Goal: Task Accomplishment & Management: Use online tool/utility

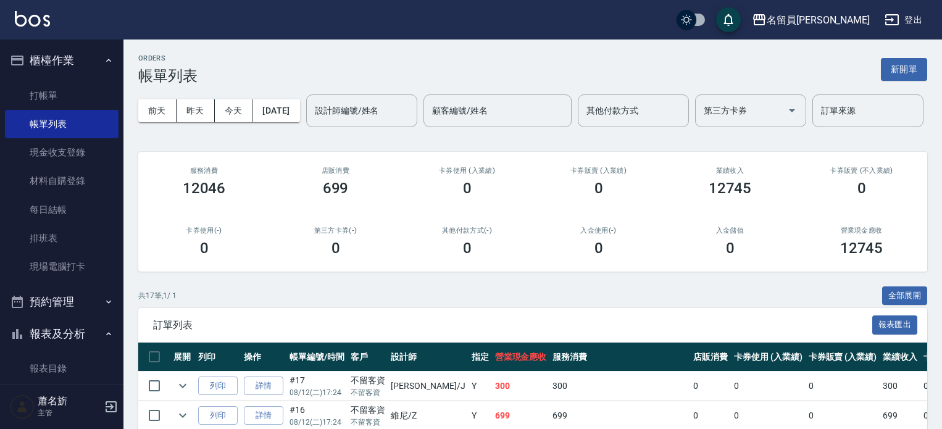
drag, startPoint x: 0, startPoint y: 0, endPoint x: 896, endPoint y: 69, distance: 899.2
click at [893, 70] on button "新開單" at bounding box center [903, 69] width 46 height 23
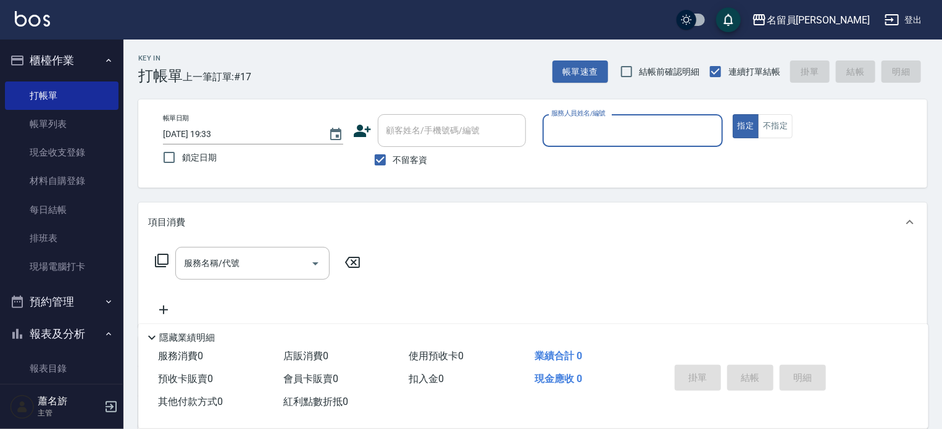
type input "ㄈ"
type input "維尼-Z"
type button "true"
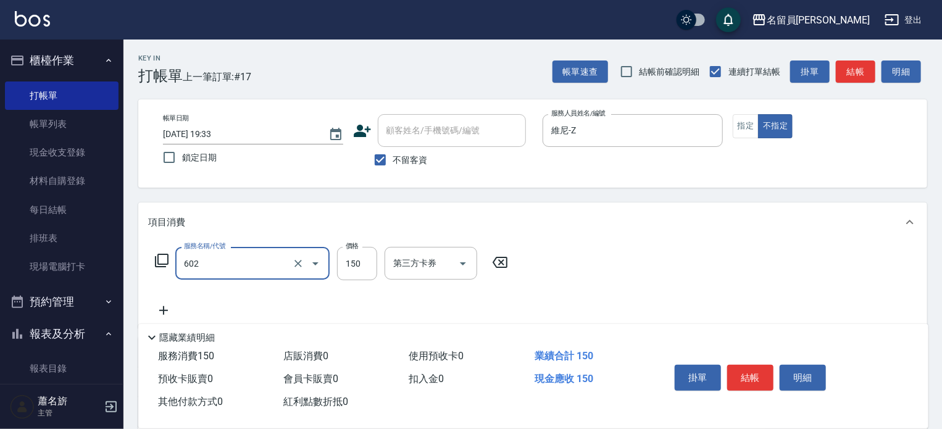
type input "一般洗髮(602)"
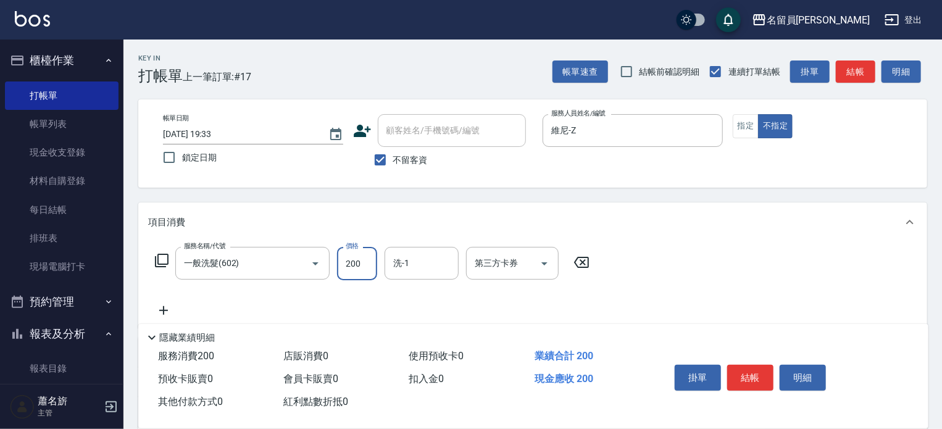
type input "200"
type input "[PERSON_NAME]-45"
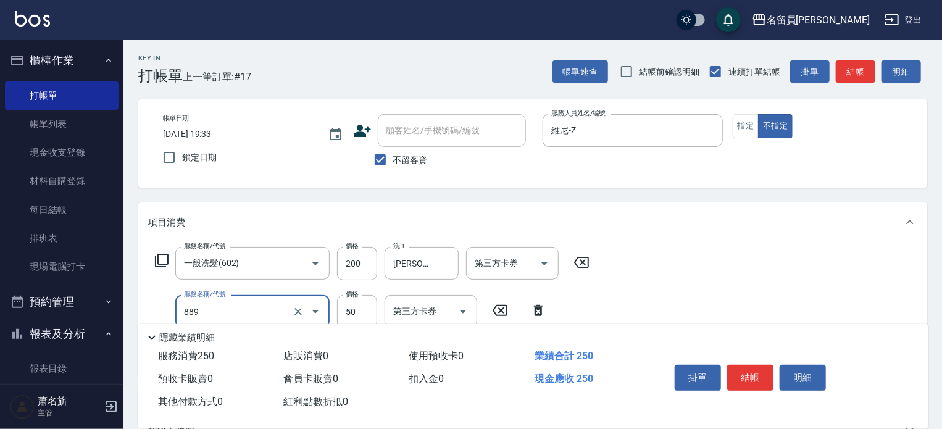
type input "精油(889)"
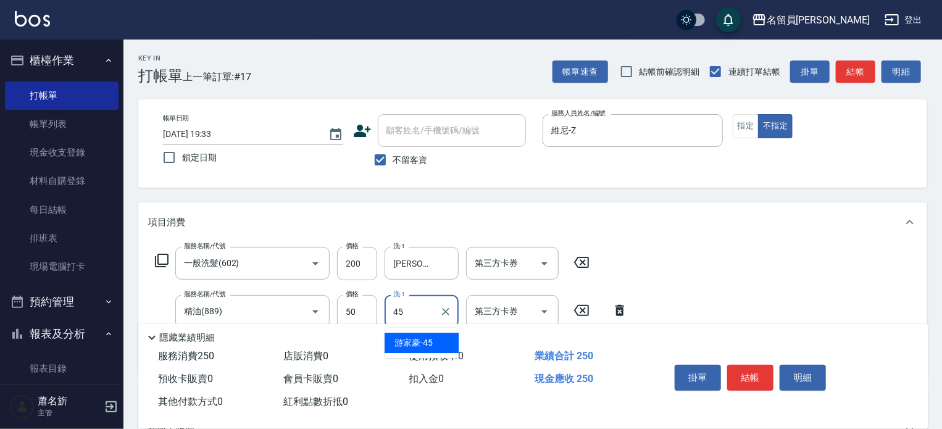
type input "[PERSON_NAME]-45"
type input "4"
type input "瞬間保養(415)"
type input "550"
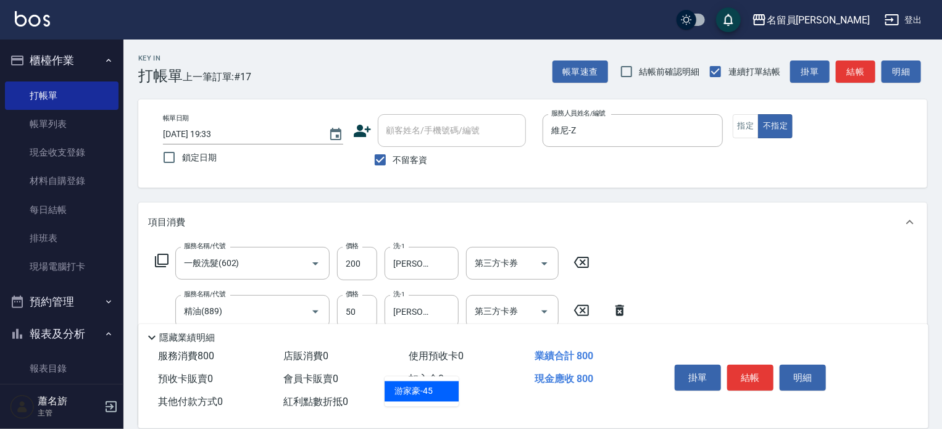
type input "[PERSON_NAME]-45"
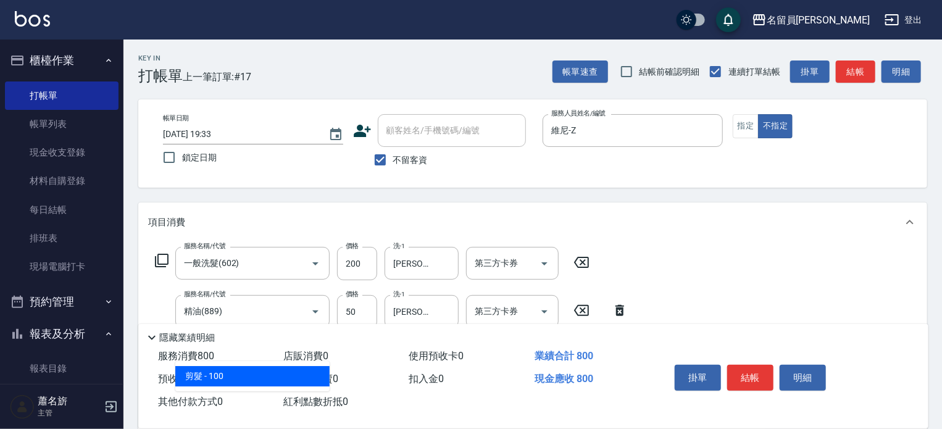
type input "剪髮(302)"
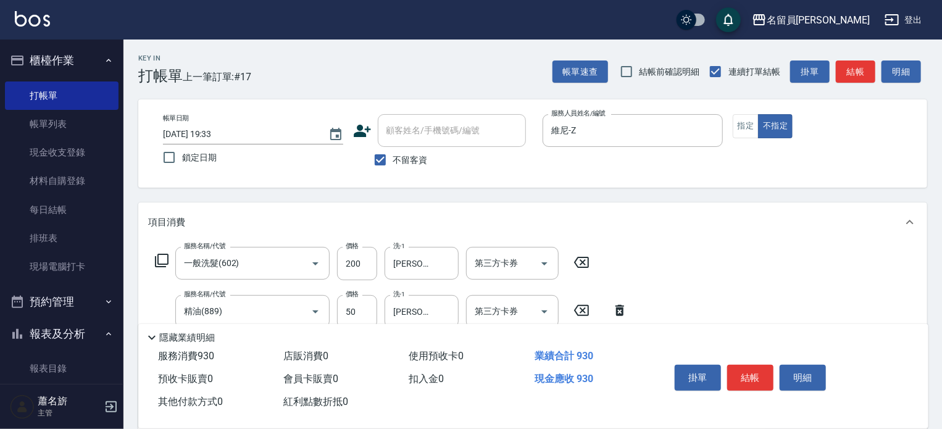
type input "130"
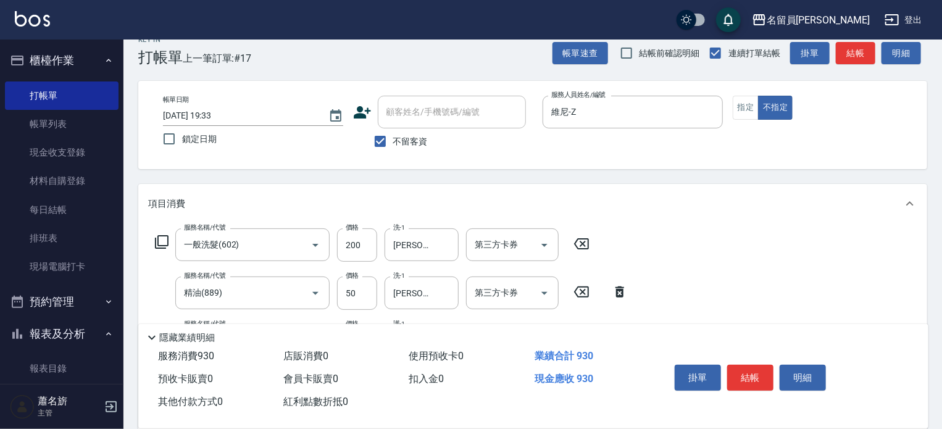
scroll to position [123, 0]
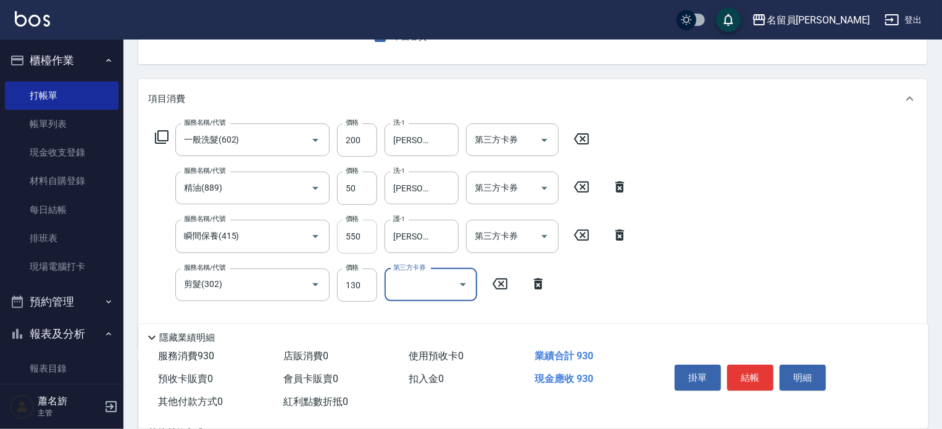
click at [352, 235] on input "550" at bounding box center [357, 236] width 40 height 33
type input "50"
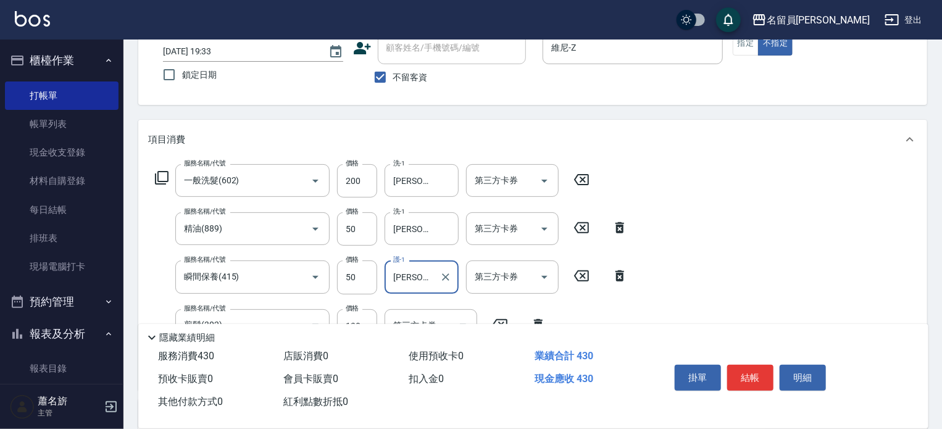
scroll to position [62, 0]
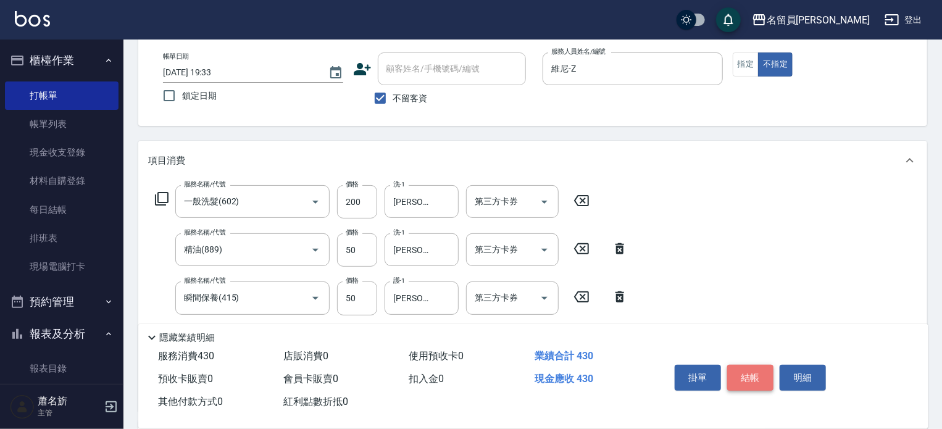
click at [735, 369] on button "結帳" at bounding box center [750, 378] width 46 height 26
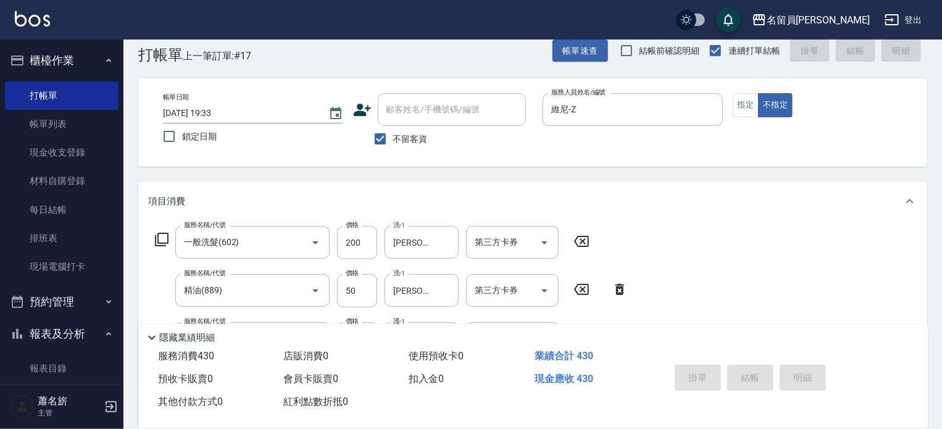
scroll to position [0, 0]
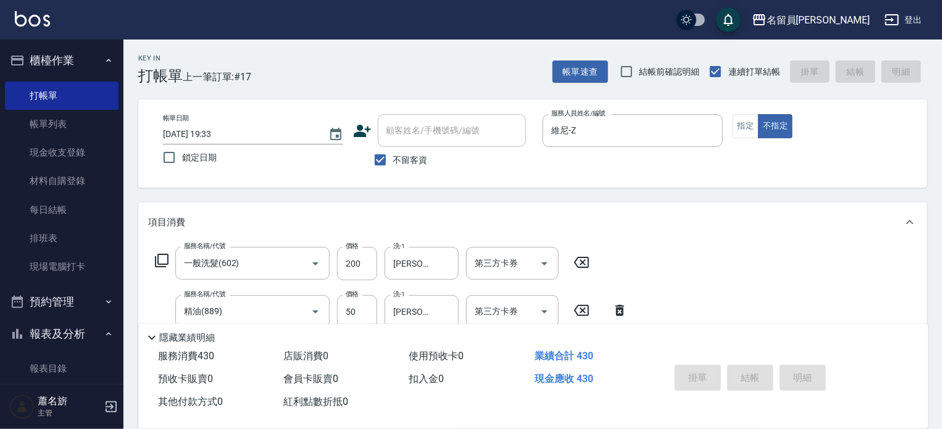
type input "[DATE] 19:34"
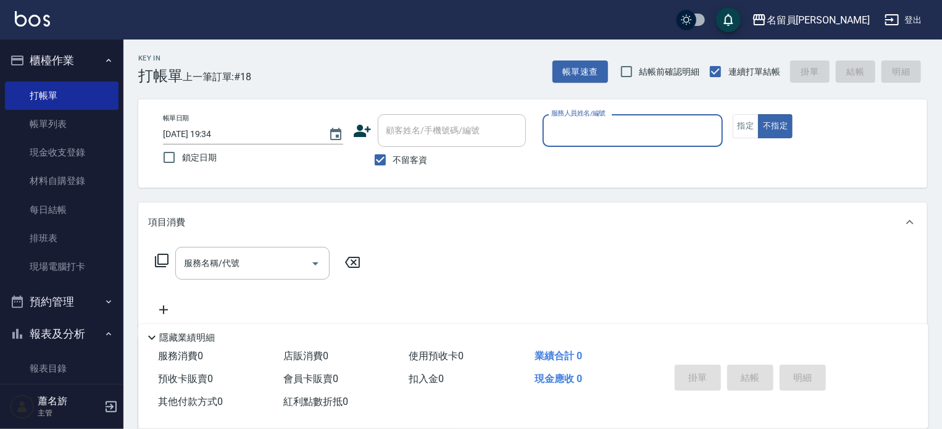
type input "ㄧ"
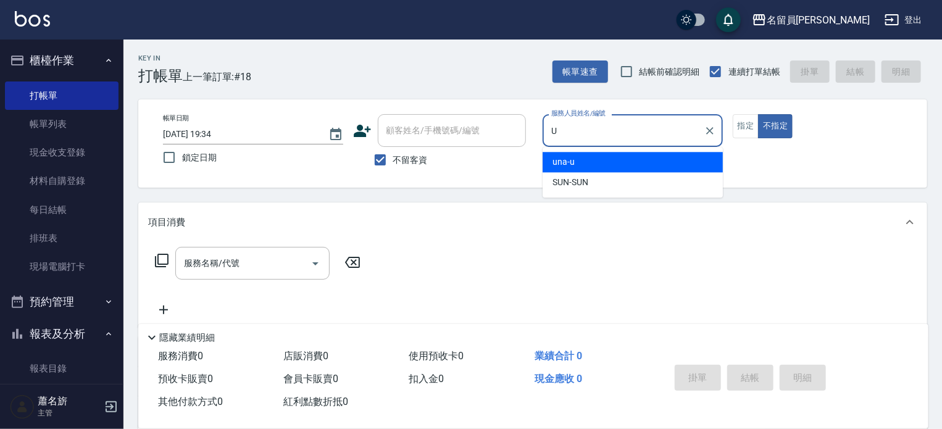
type input "una-u"
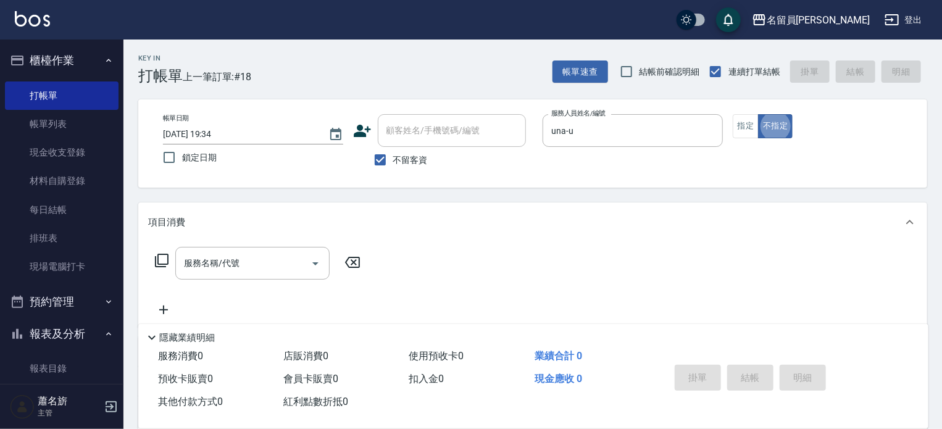
type button "false"
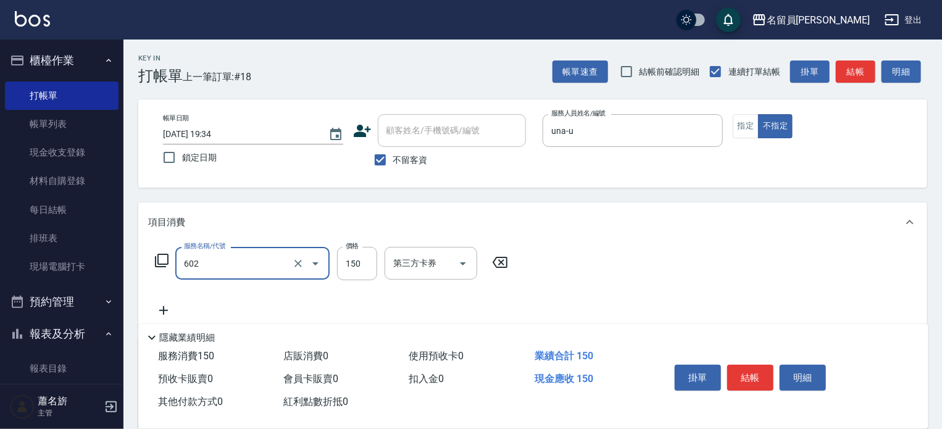
type input "一般洗髮(602)"
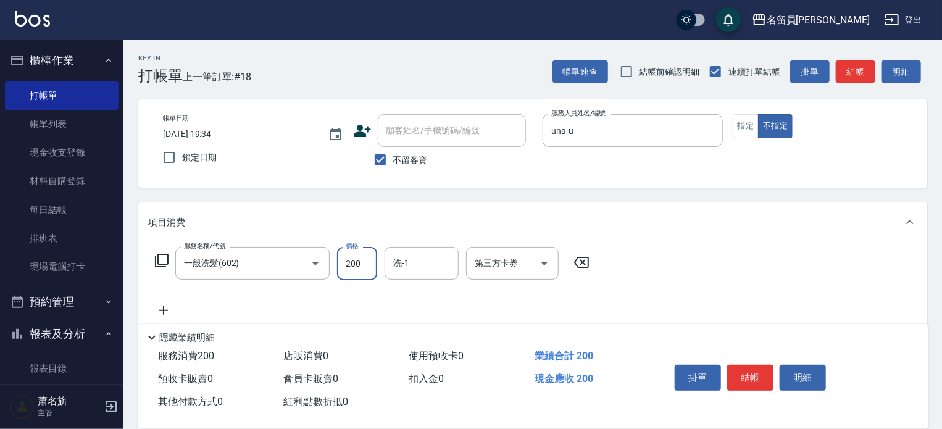
type input "200"
type input "[PERSON_NAME]-17"
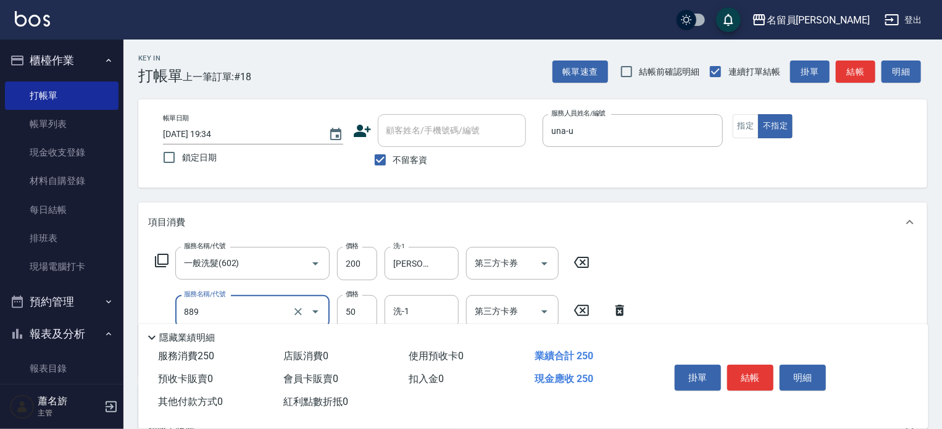
type input "精油(889)"
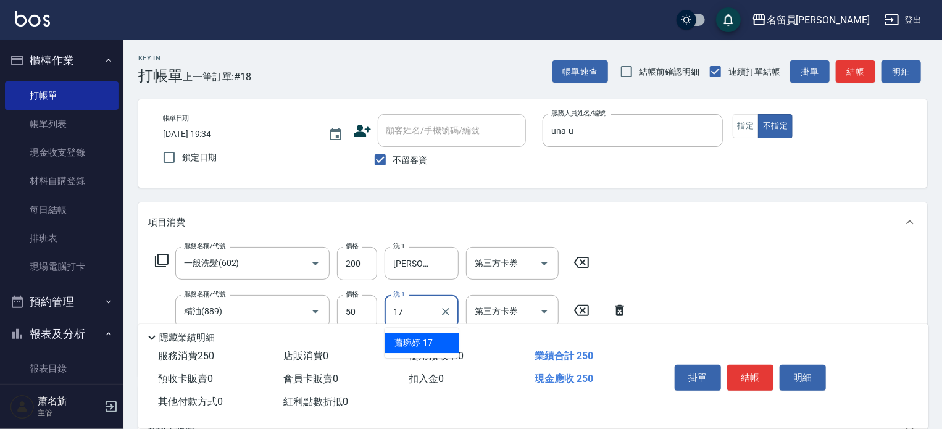
type input "[PERSON_NAME]-17"
type input "瞬間保養(415)"
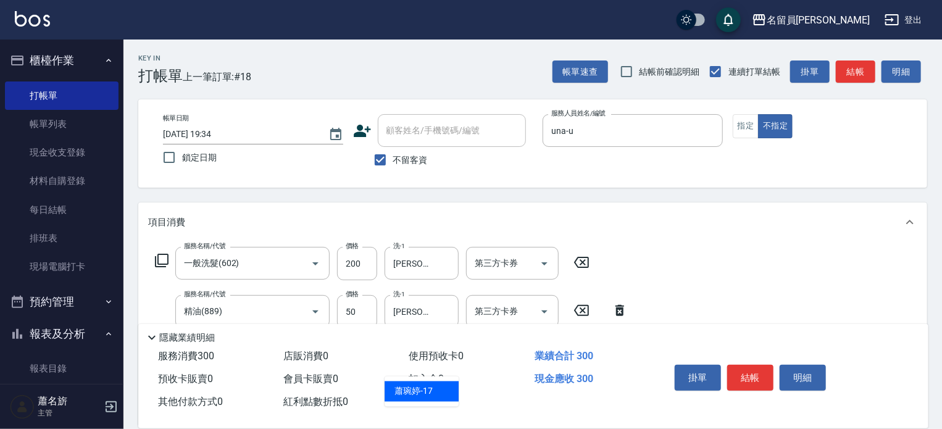
type input "[PERSON_NAME]-17"
type input "剪髮(302)"
type input "130"
click at [739, 370] on button "結帳" at bounding box center [750, 378] width 46 height 26
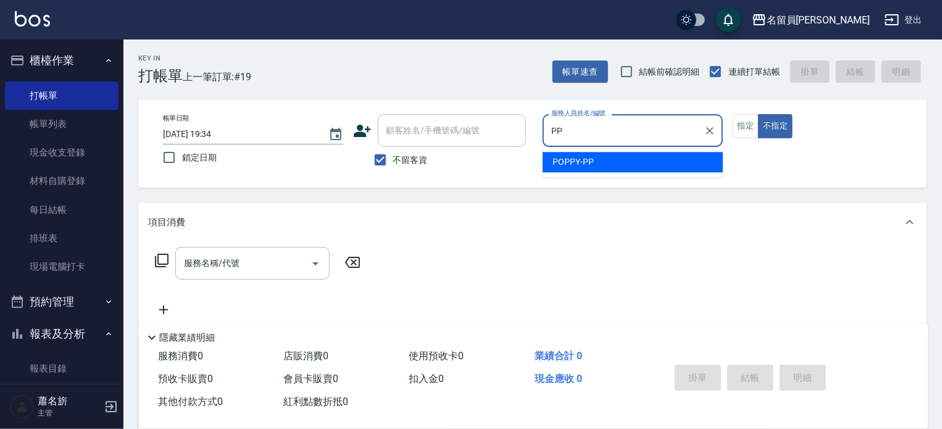
type input "POPPY-PP"
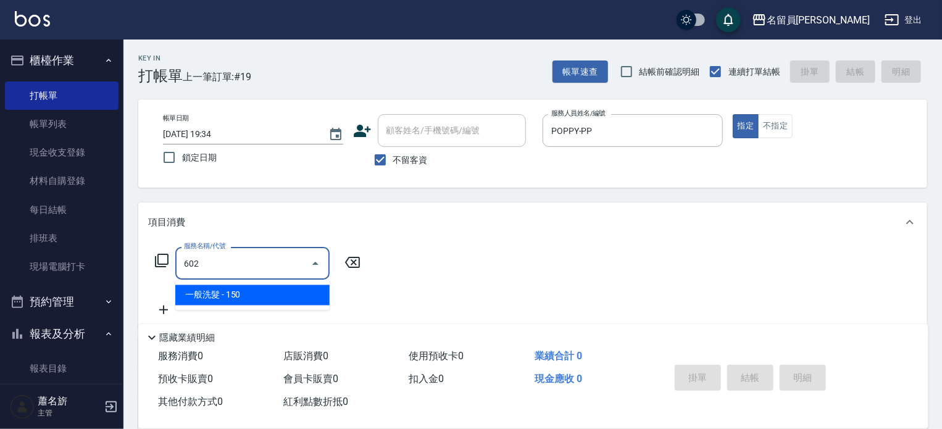
type input "一般洗髮(602)"
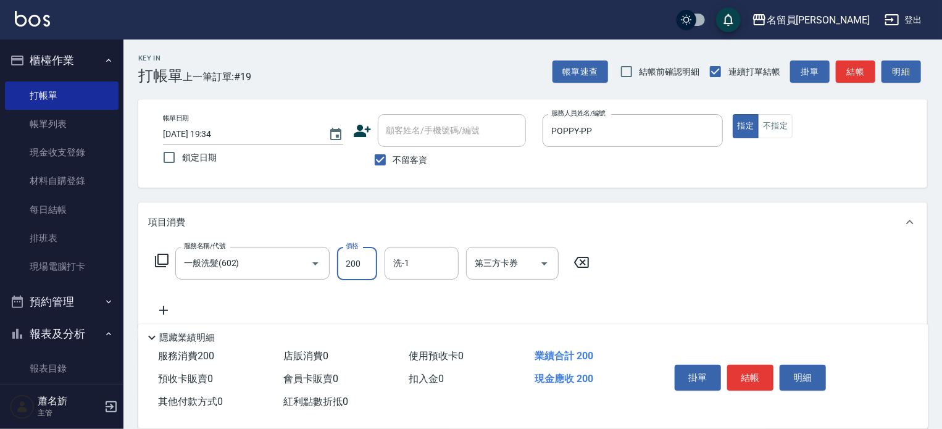
type input "200"
type input "[PERSON_NAME]-23"
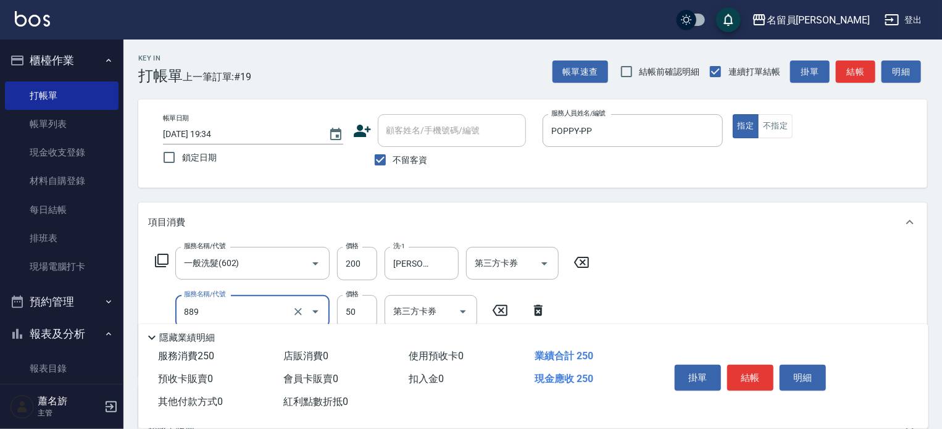
type input "精油(889)"
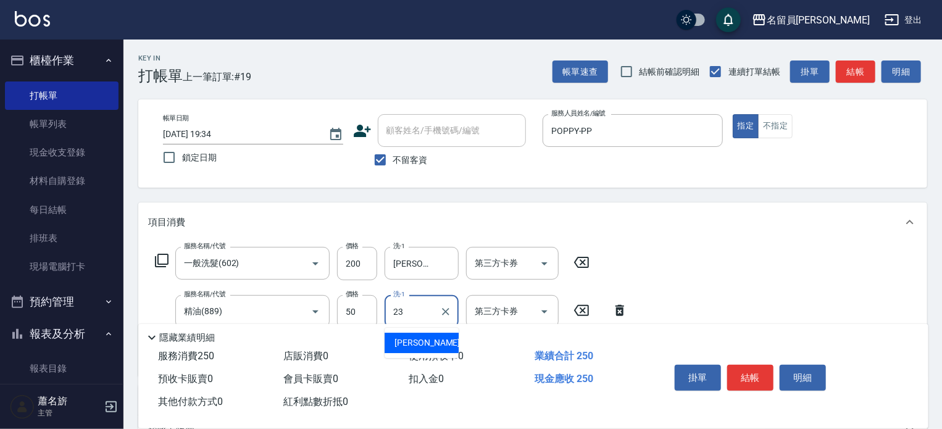
type input "[PERSON_NAME]-23"
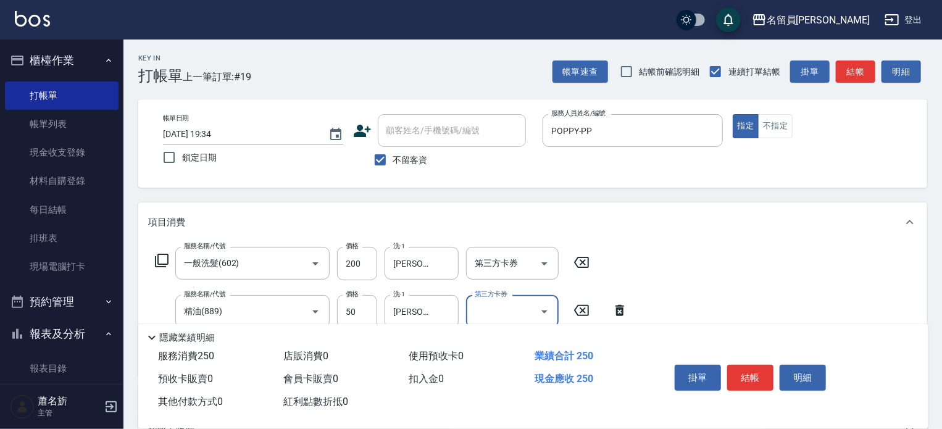
click at [748, 365] on button "結帳" at bounding box center [750, 378] width 46 height 26
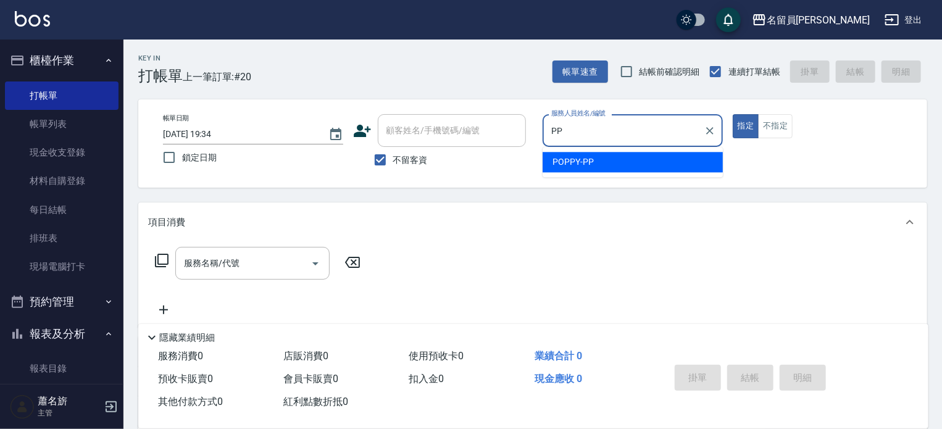
type input "POPPY-PP"
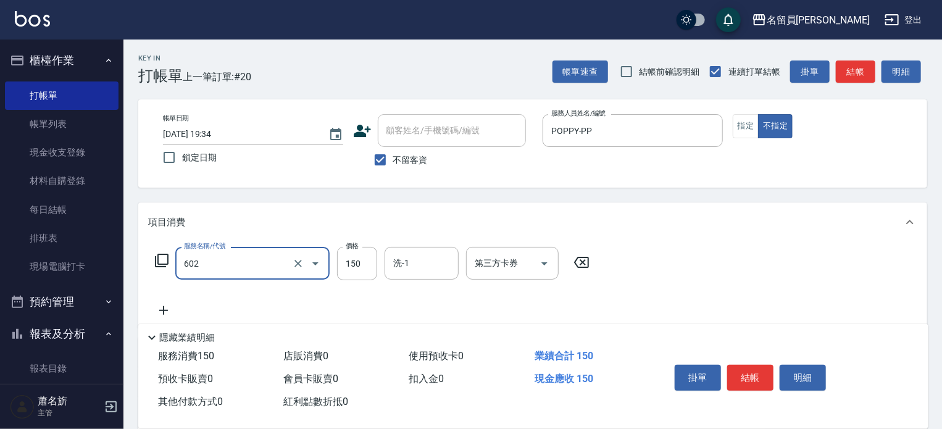
type input "一般洗髮(602)"
type input "200"
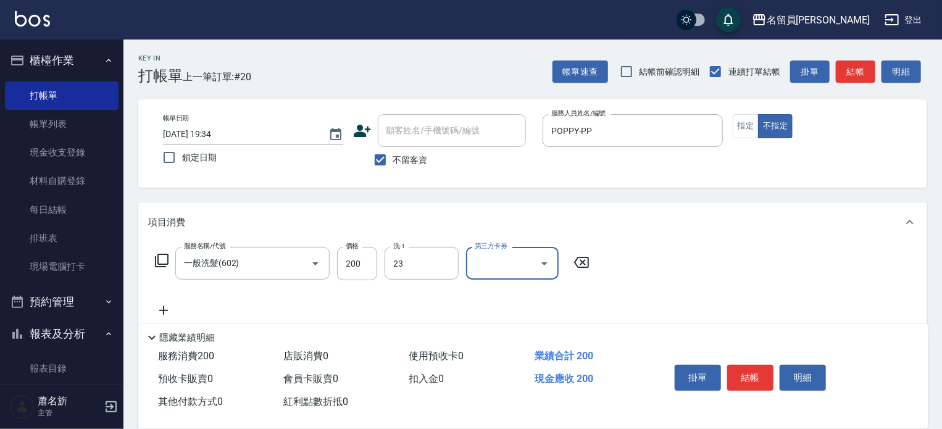
type input "[PERSON_NAME]-23"
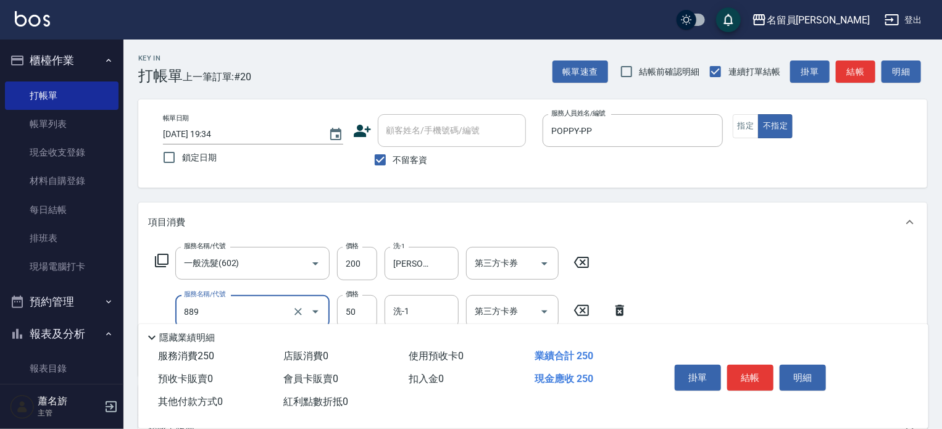
type input "精油(889)"
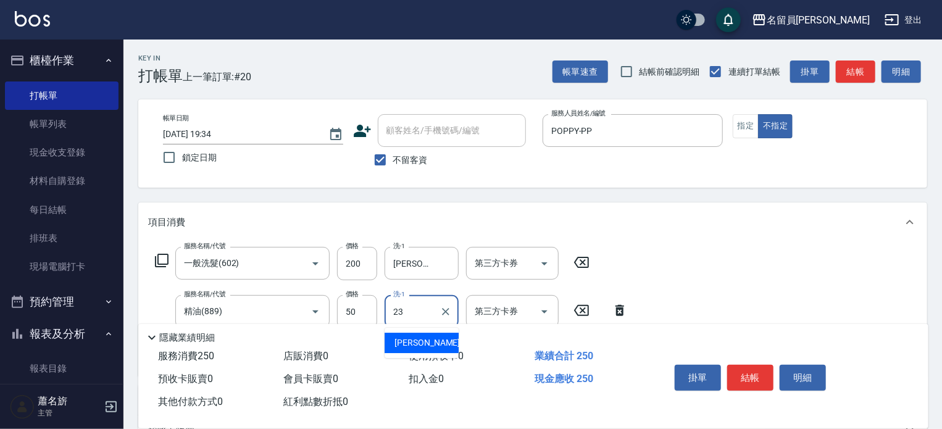
type input "[PERSON_NAME]-23"
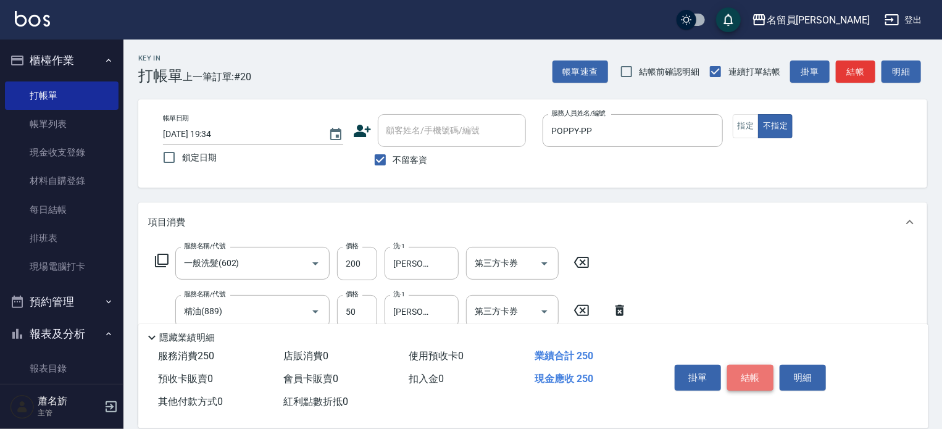
click at [746, 367] on button "結帳" at bounding box center [750, 378] width 46 height 26
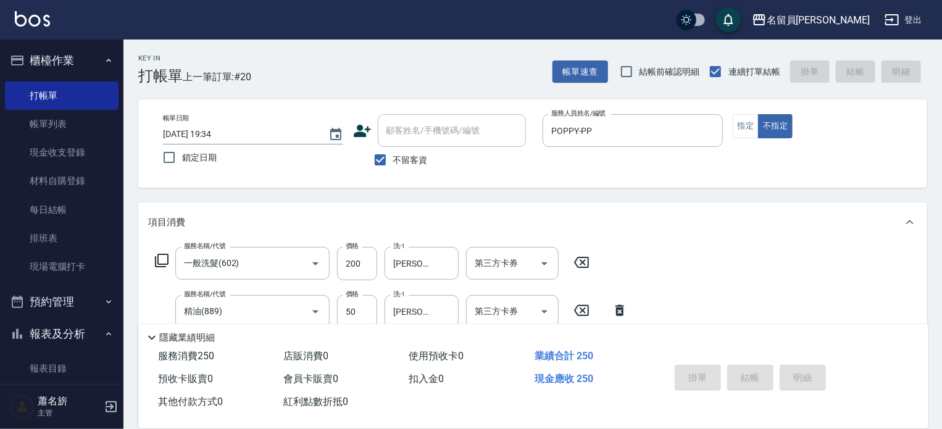
type input "[DATE] 19:35"
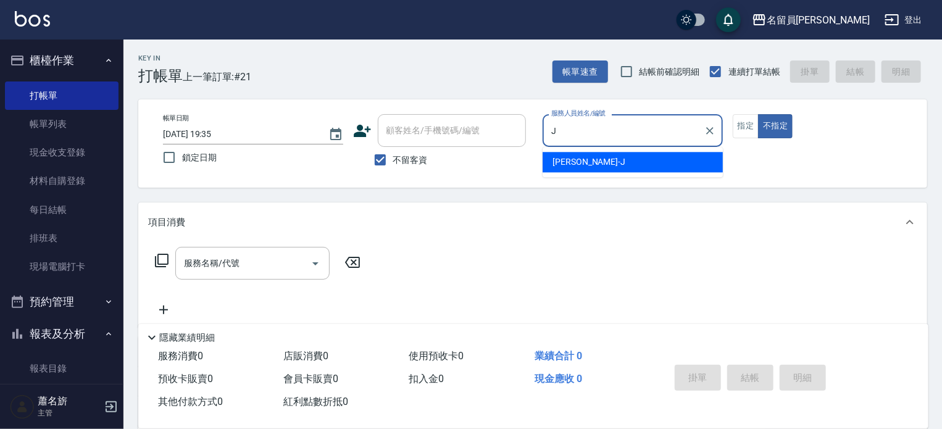
type input "[PERSON_NAME]"
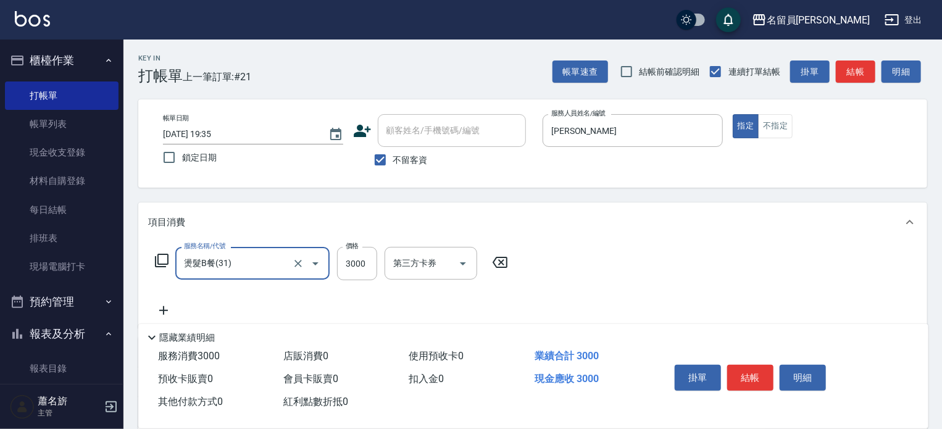
type input "燙髮B餐(31)"
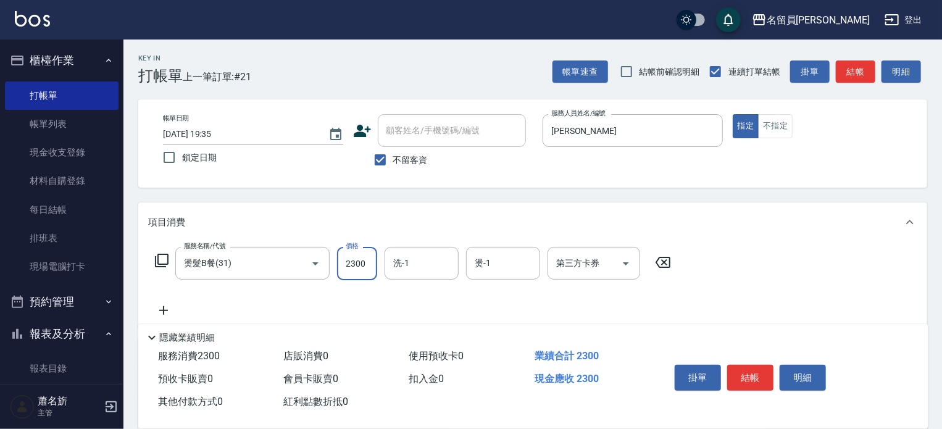
type input "2300"
type input "[PERSON_NAME]-F"
click at [743, 372] on button "結帳" at bounding box center [750, 378] width 46 height 26
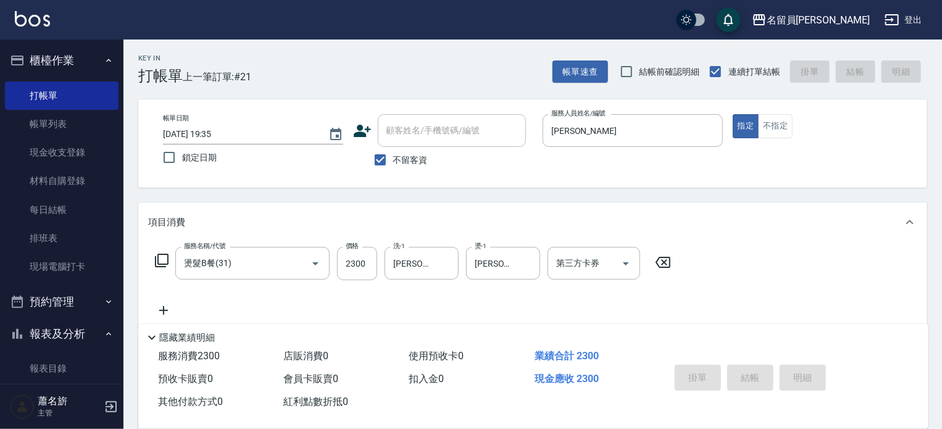
type input "[DATE] 19:54"
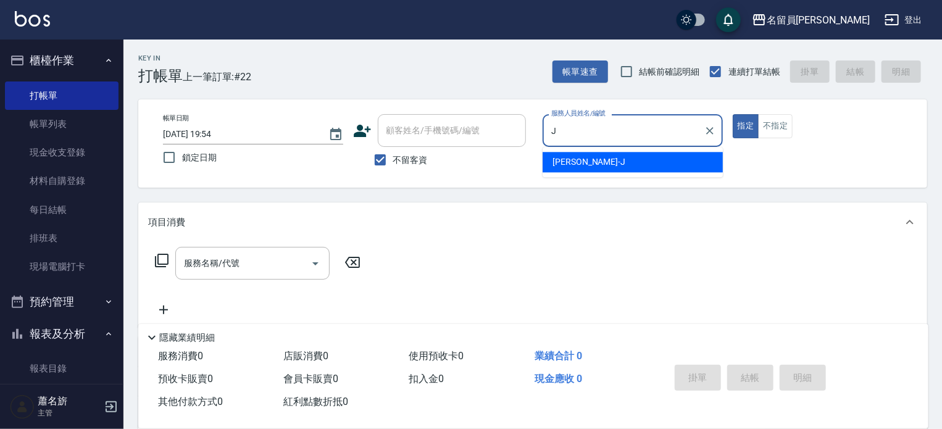
type input "[PERSON_NAME]"
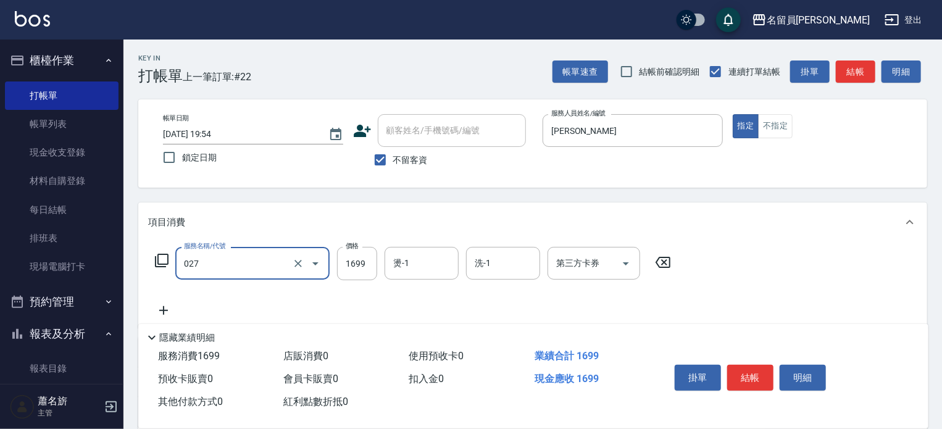
type input "型男燙(027)"
type input "1499"
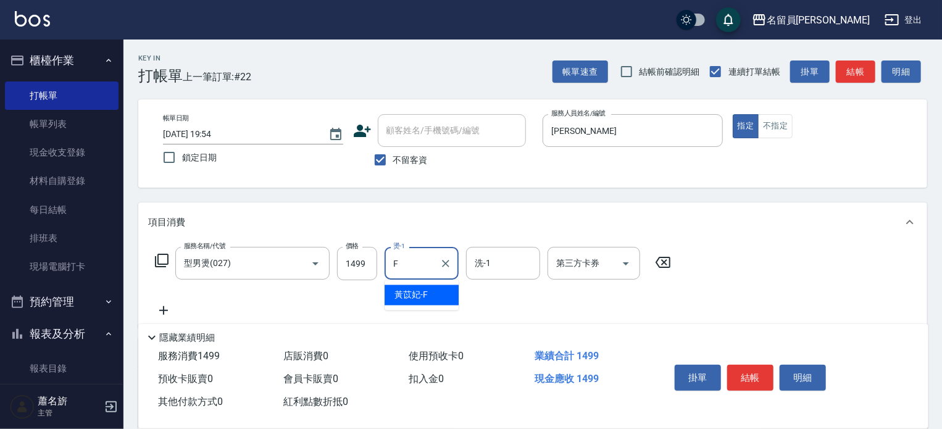
type input "[PERSON_NAME]-F"
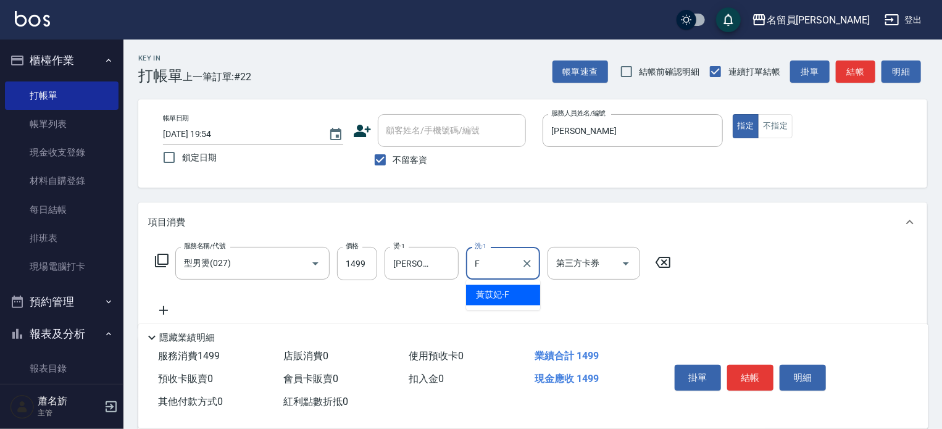
type input "[PERSON_NAME]-F"
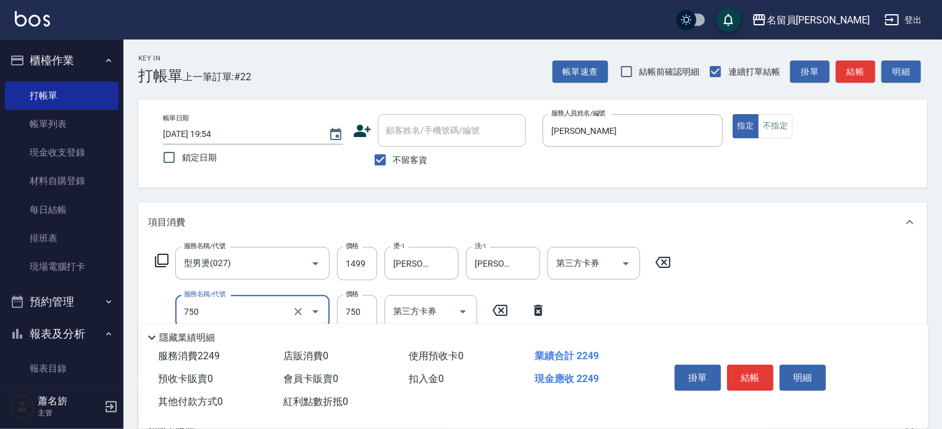
type input "日本精漾護髮(750)"
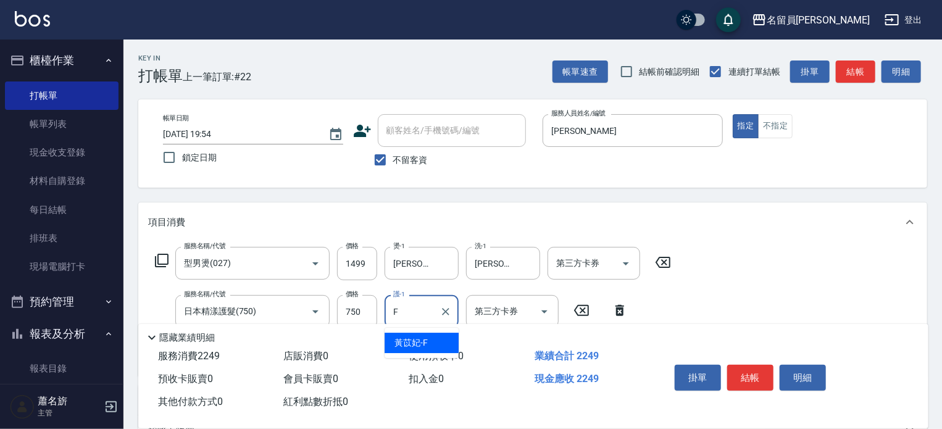
type input "[PERSON_NAME]-F"
type input "精油(889)"
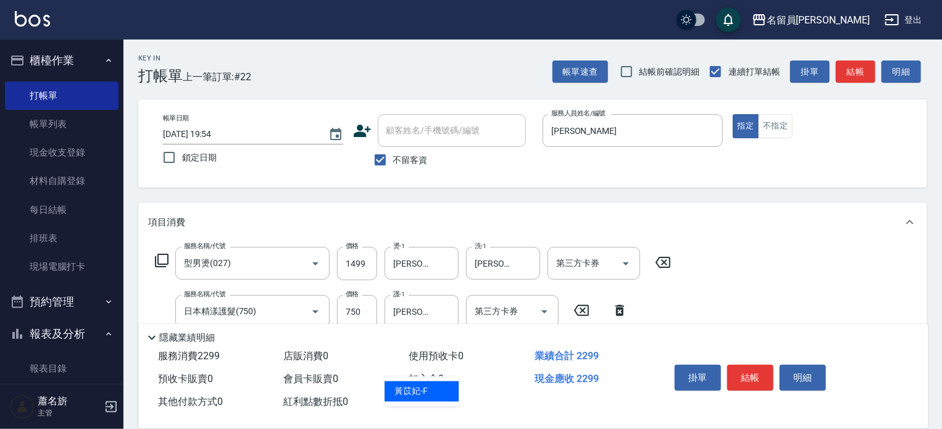
type input "[PERSON_NAME]-F"
drag, startPoint x: 743, startPoint y: 378, endPoint x: 778, endPoint y: 370, distance: 35.9
click at [743, 378] on button "結帳" at bounding box center [750, 378] width 46 height 26
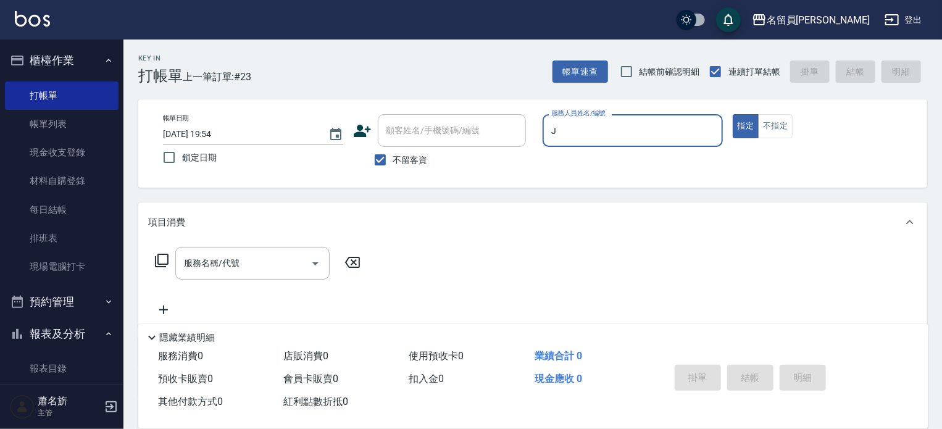
type input "[PERSON_NAME]"
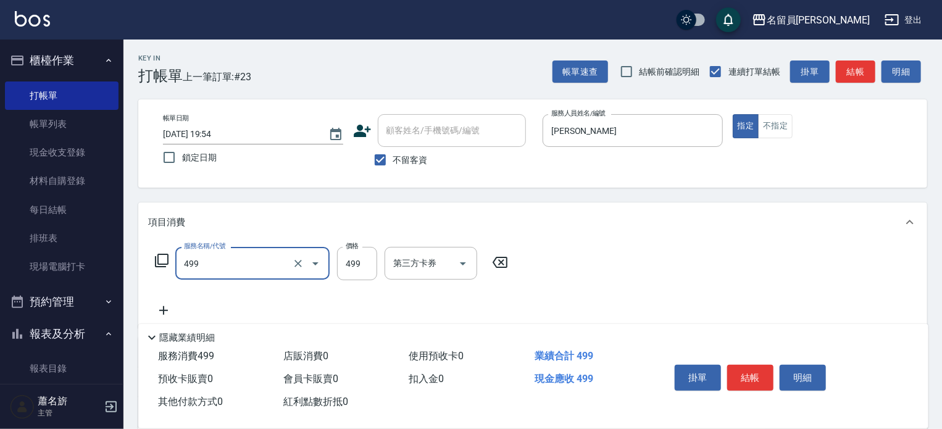
type input "去角質洗髮(499)"
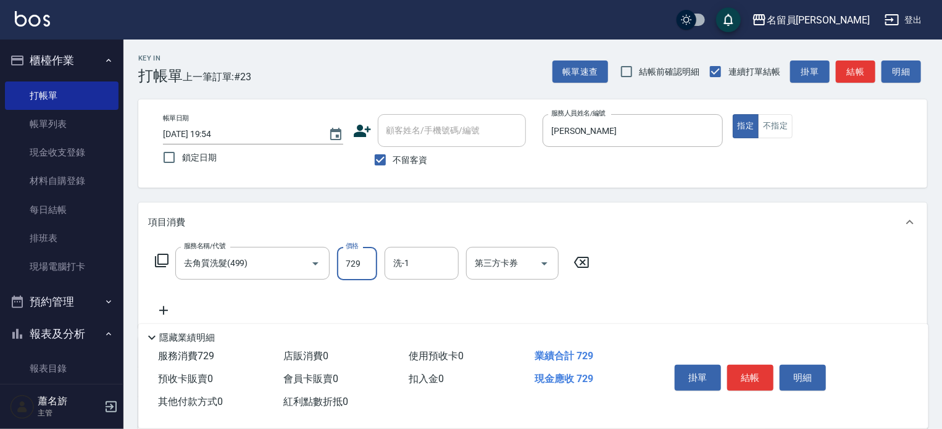
type input "729"
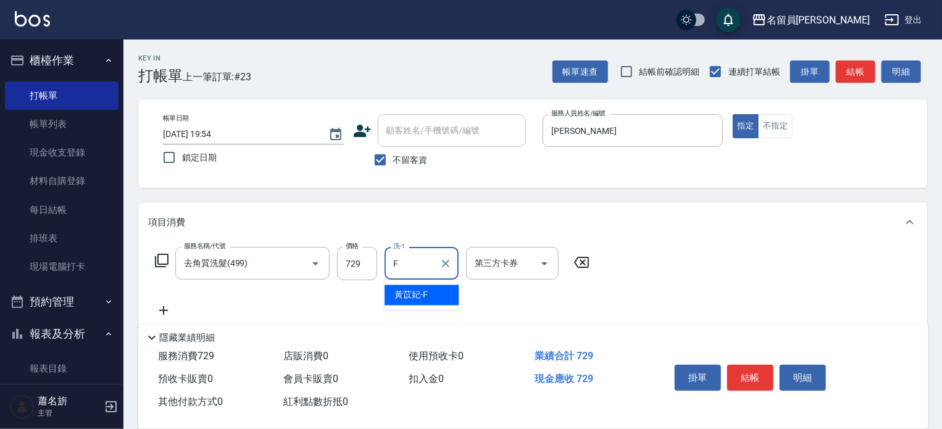
type input "[PERSON_NAME]-F"
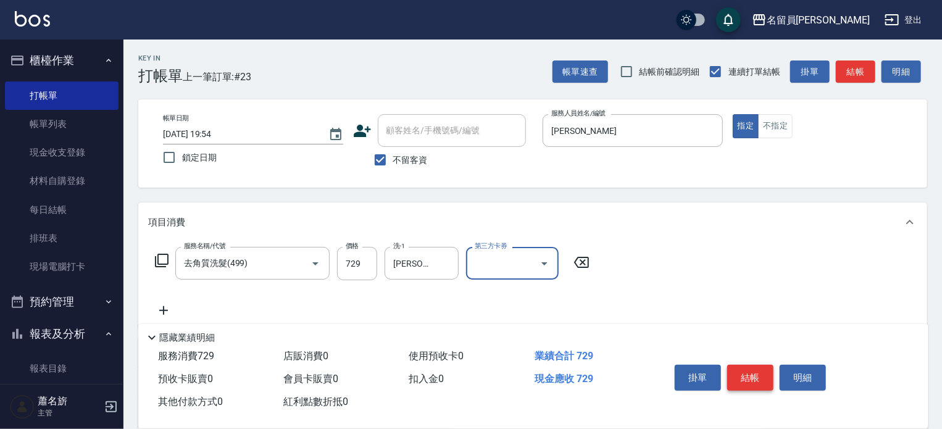
click at [750, 380] on button "結帳" at bounding box center [750, 378] width 46 height 26
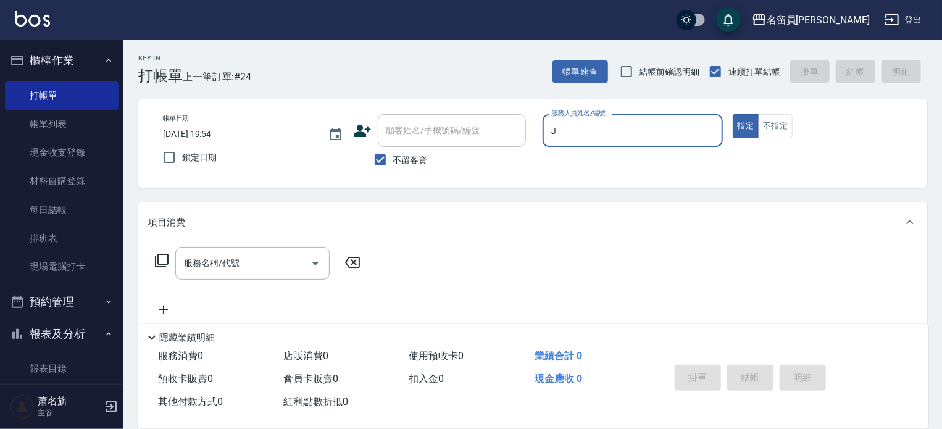
type input "[PERSON_NAME]"
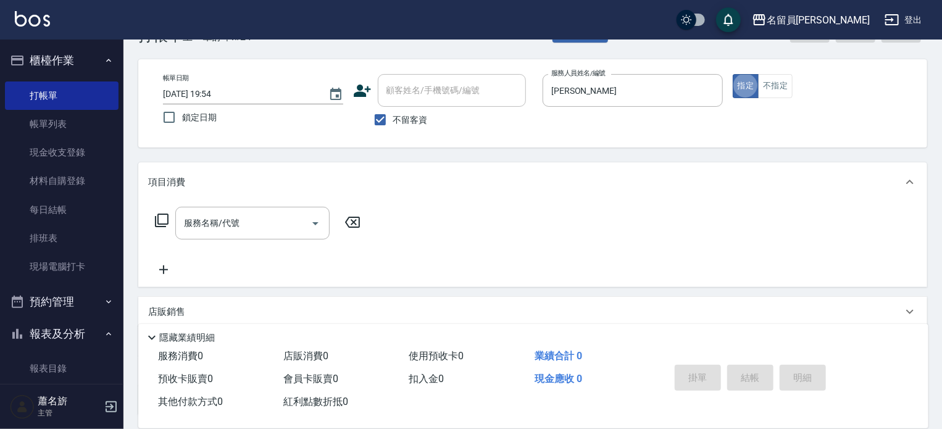
scroll to position [62, 0]
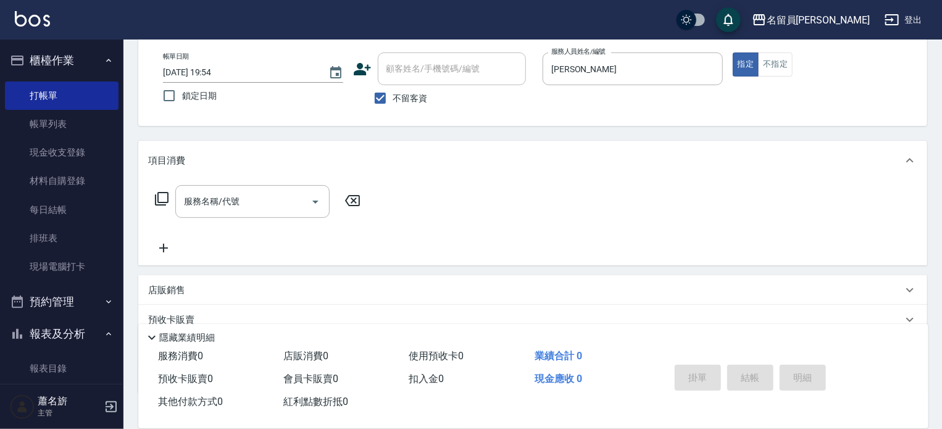
click at [301, 289] on div "店販銷售" at bounding box center [525, 290] width 754 height 13
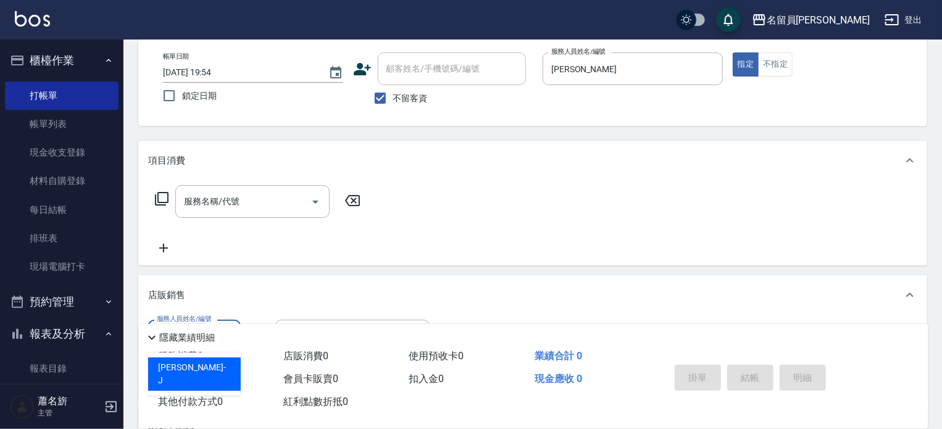
type input "[PERSON_NAME]"
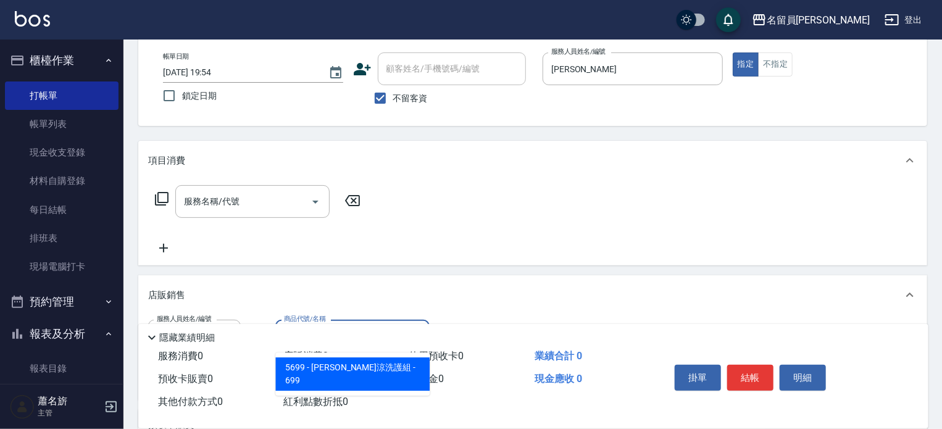
type input "[PERSON_NAME]涼洗護組"
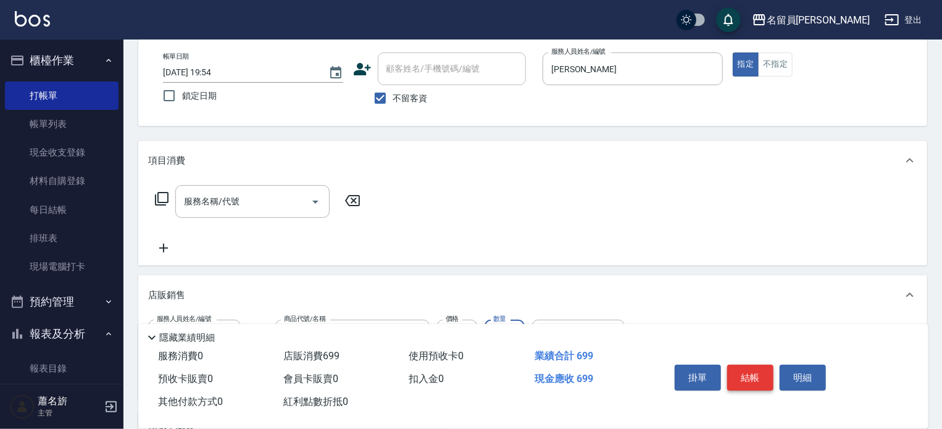
click at [757, 376] on button "結帳" at bounding box center [750, 378] width 46 height 26
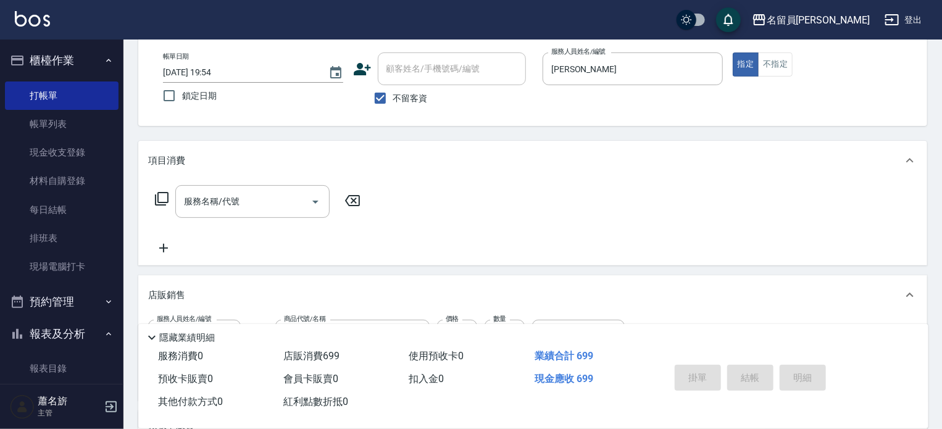
type input "[DATE] 19:55"
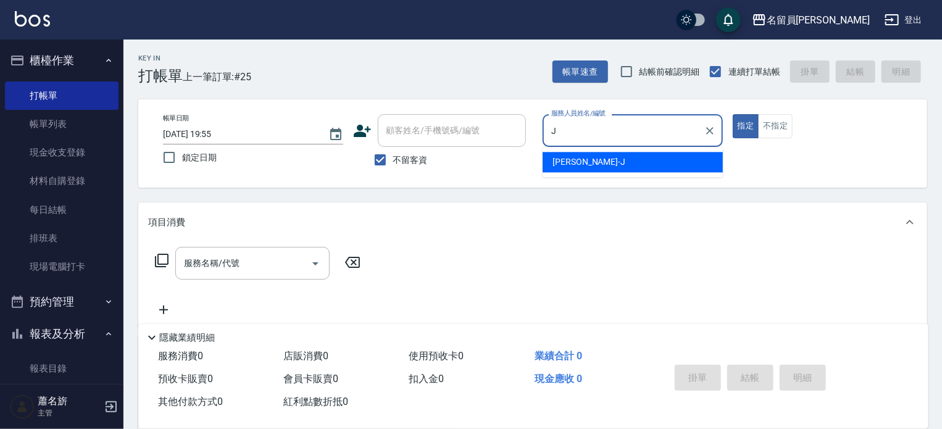
type input "[PERSON_NAME]"
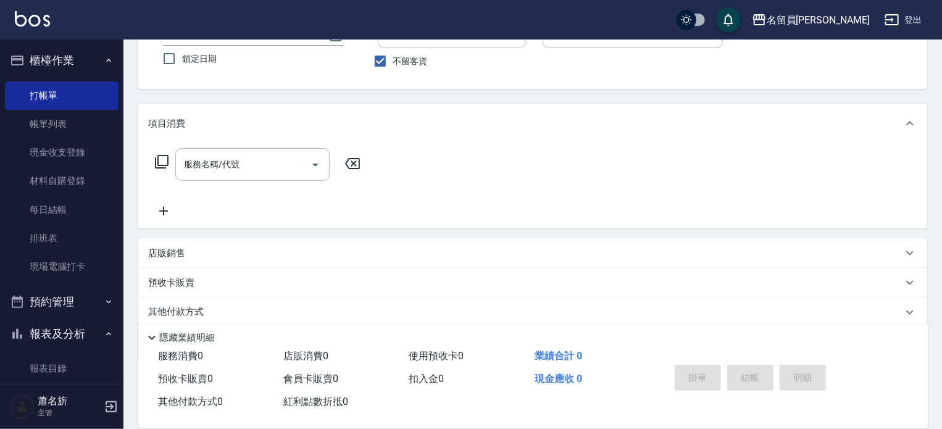
scroll to position [123, 0]
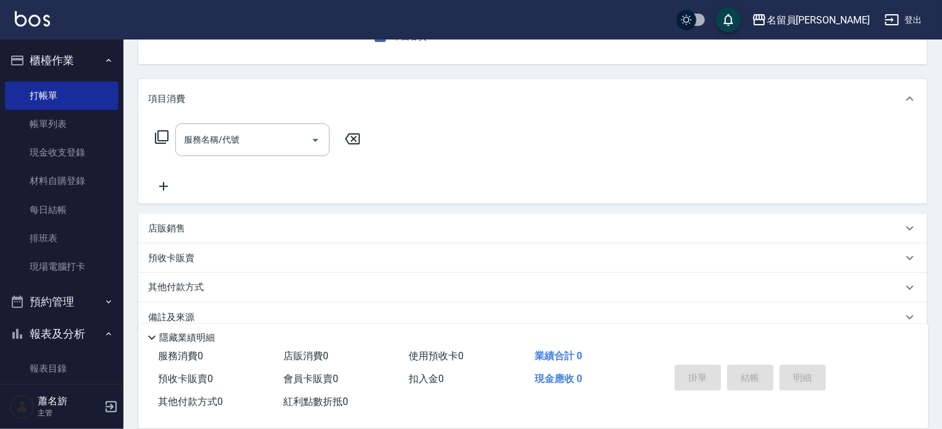
click at [423, 226] on div "店販銷售" at bounding box center [525, 228] width 754 height 13
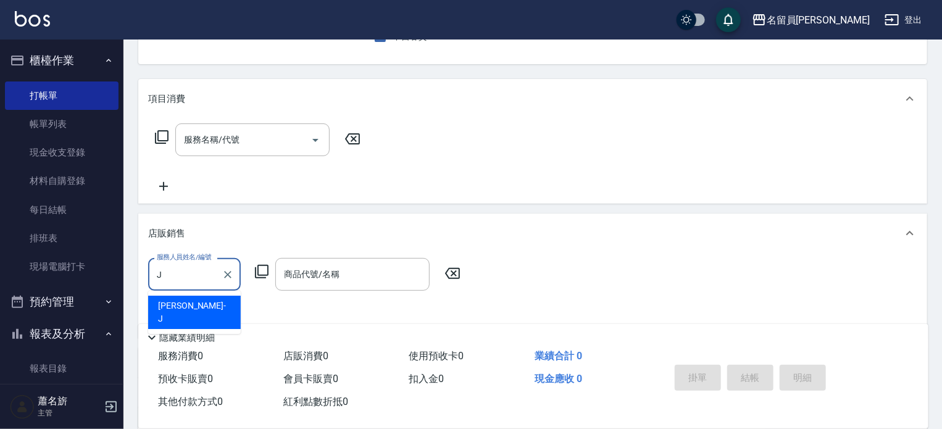
scroll to position [0, 0]
type input "[PERSON_NAME]"
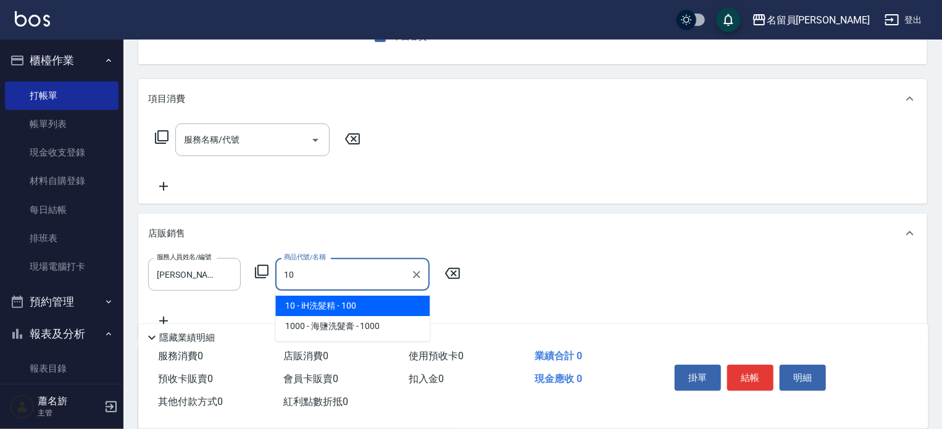
type input "iH洗髮精"
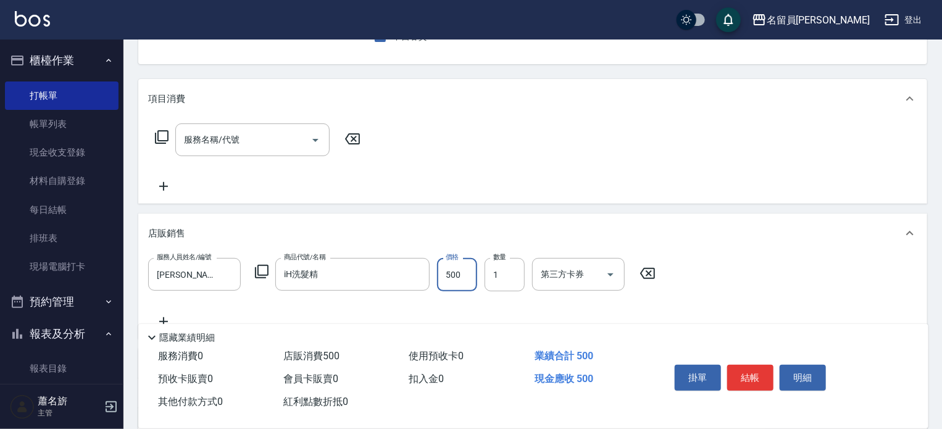
type input "500"
click at [751, 365] on button "結帳" at bounding box center [750, 378] width 46 height 26
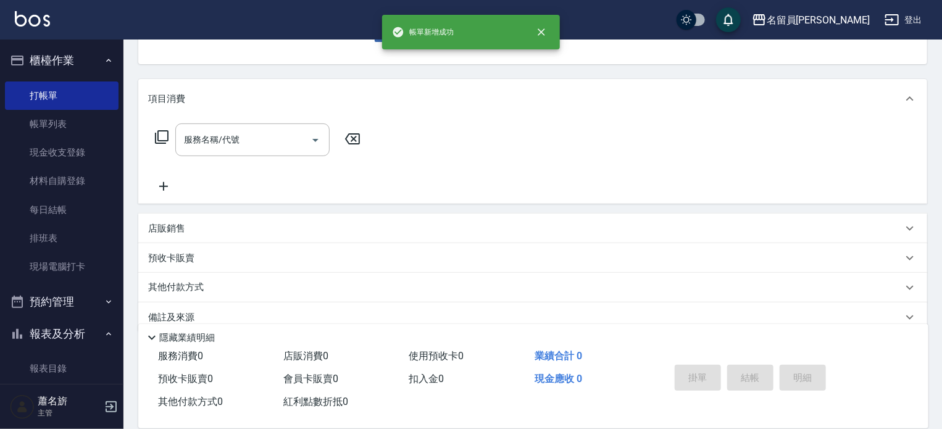
scroll to position [120, 0]
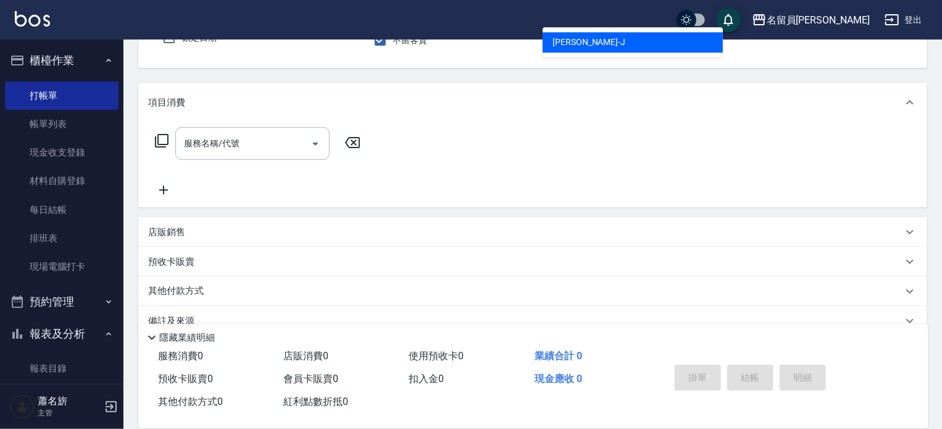
type input "[PERSON_NAME]"
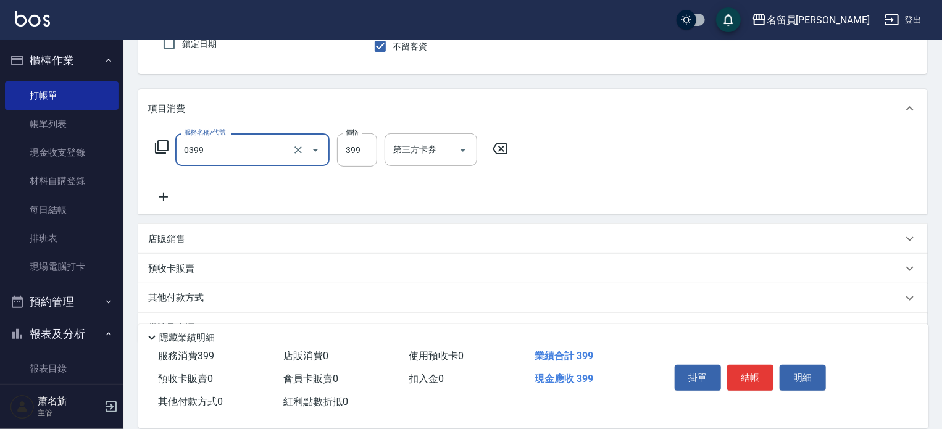
type input "海鹽SPA(0399)"
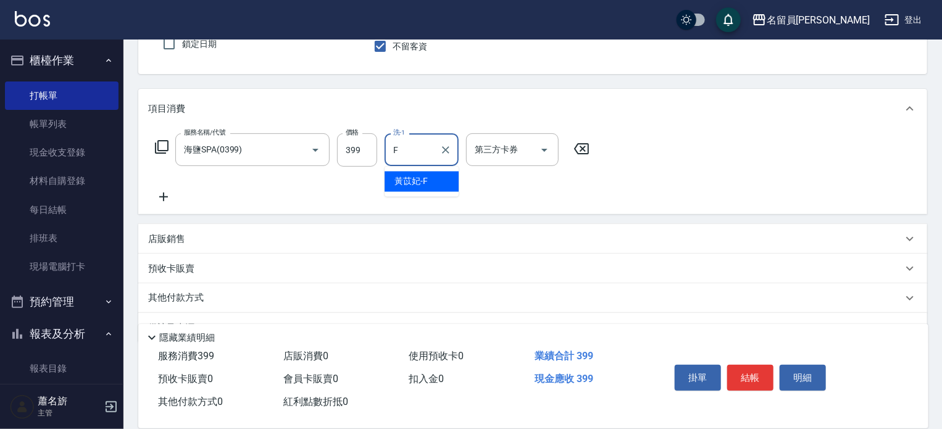
type input "[PERSON_NAME]-F"
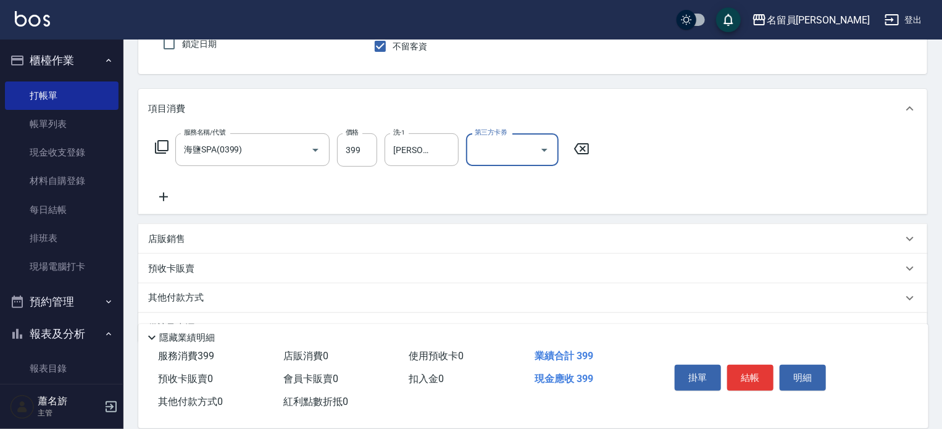
click at [754, 379] on button "結帳" at bounding box center [750, 378] width 46 height 26
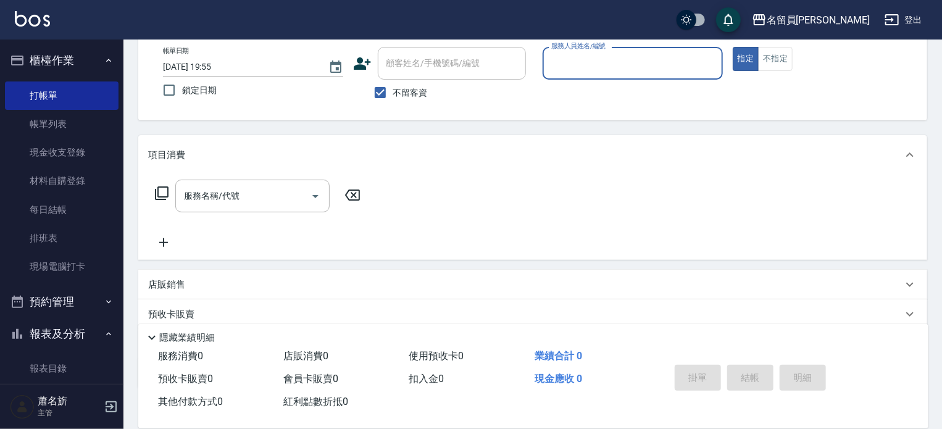
scroll to position [0, 0]
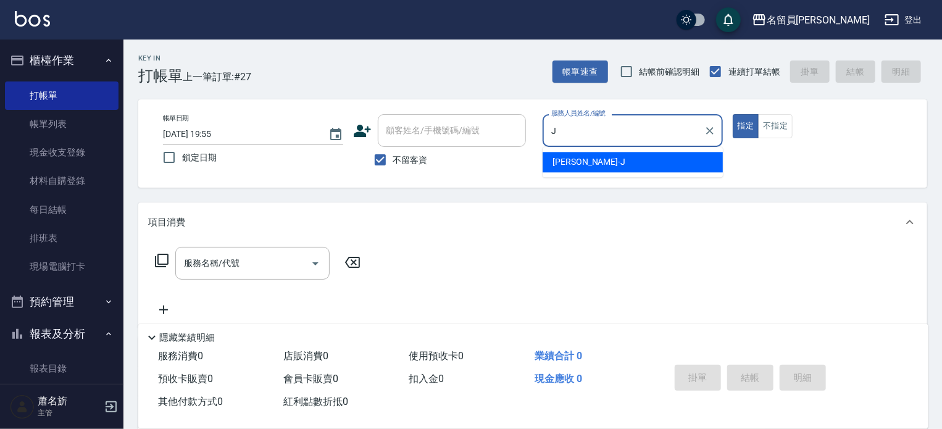
type input "[PERSON_NAME]"
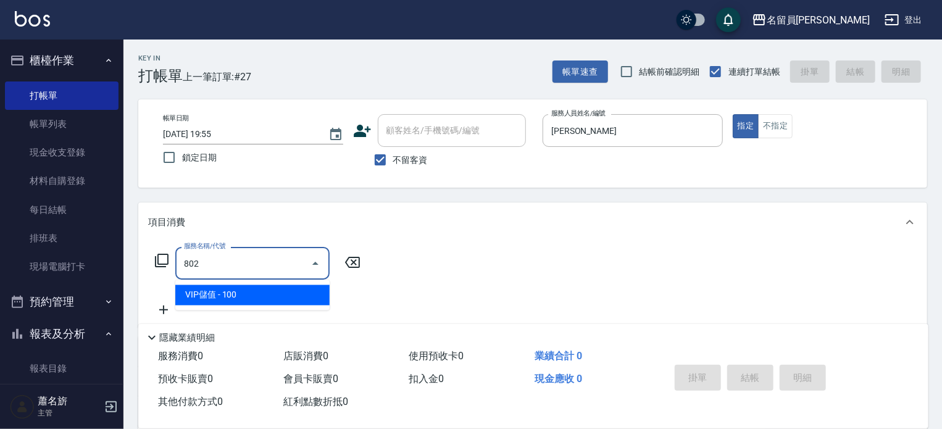
type input "VIP儲值(802)"
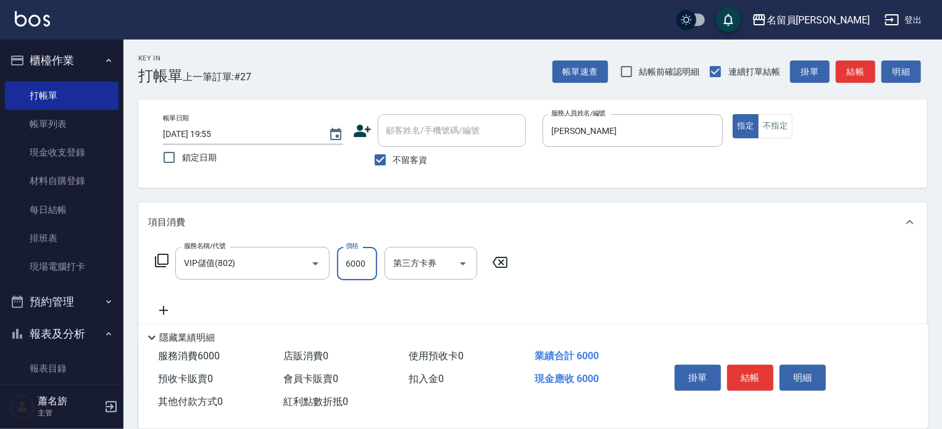
type input "6000"
click at [161, 312] on icon at bounding box center [163, 310] width 31 height 15
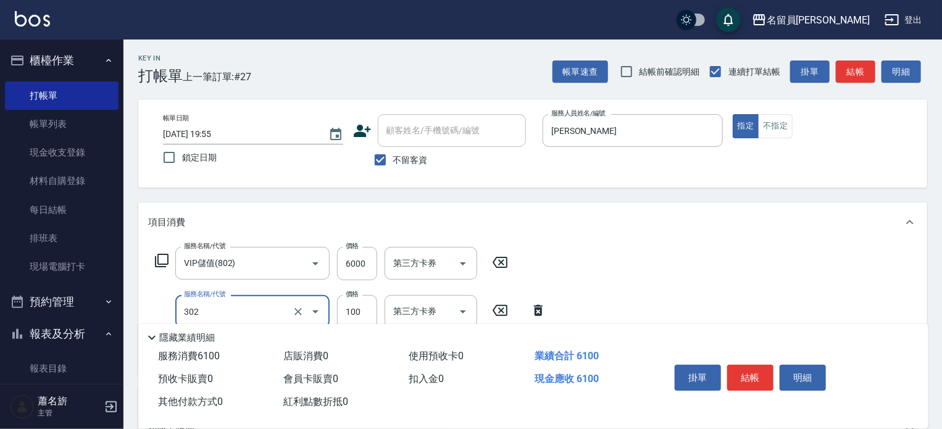
type input "剪髮(302)"
type input "150"
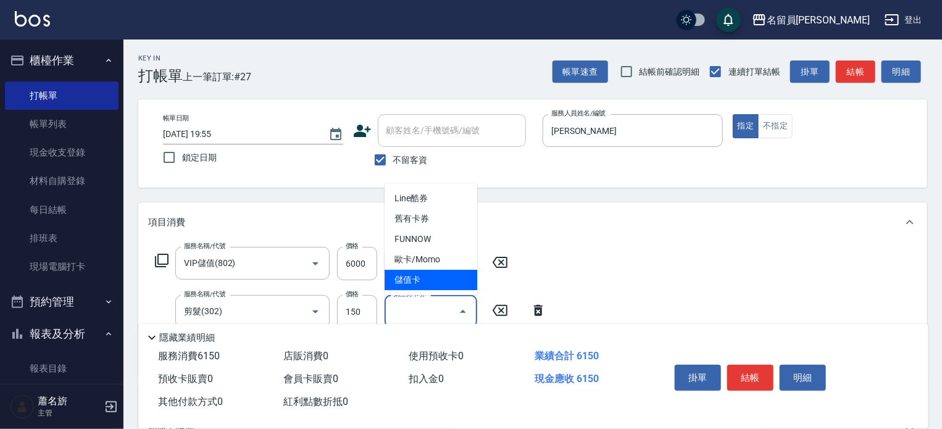
type input "儲值卡"
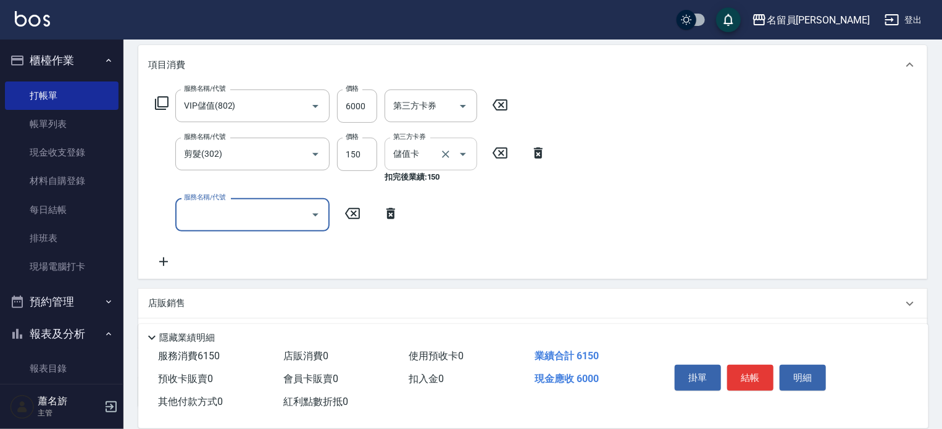
scroll to position [185, 0]
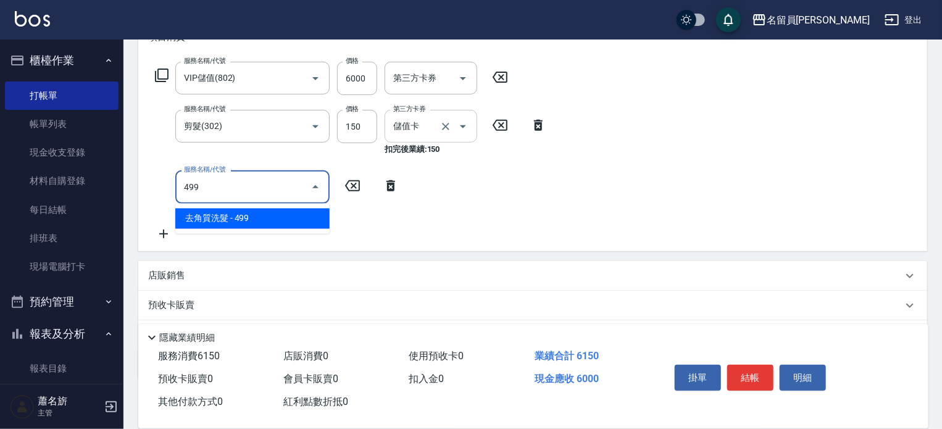
type input "去角質洗髮(499)"
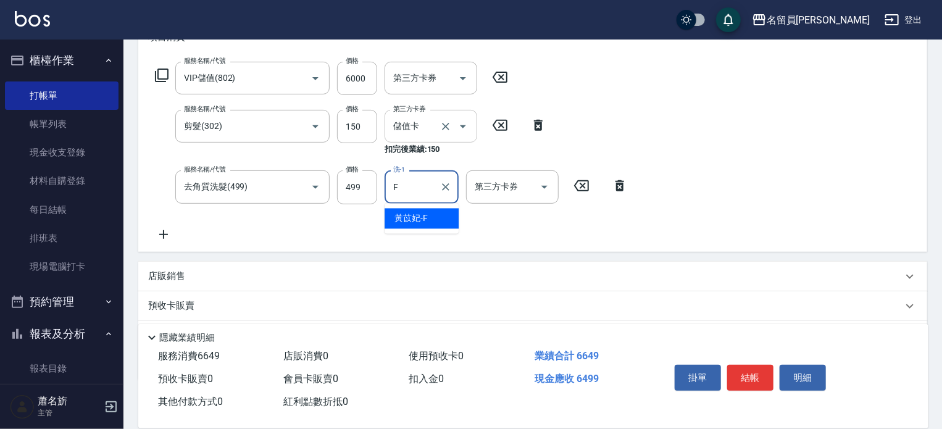
type input "[PERSON_NAME]-F"
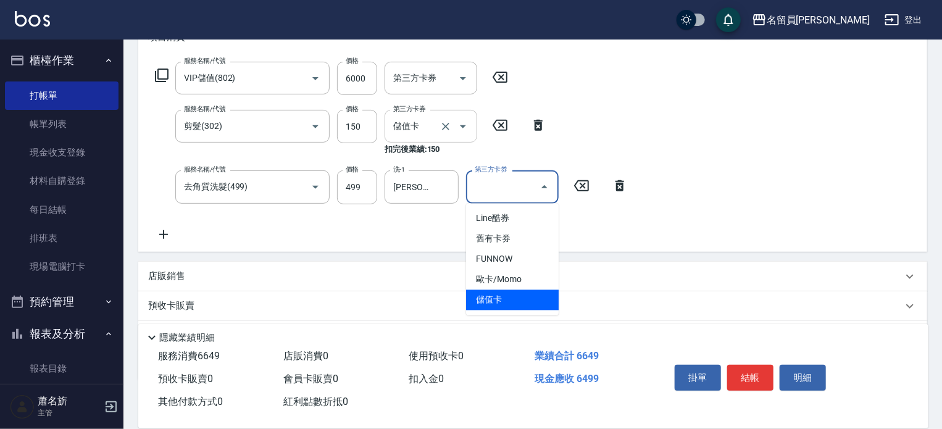
type input "儲值卡"
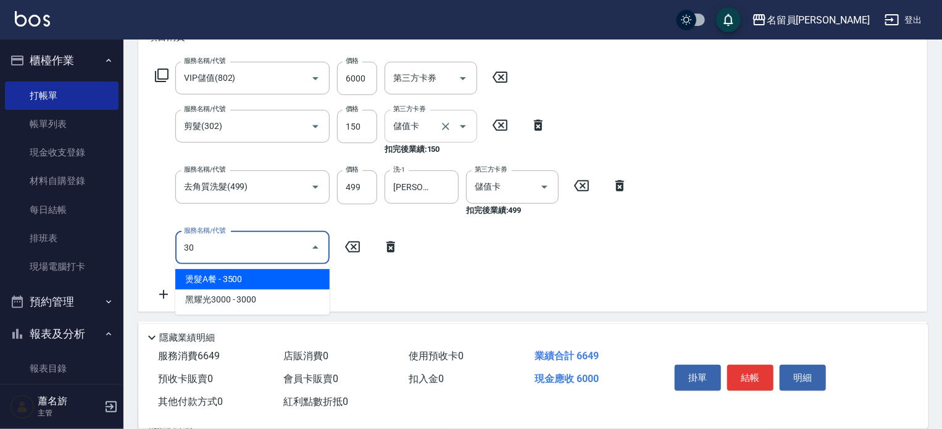
type input "3"
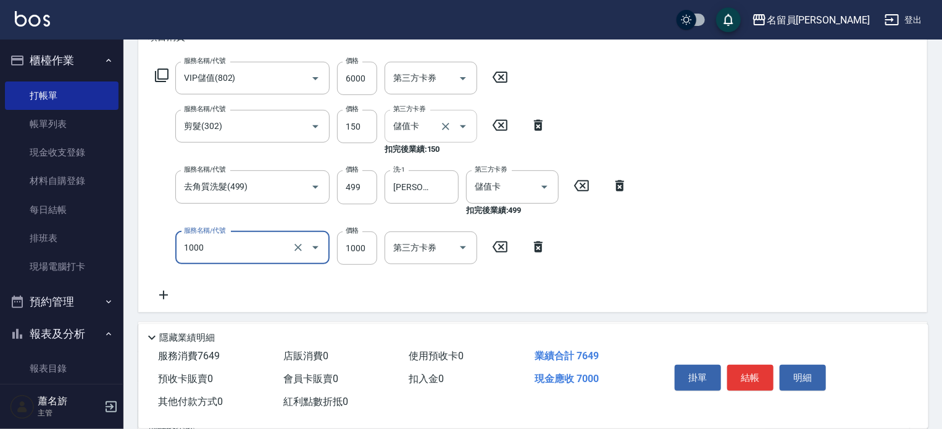
type input "酵素護髮(1000)"
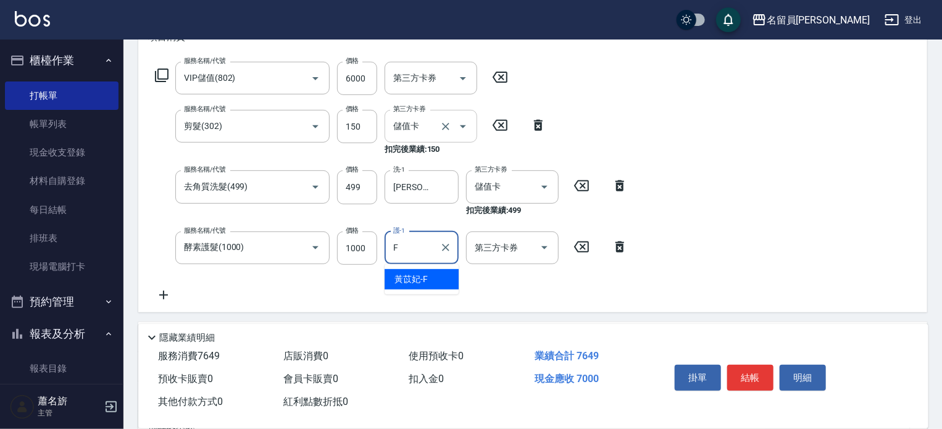
type input "[PERSON_NAME]-F"
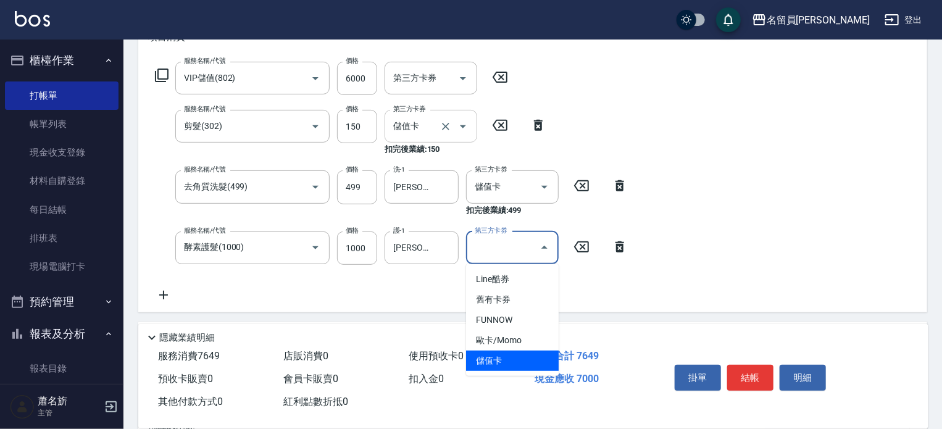
type input "儲值卡"
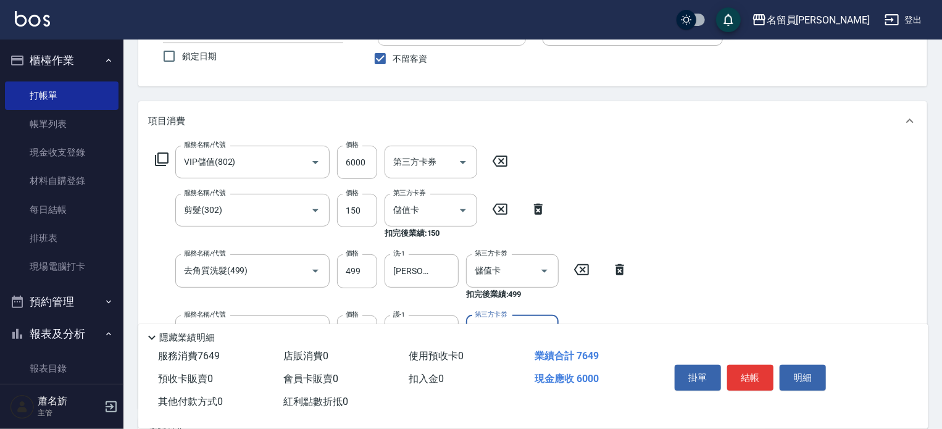
scroll to position [0, 0]
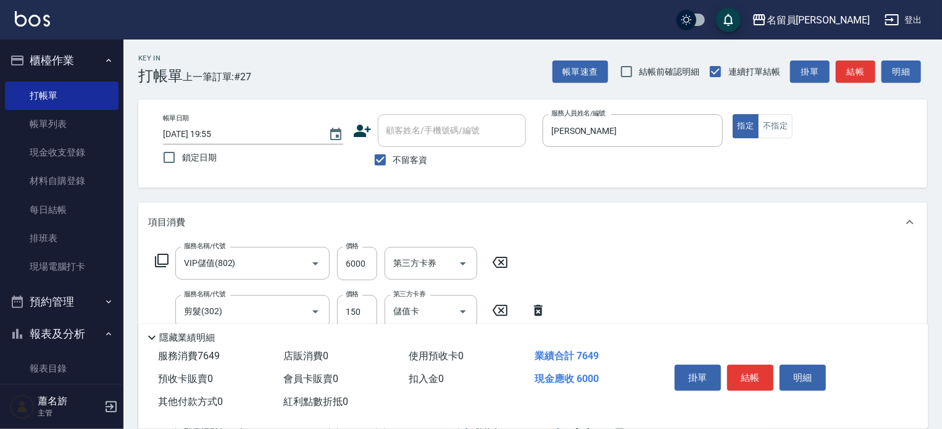
drag, startPoint x: 760, startPoint y: 368, endPoint x: 768, endPoint y: 369, distance: 7.4
click at [768, 369] on button "結帳" at bounding box center [750, 378] width 46 height 26
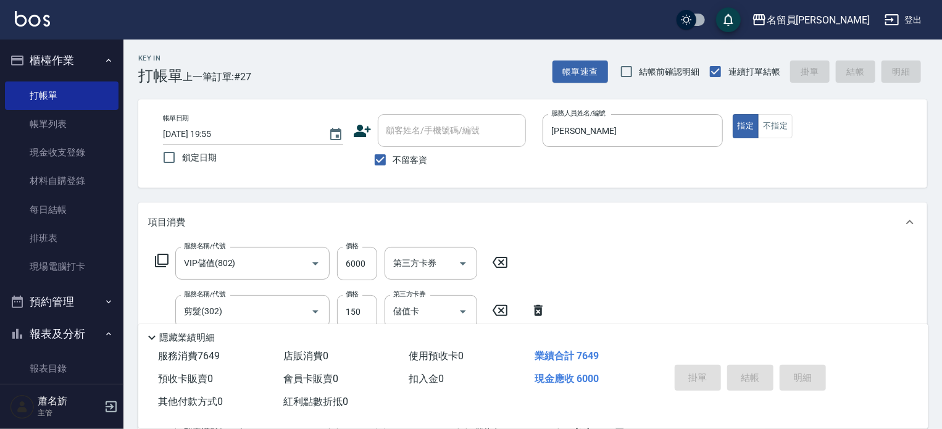
type input "[DATE] 19:56"
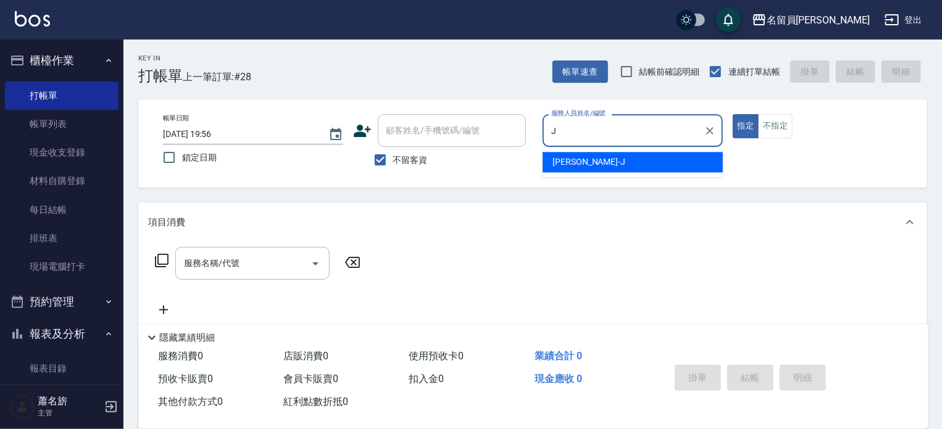
type input "[PERSON_NAME]"
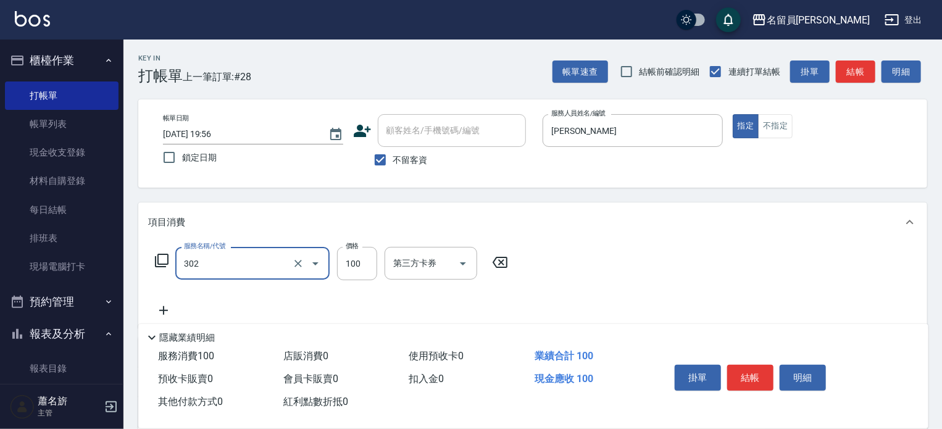
type input "剪髮(302)"
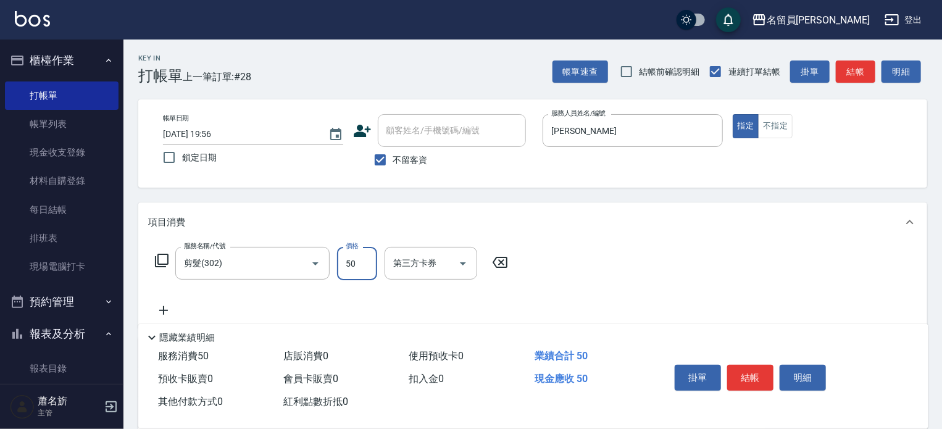
type input "50"
click at [756, 379] on button "結帳" at bounding box center [750, 378] width 46 height 26
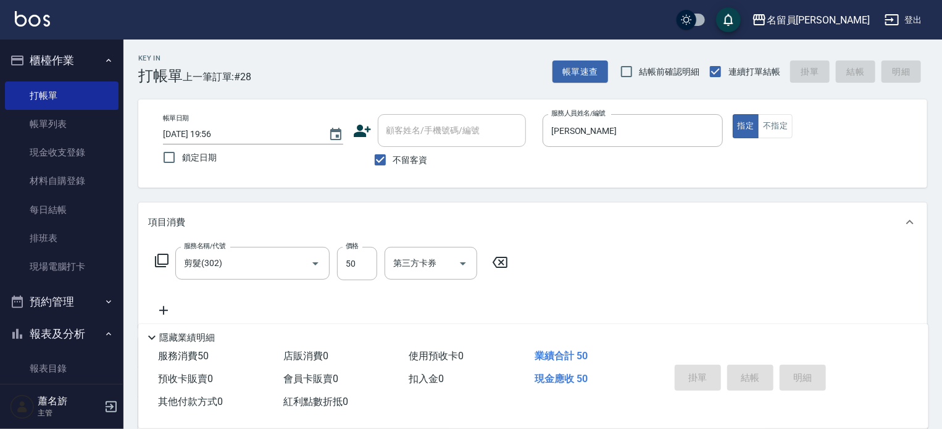
type input "[DATE] 19:57"
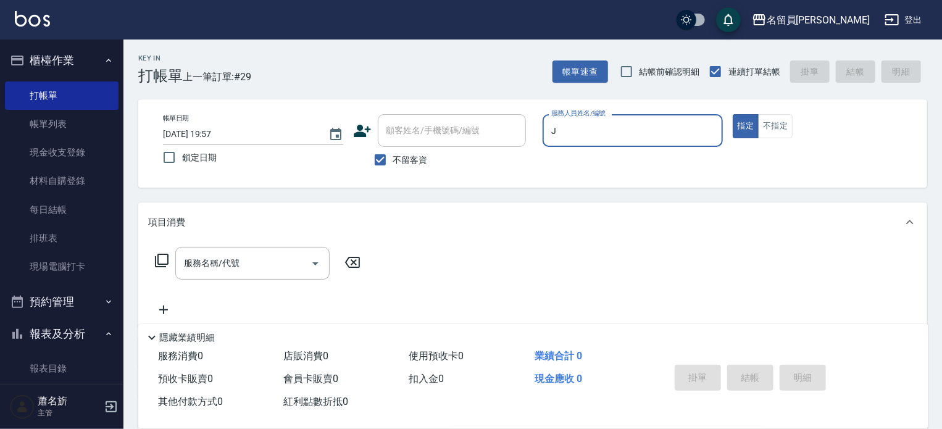
type input "[PERSON_NAME]"
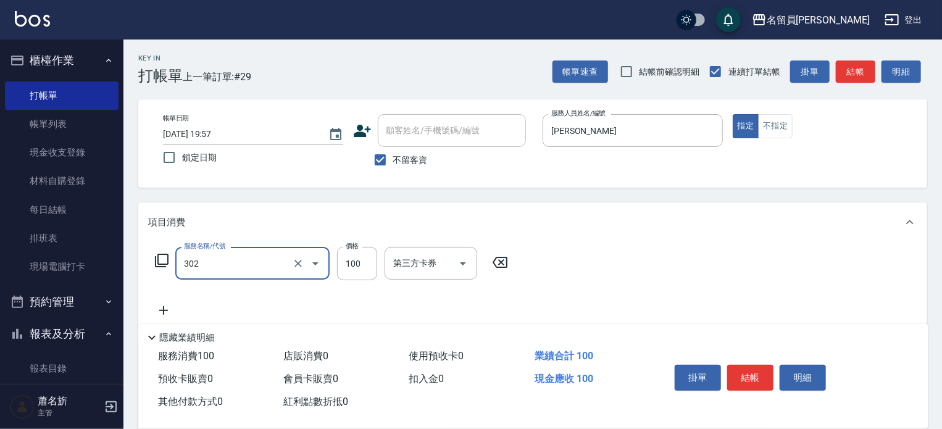
type input "剪髮(302)"
type input "629"
click at [748, 367] on button "結帳" at bounding box center [750, 378] width 46 height 26
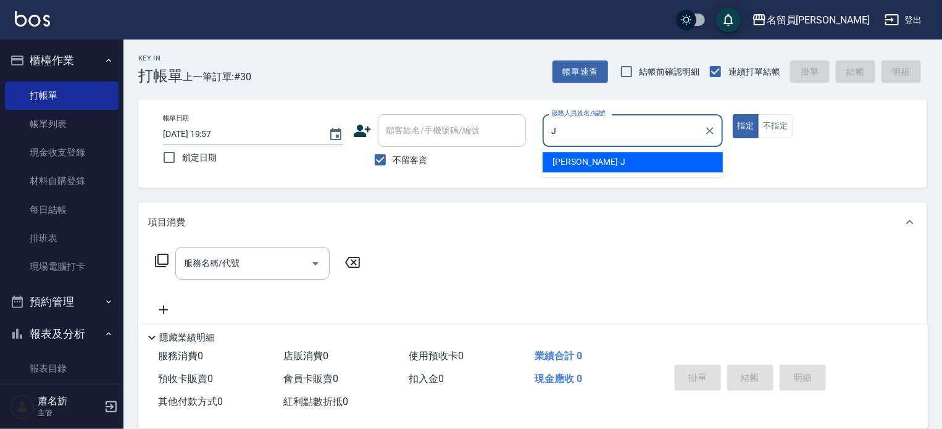
type input "[PERSON_NAME]"
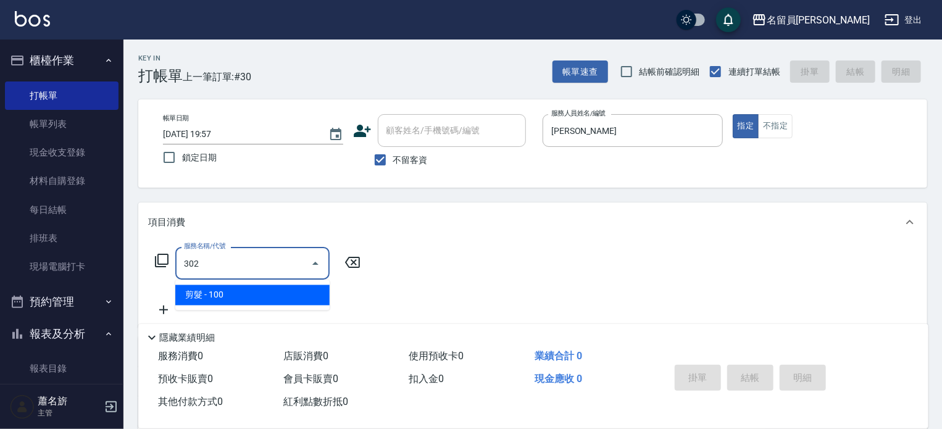
type input "剪髮(302)"
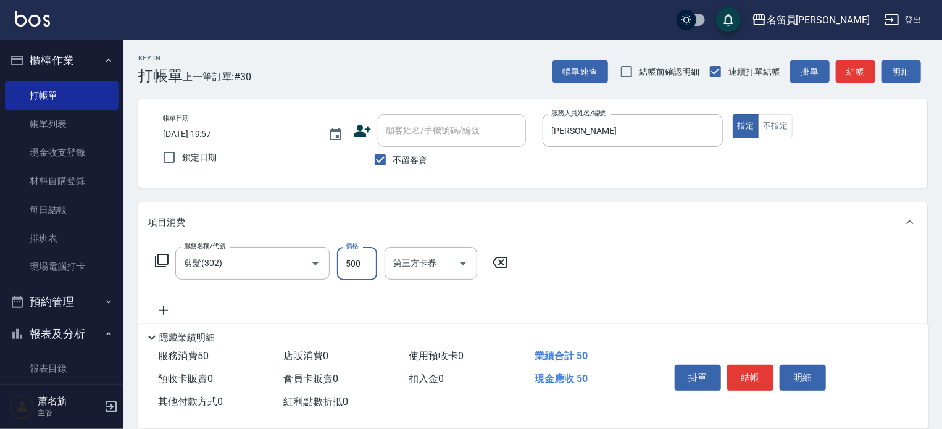
type input "500"
click at [761, 365] on button "結帳" at bounding box center [750, 378] width 46 height 26
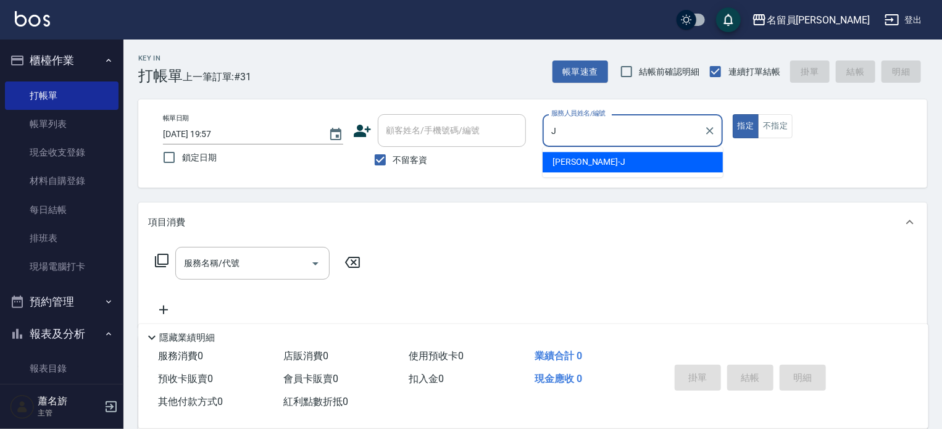
type input "[PERSON_NAME]"
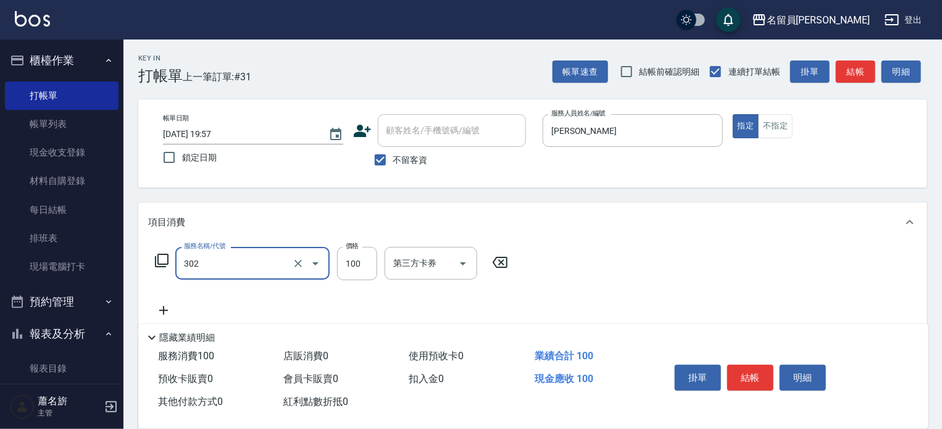
type input "剪髮(302)"
type input "500"
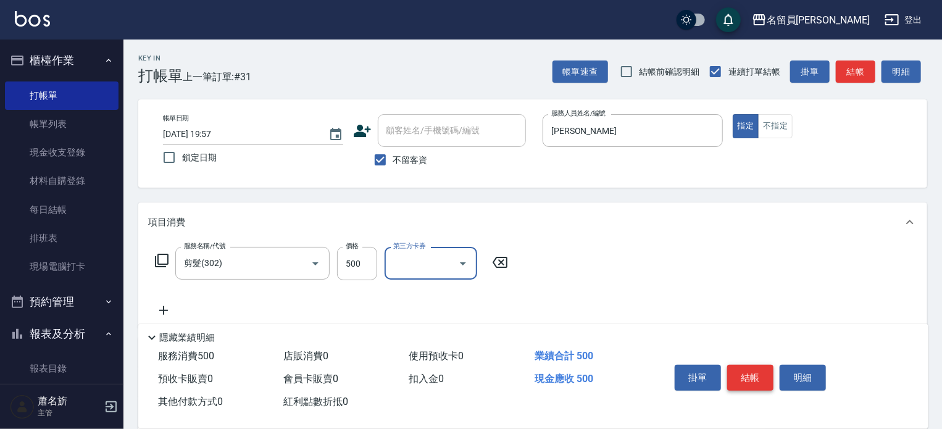
click at [742, 370] on button "結帳" at bounding box center [750, 378] width 46 height 26
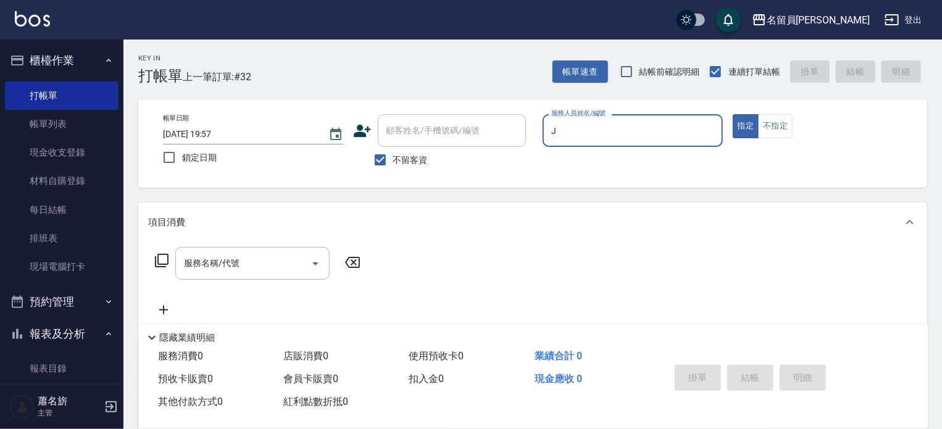
type input "[PERSON_NAME]"
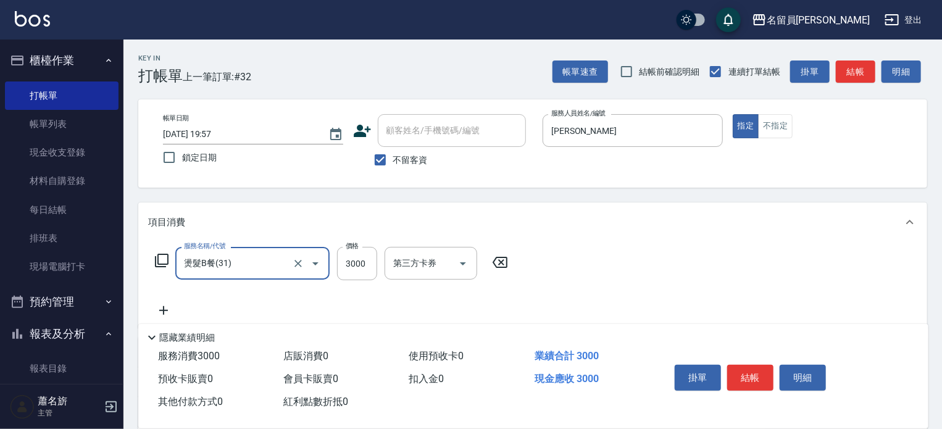
type input "燙髮B餐(31)"
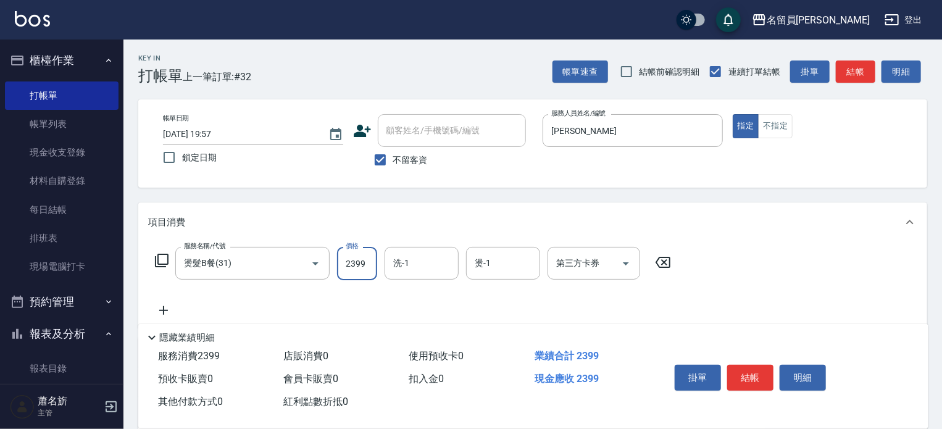
type input "2399"
drag, startPoint x: 748, startPoint y: 379, endPoint x: 776, endPoint y: 325, distance: 60.7
click at [750, 378] on button "結帳" at bounding box center [750, 378] width 46 height 26
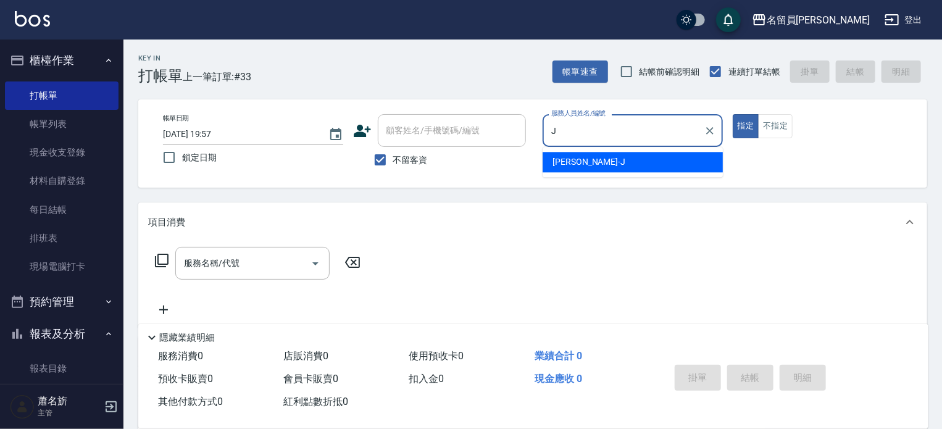
type input "[PERSON_NAME]"
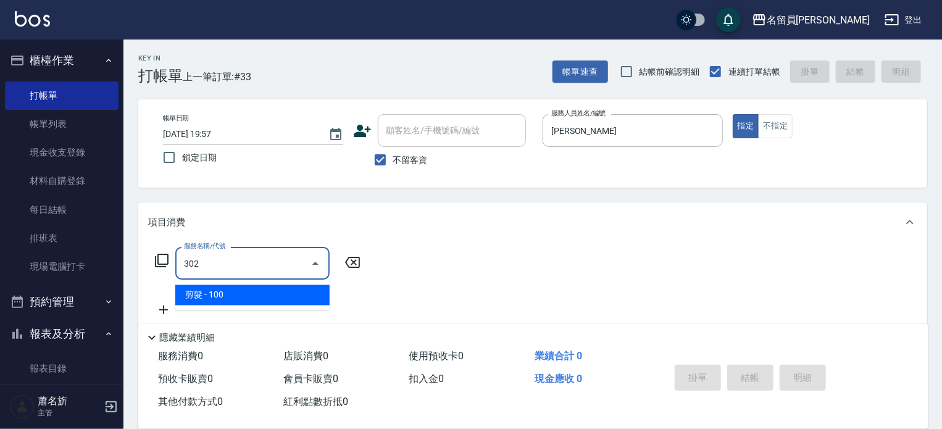
type input "剪髮(302)"
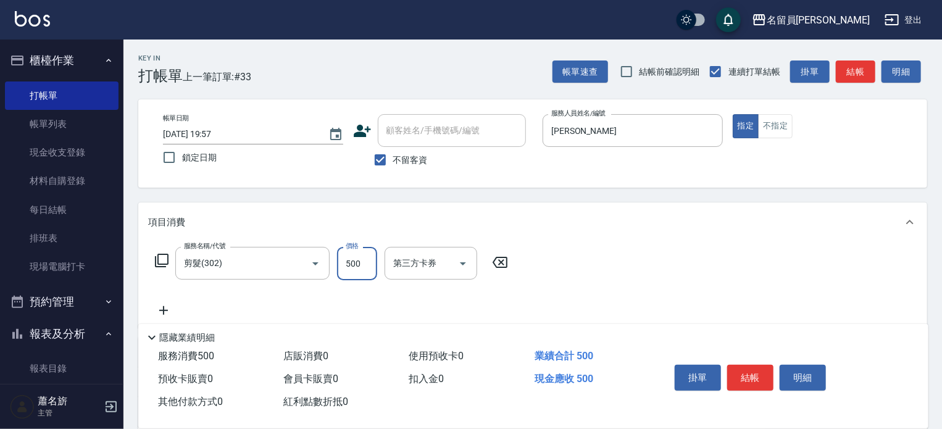
type input "500"
click at [746, 381] on button "結帳" at bounding box center [750, 378] width 46 height 26
click at [746, 381] on div "掛單 結帳 明細" at bounding box center [749, 379] width 161 height 39
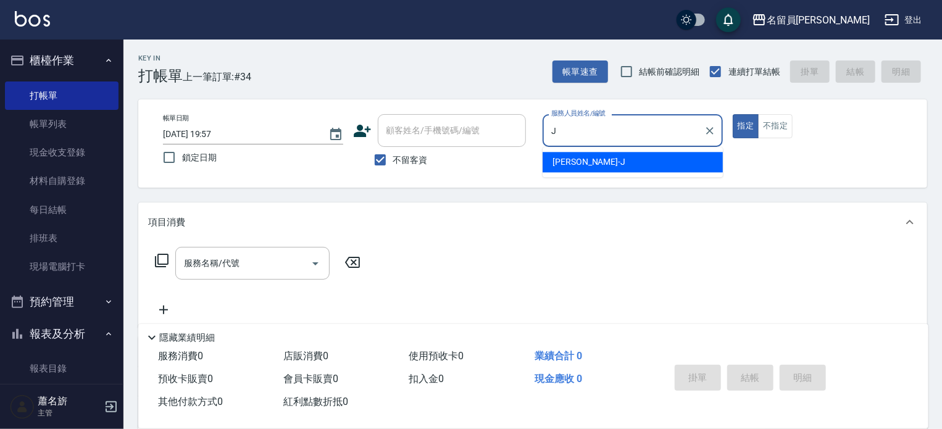
type input "[PERSON_NAME]"
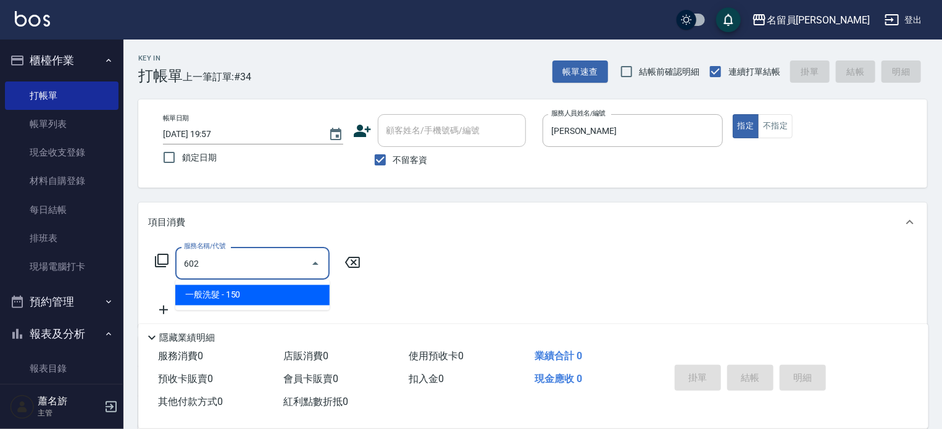
type input "一般洗髮(602)"
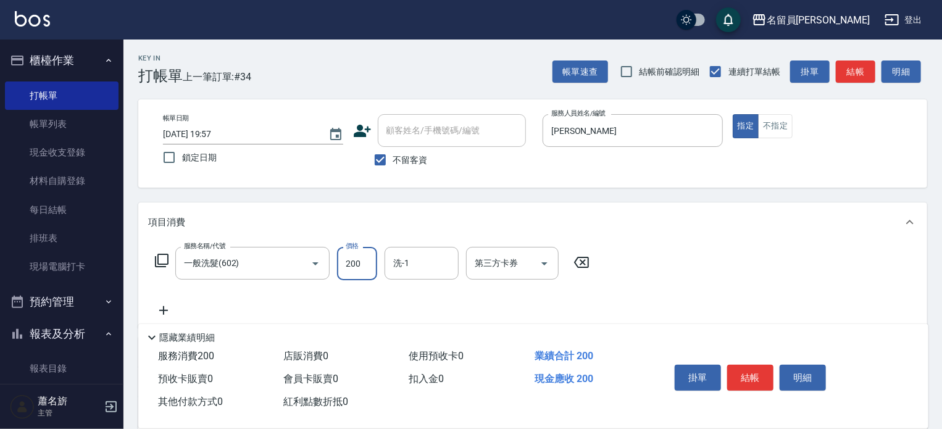
type input "200"
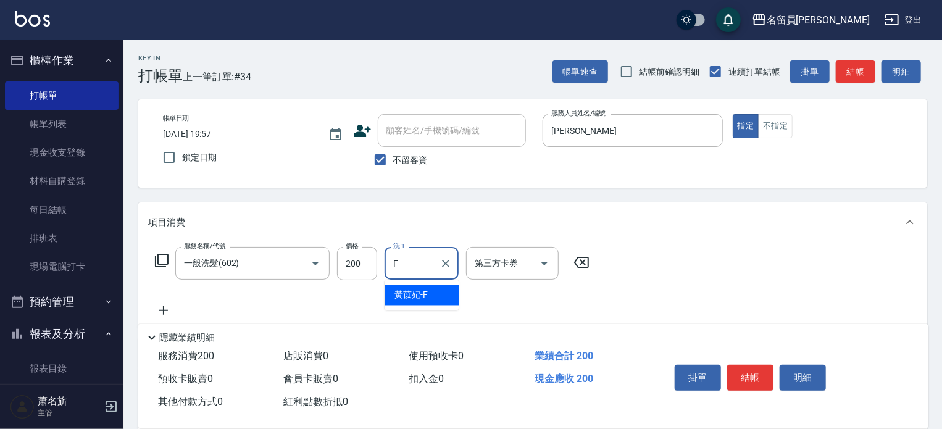
type input "[PERSON_NAME]-F"
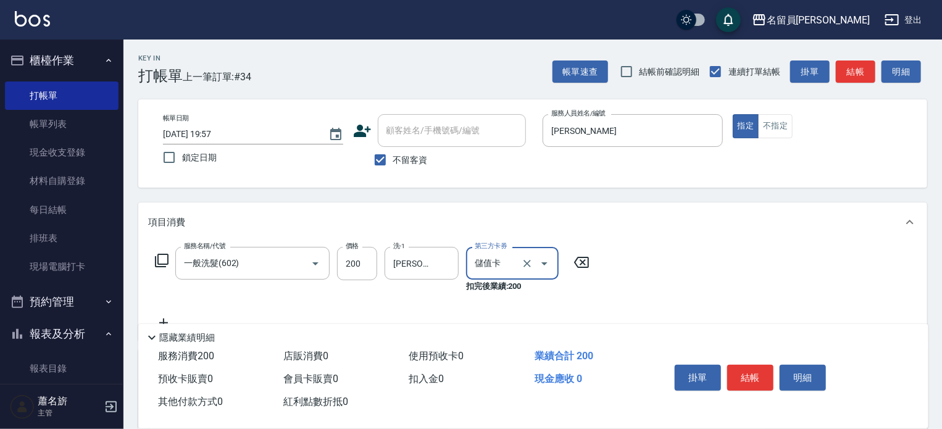
type input "儲值卡"
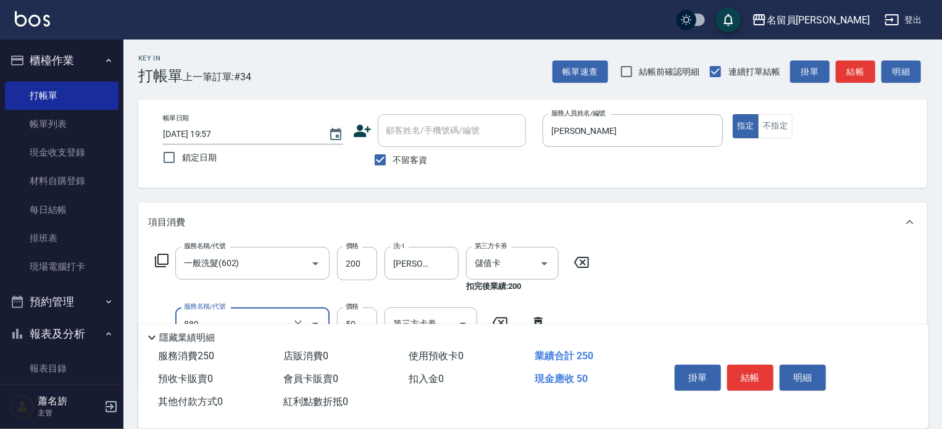
type input "精油(889)"
type input "50"
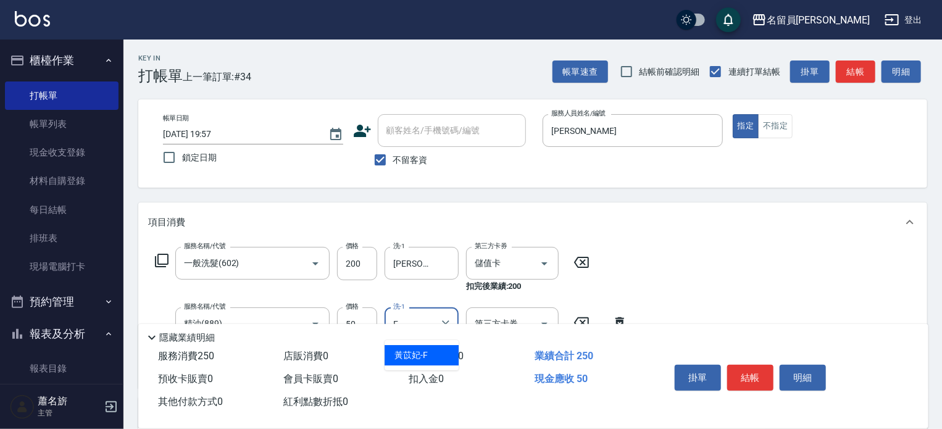
type input "[PERSON_NAME]-F"
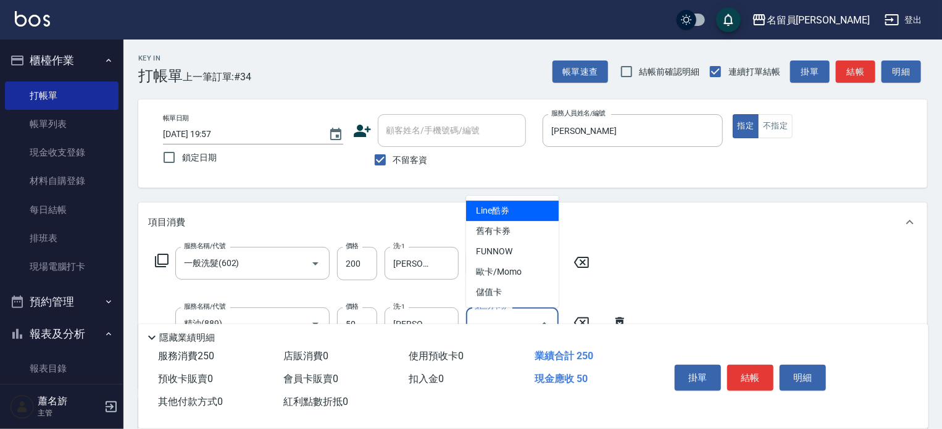
type input "Line酷券"
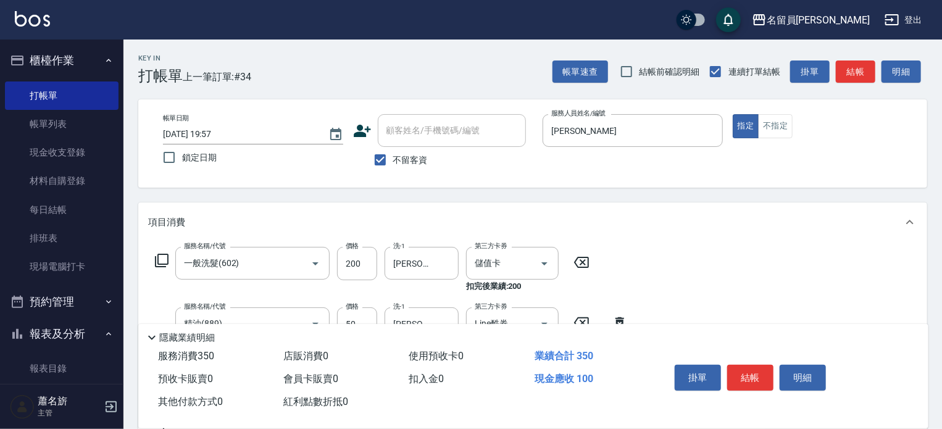
type input "剪髮(302)"
type input "130"
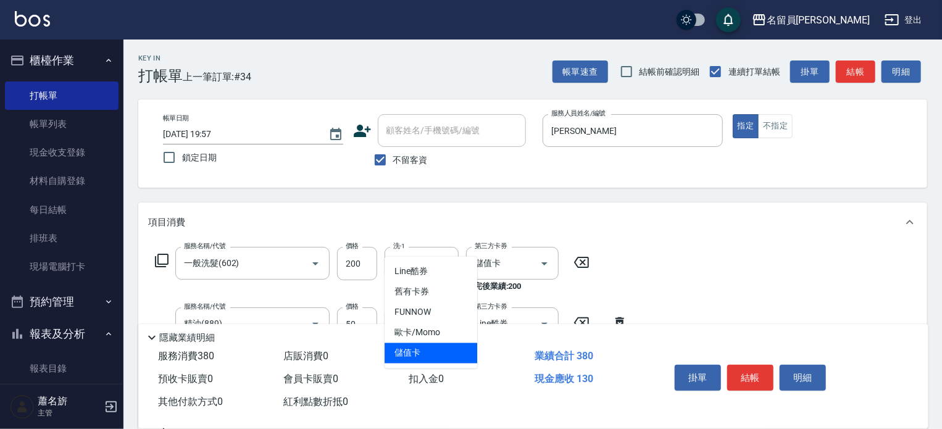
type input "儲值卡"
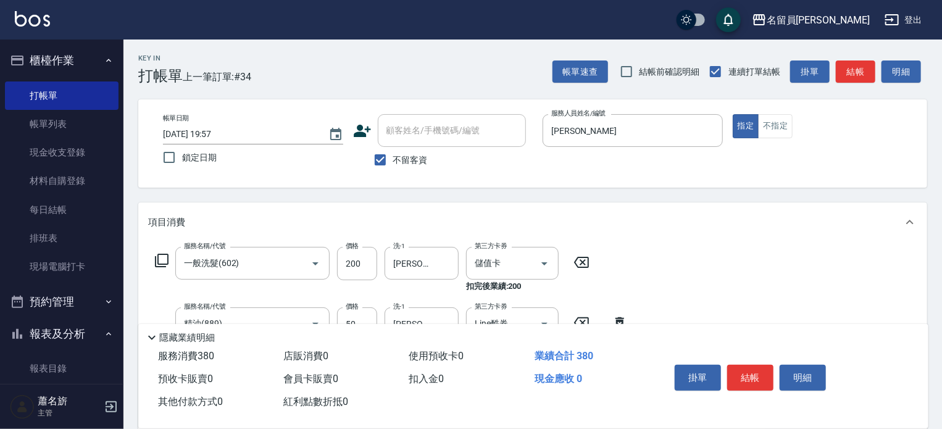
scroll to position [230, 0]
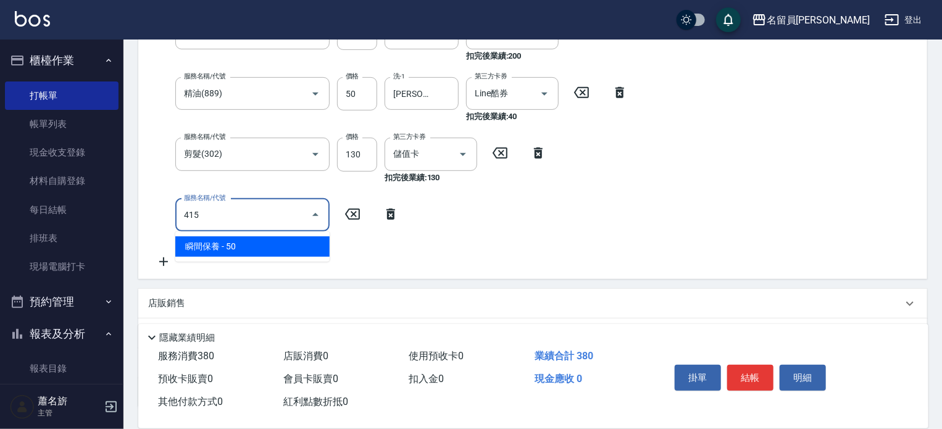
type input "瞬間保養(415)"
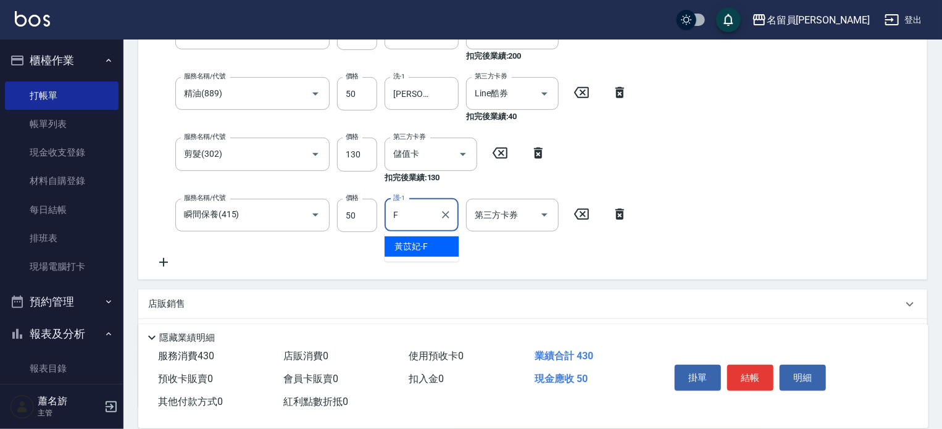
type input "[PERSON_NAME]-F"
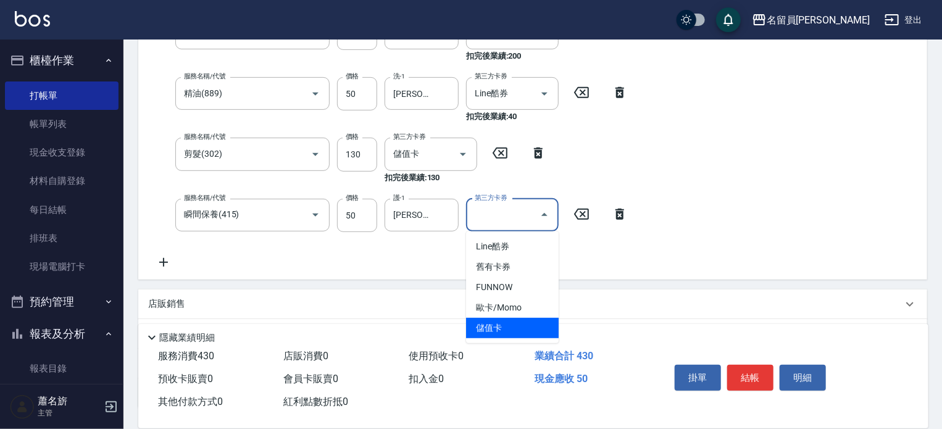
type input "儲值卡"
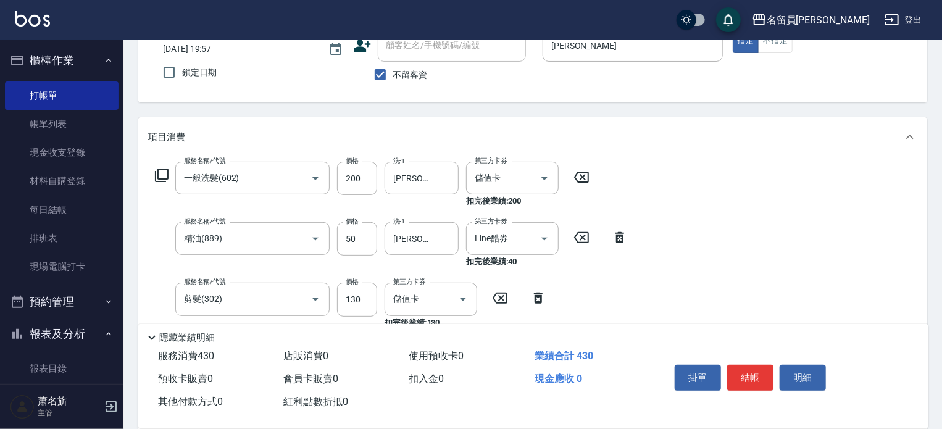
scroll to position [45, 0]
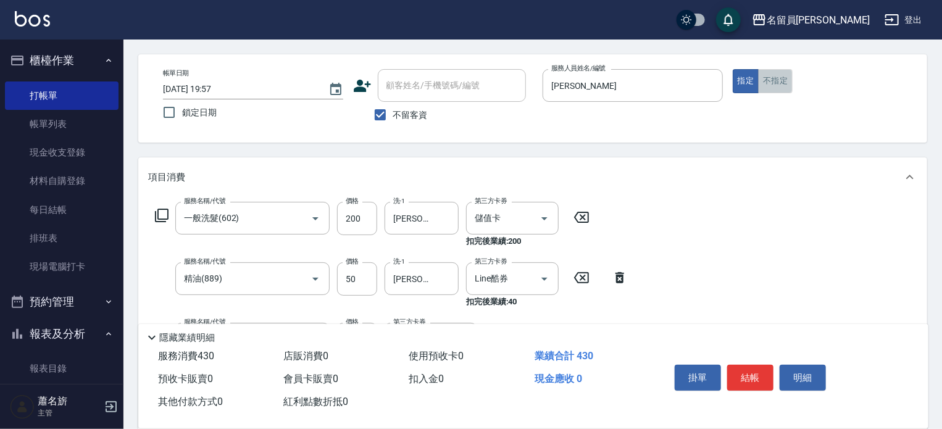
click at [764, 77] on button "不指定" at bounding box center [775, 81] width 35 height 24
click at [750, 371] on button "結帳" at bounding box center [750, 378] width 46 height 26
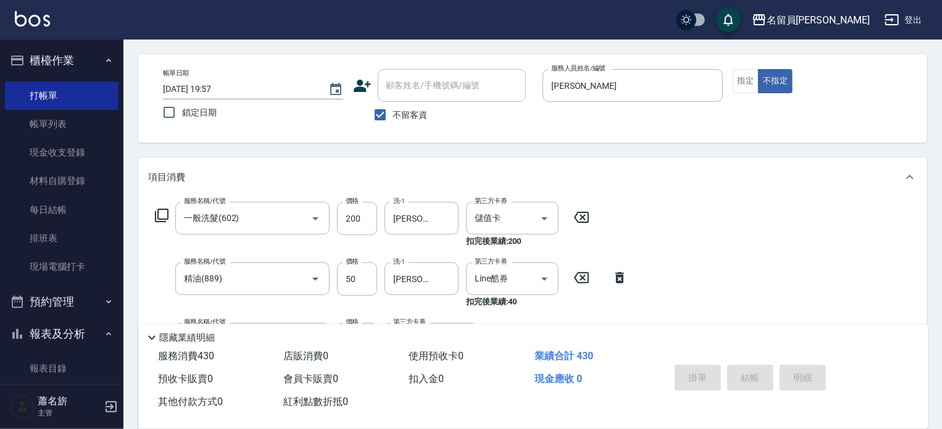
type input "[DATE] 19:58"
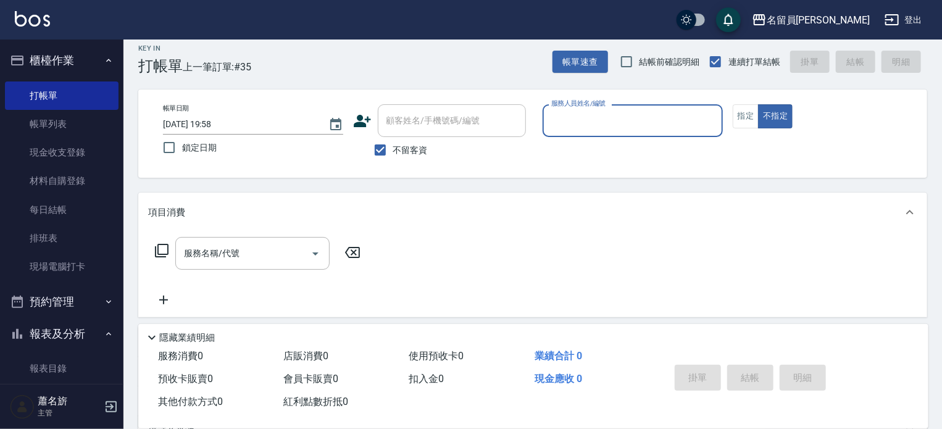
scroll to position [0, 0]
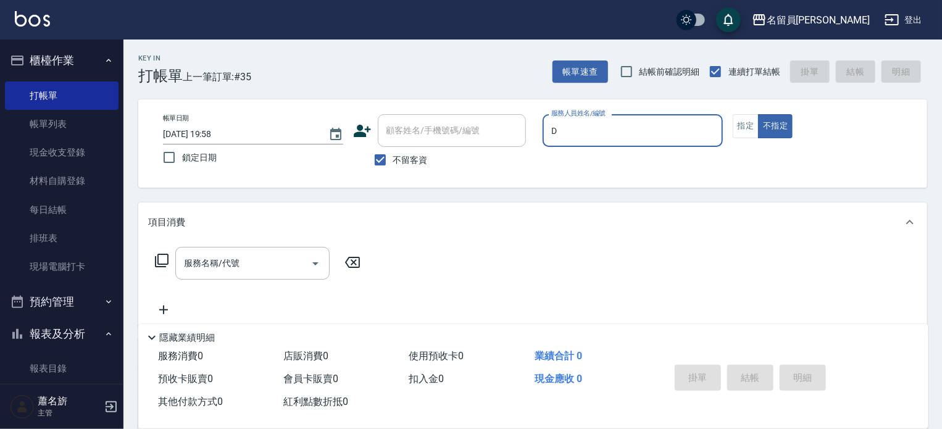
type input "小D-D"
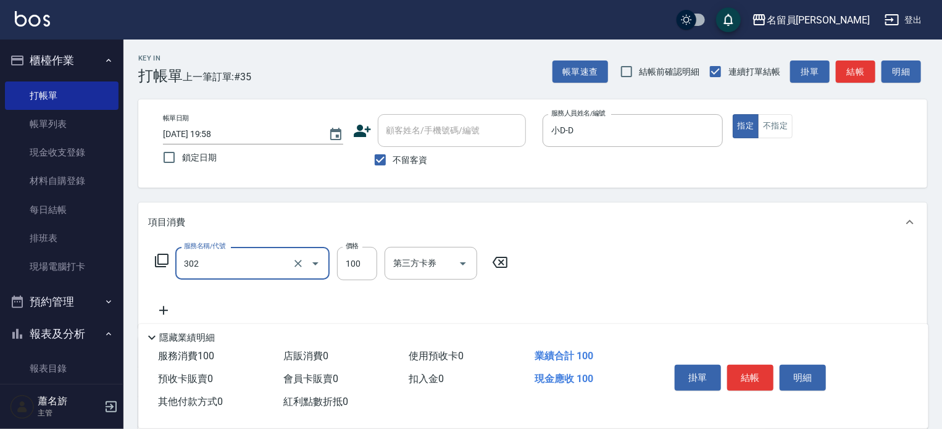
type input "剪髮(302)"
type input "799"
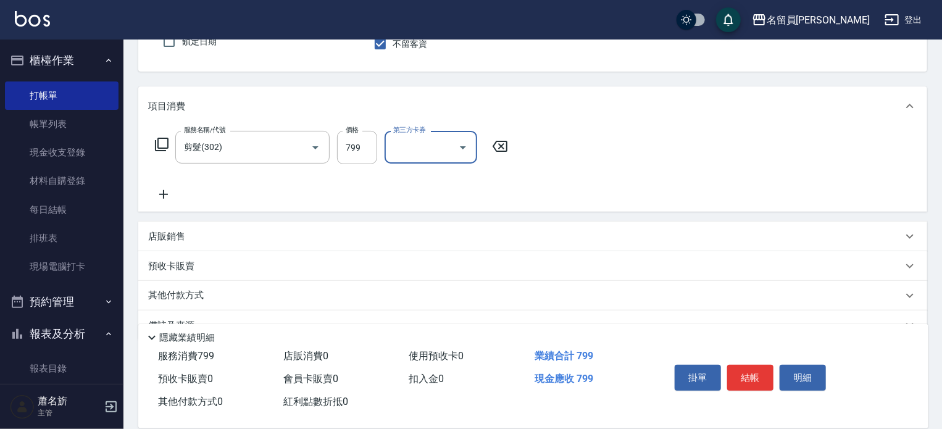
scroll to position [123, 0]
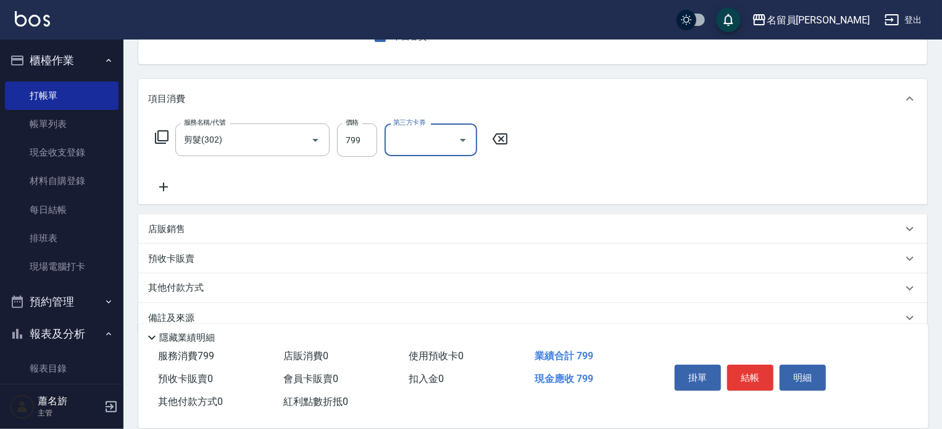
click at [363, 231] on div "店販銷售" at bounding box center [525, 229] width 754 height 13
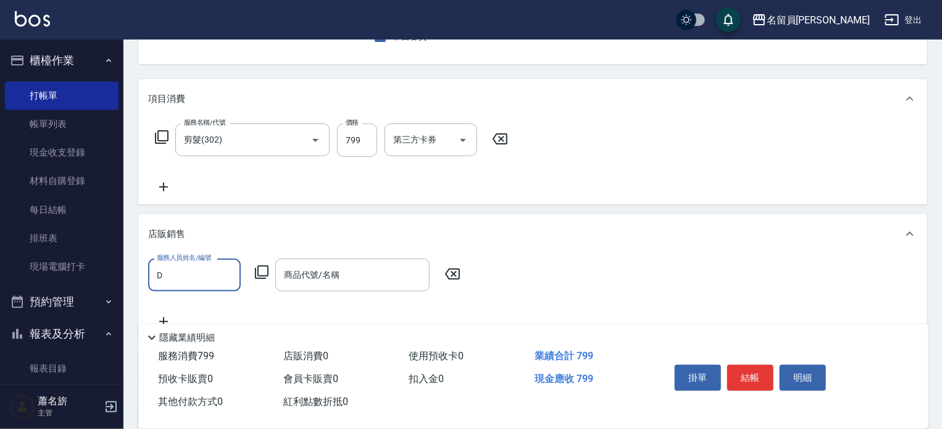
scroll to position [0, 0]
type input "小D-D"
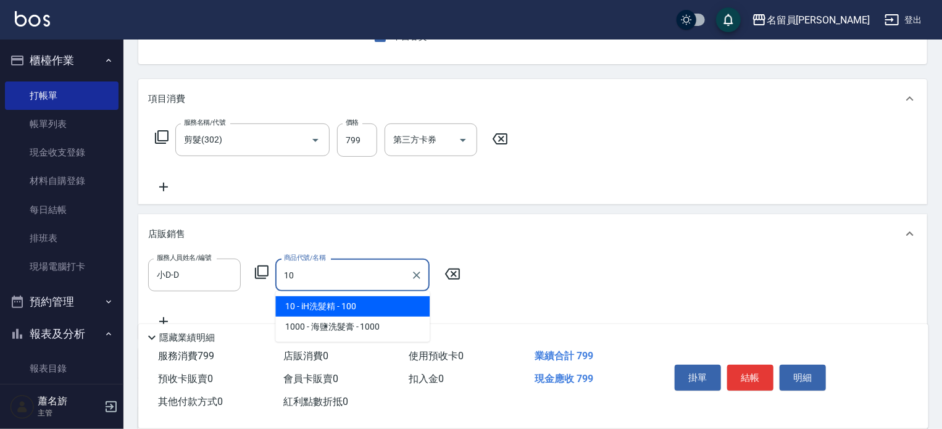
type input "iH洗髮精"
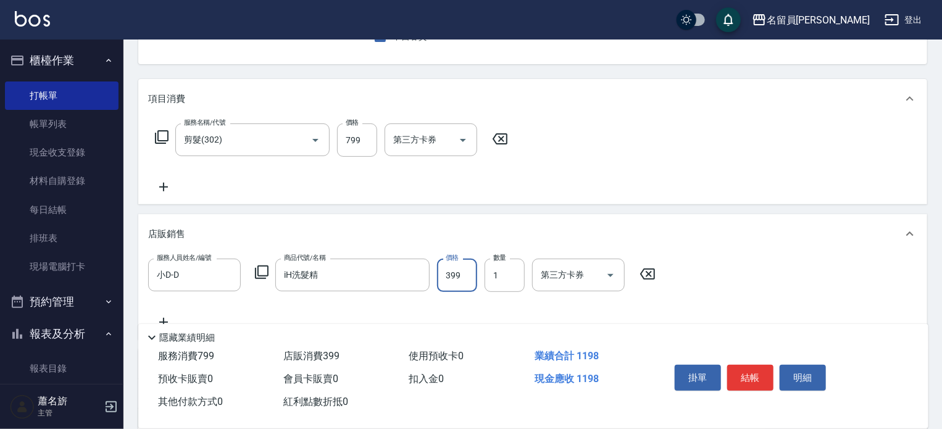
type input "399"
click at [756, 377] on button "結帳" at bounding box center [750, 378] width 46 height 26
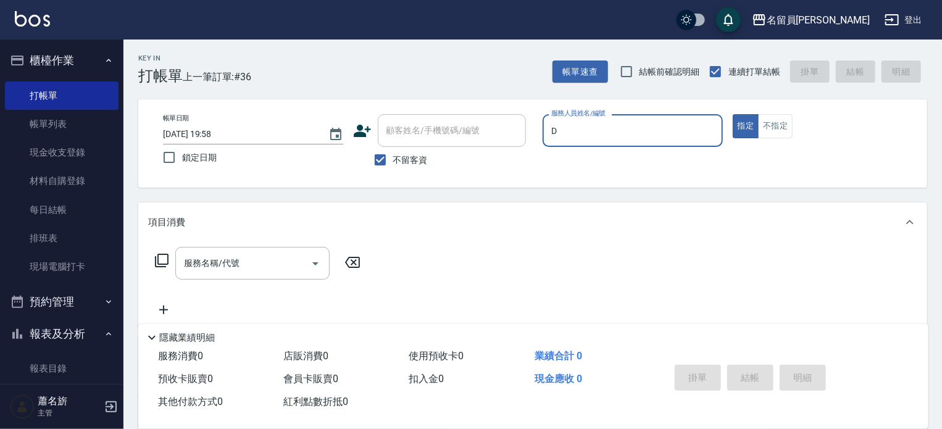
type input "小D-D"
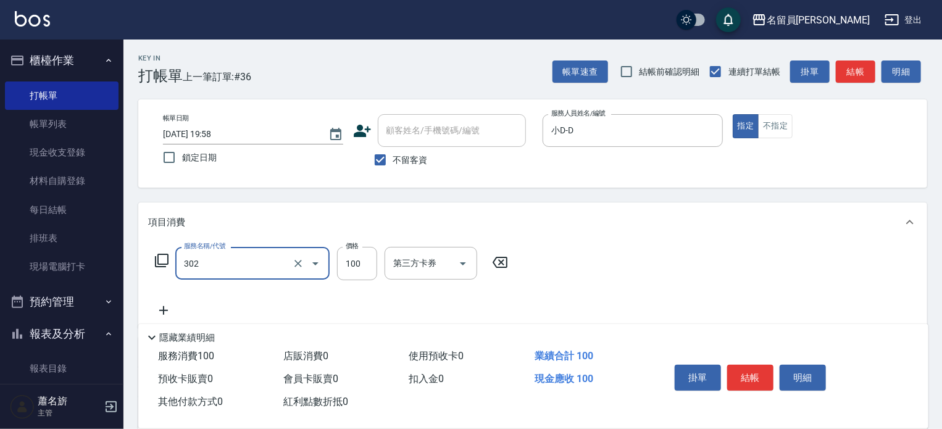
type input "剪髮(302)"
type input "300"
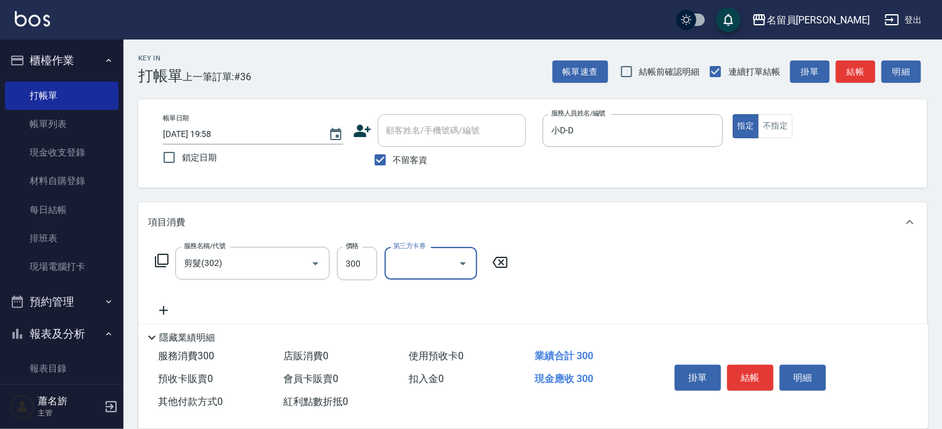
click at [745, 360] on div "掛單 結帳 明細" at bounding box center [749, 379] width 161 height 39
click at [743, 374] on button "結帳" at bounding box center [750, 378] width 46 height 26
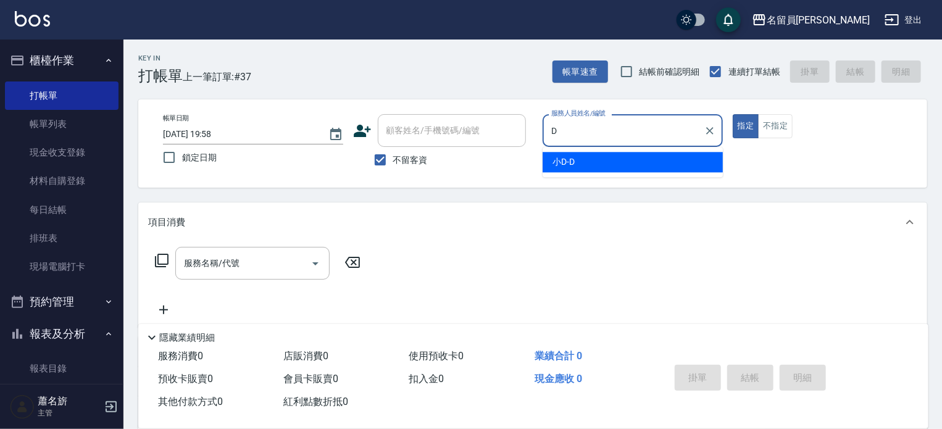
type input "小D-D"
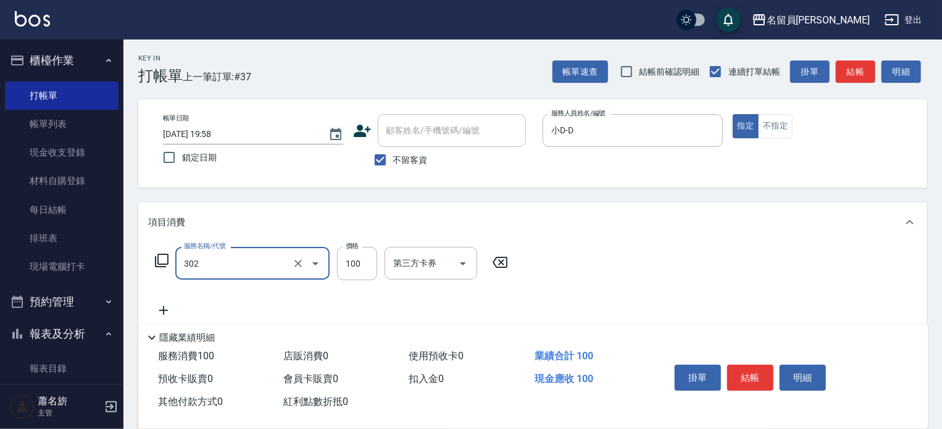
type input "剪髮(302)"
type input "550"
click at [733, 382] on button "結帳" at bounding box center [750, 378] width 46 height 26
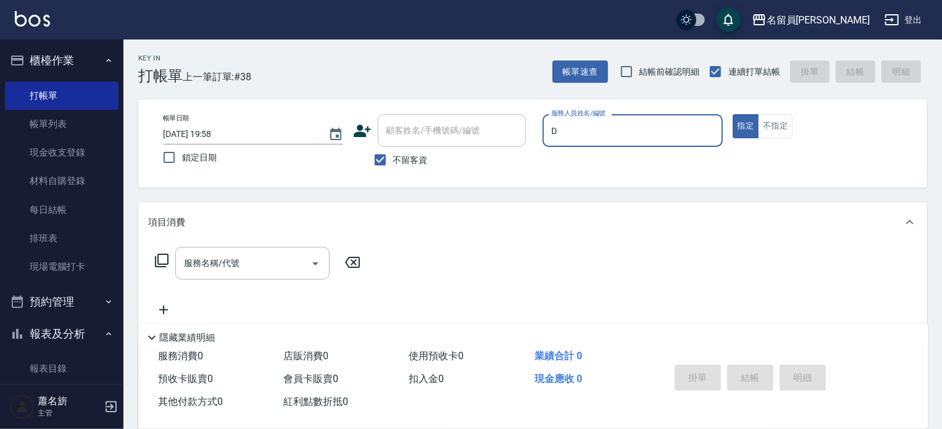
type input "小D-D"
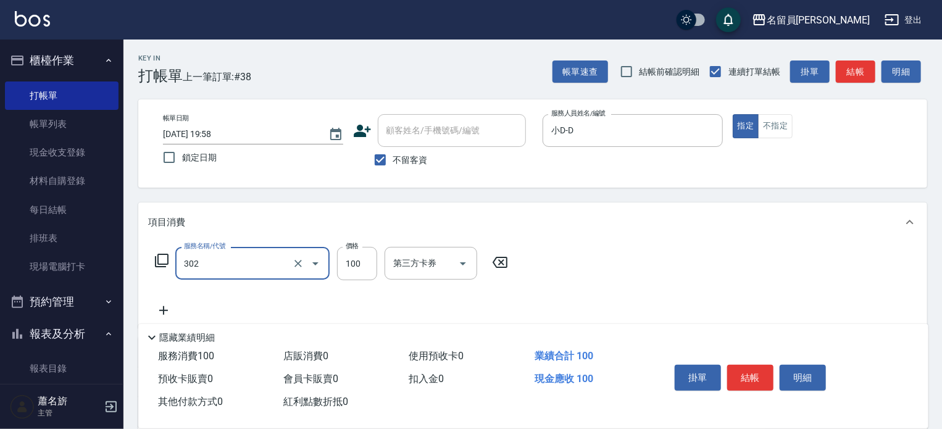
type input "剪髮(302)"
type input "520"
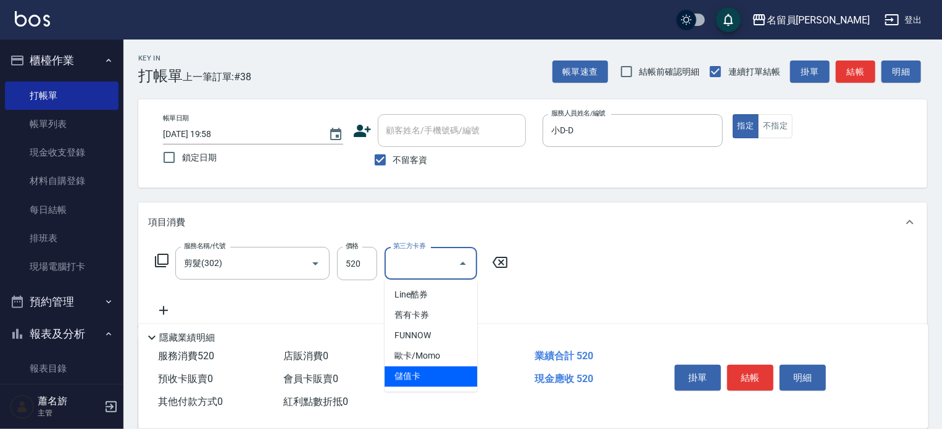
type input "儲值卡"
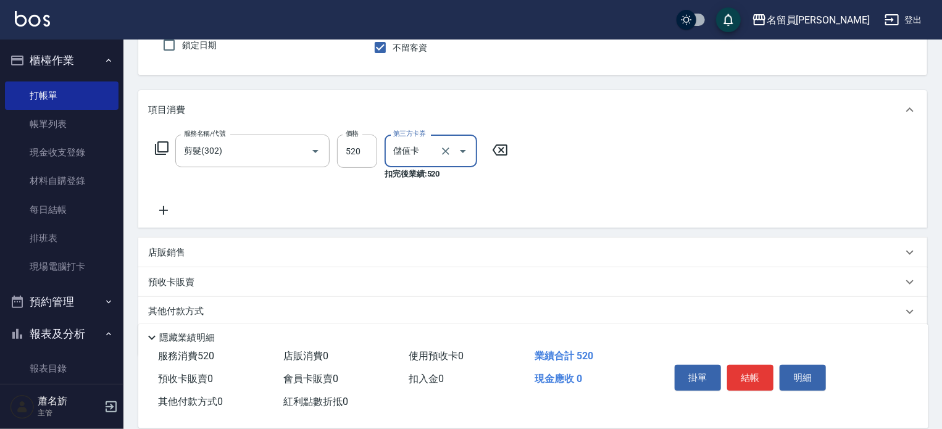
scroll to position [157, 0]
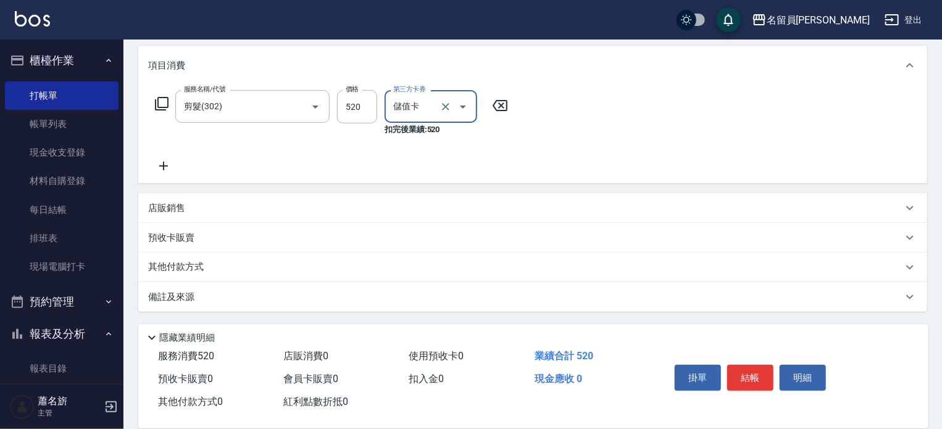
click at [424, 204] on div "店販銷售" at bounding box center [525, 208] width 754 height 13
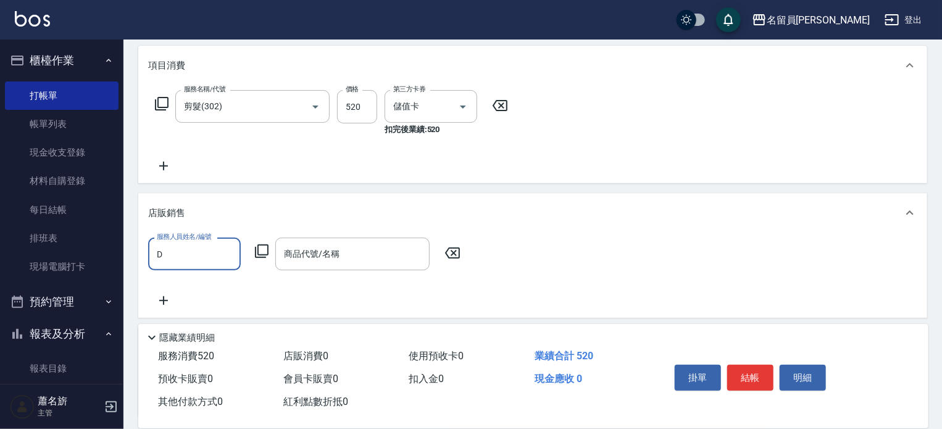
scroll to position [0, 0]
type input "小D-D"
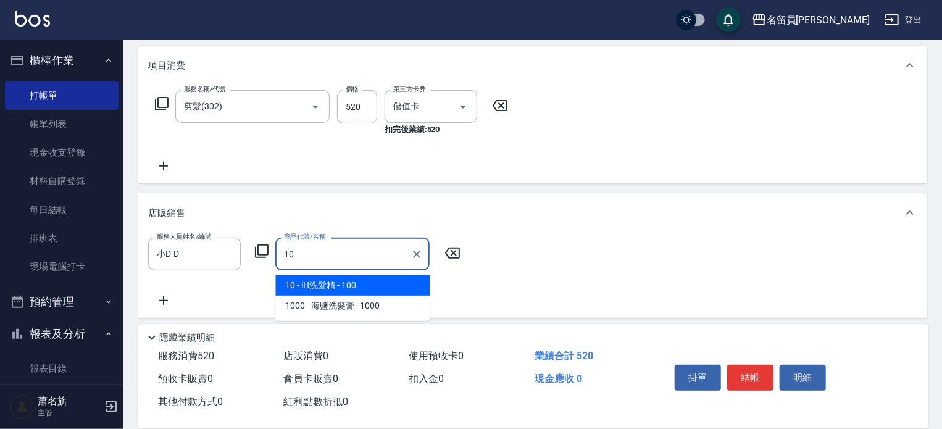
type input "iH洗髮精"
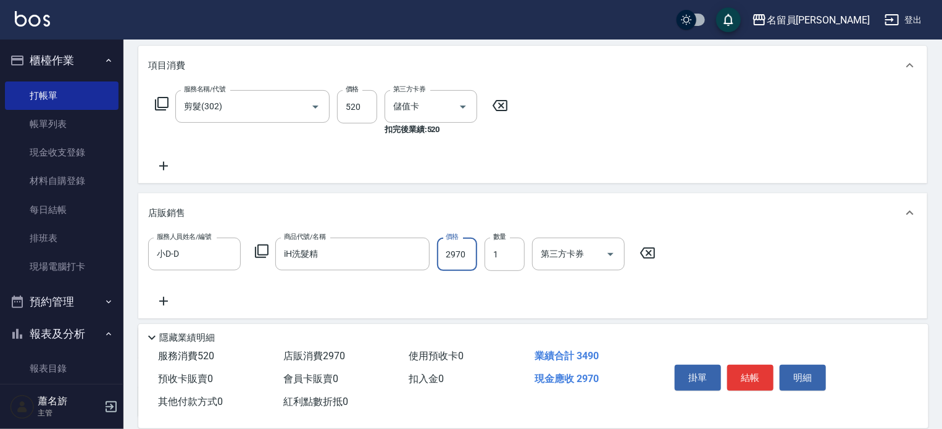
type input "2970"
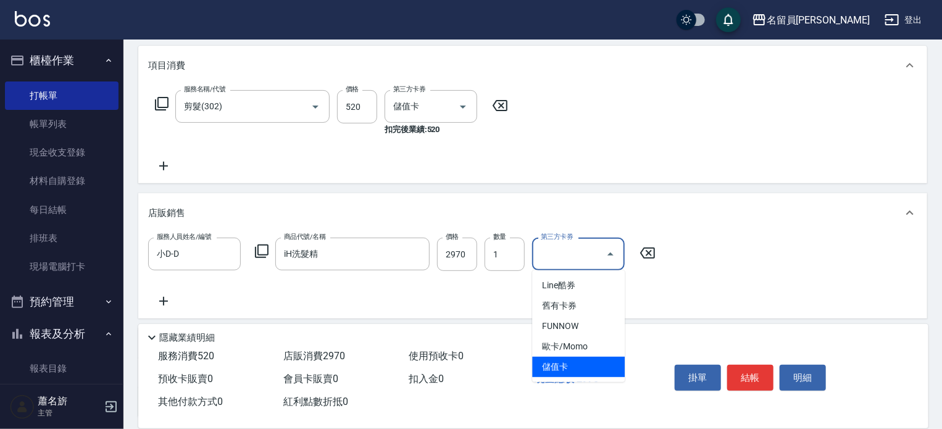
type input "儲值卡"
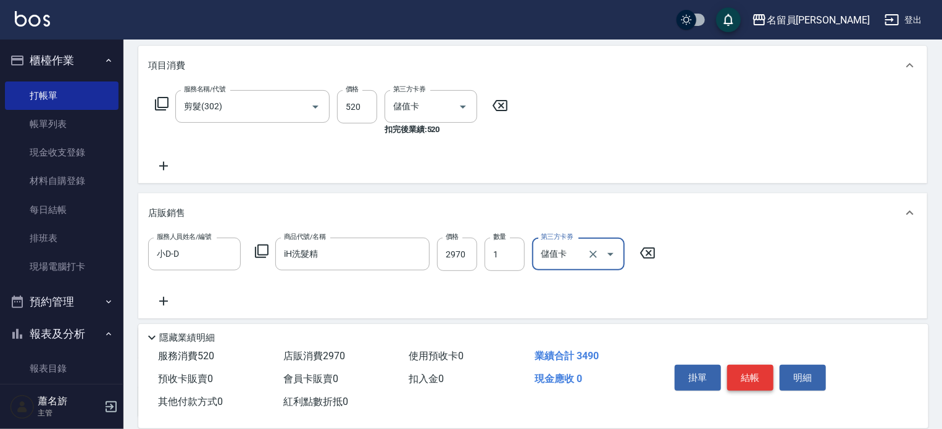
click at [740, 379] on button "結帳" at bounding box center [750, 378] width 46 height 26
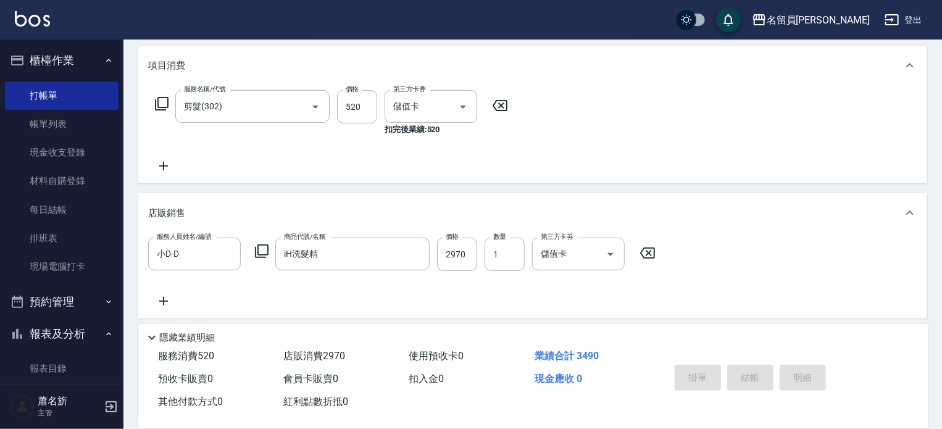
type input "[DATE] 19:59"
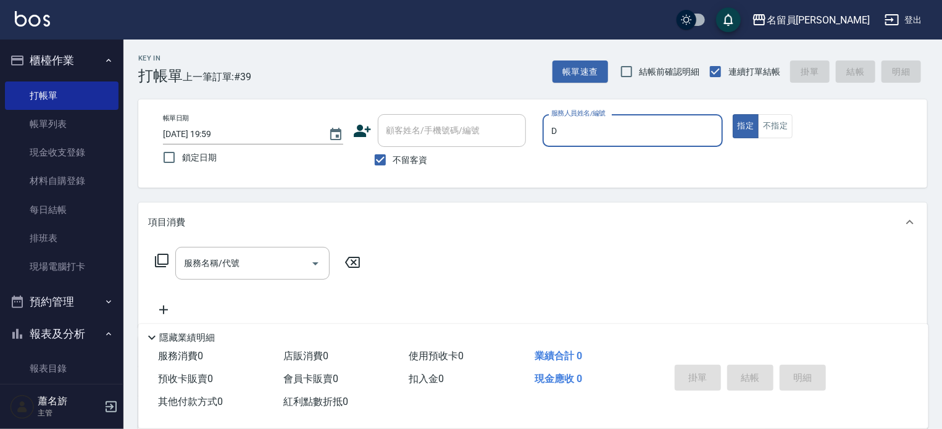
type input "小D-D"
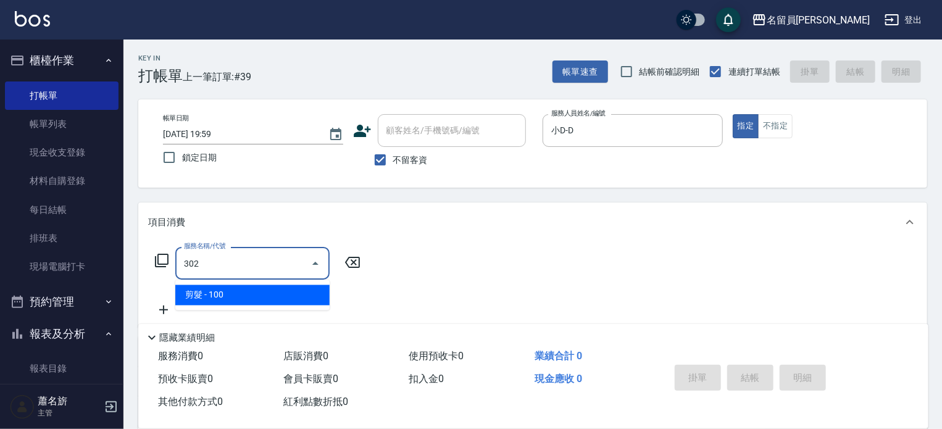
type input "剪髮(302)"
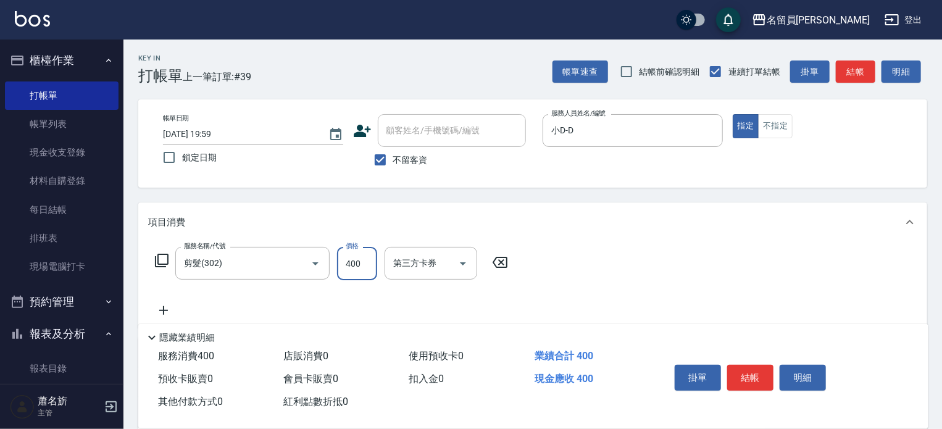
type input "400"
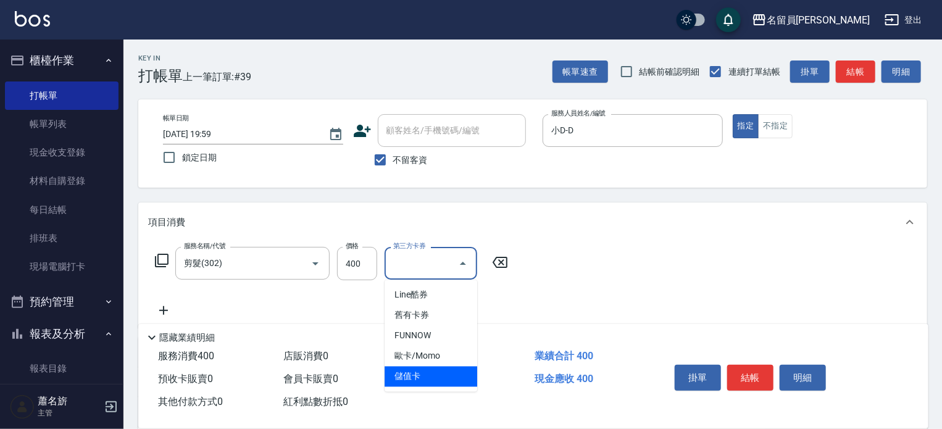
type input "儲值卡"
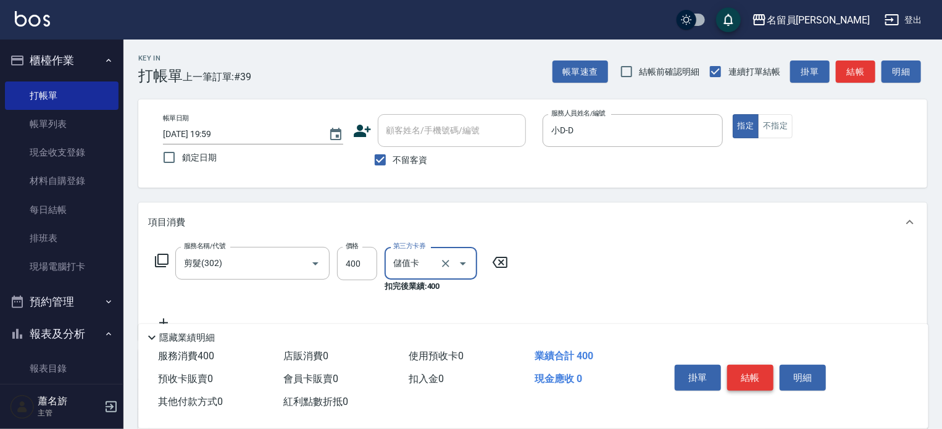
click at [770, 373] on button "結帳" at bounding box center [750, 378] width 46 height 26
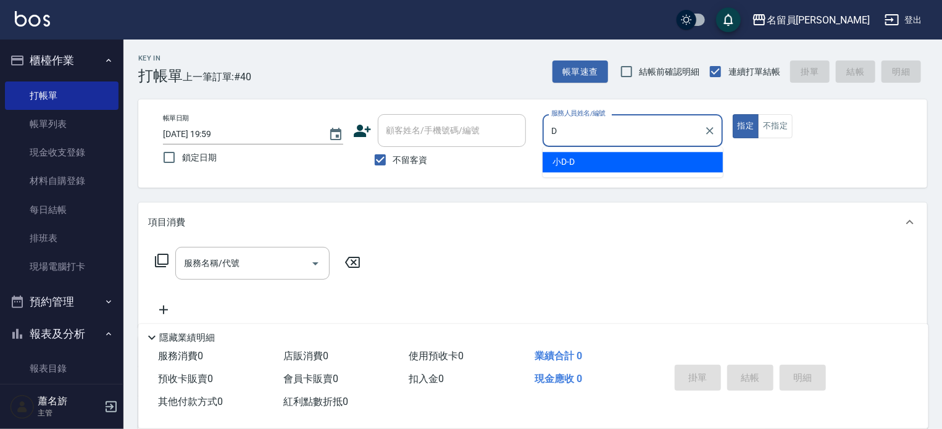
type input "小D-D"
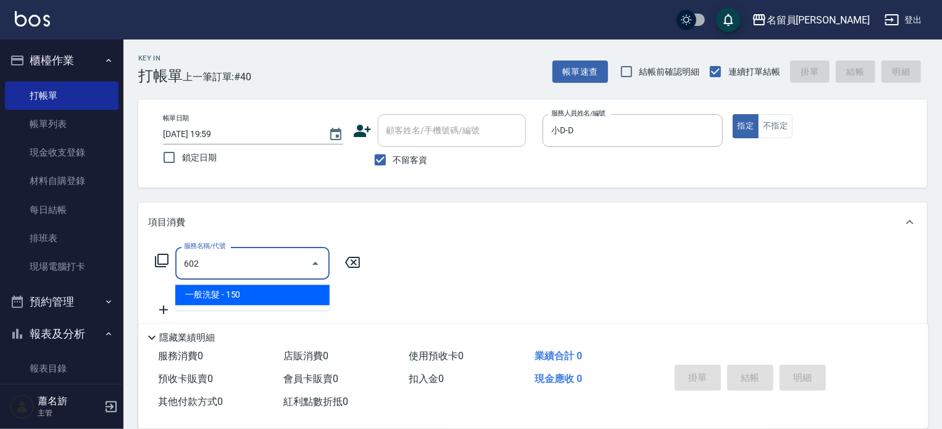
type input "一般洗髮(602)"
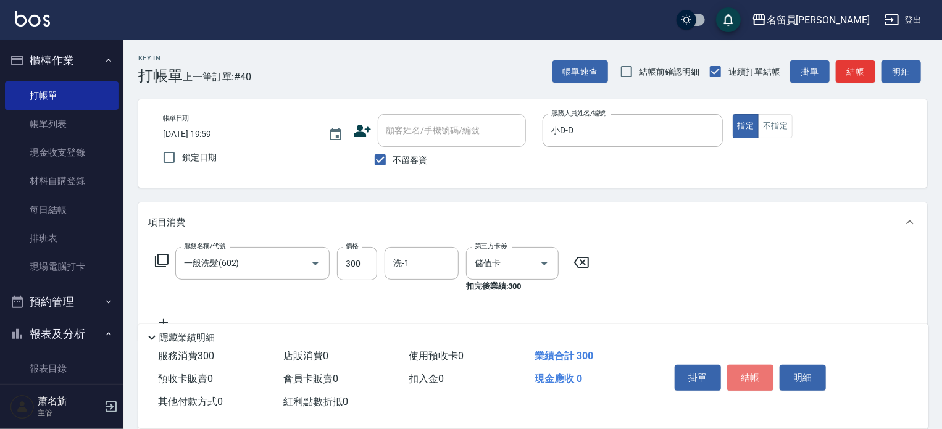
click at [740, 368] on button "結帳" at bounding box center [750, 378] width 46 height 26
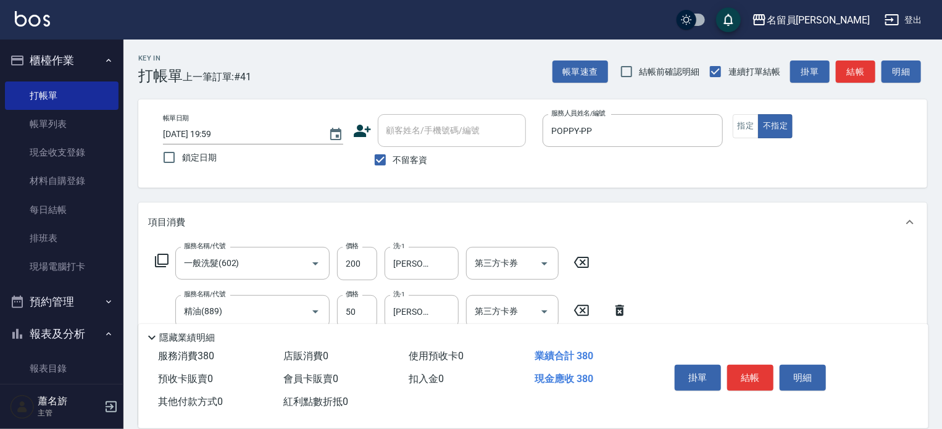
click at [767, 360] on div "掛單 結帳 明細" at bounding box center [749, 379] width 161 height 39
click at [763, 370] on button "結帳" at bounding box center [750, 378] width 46 height 26
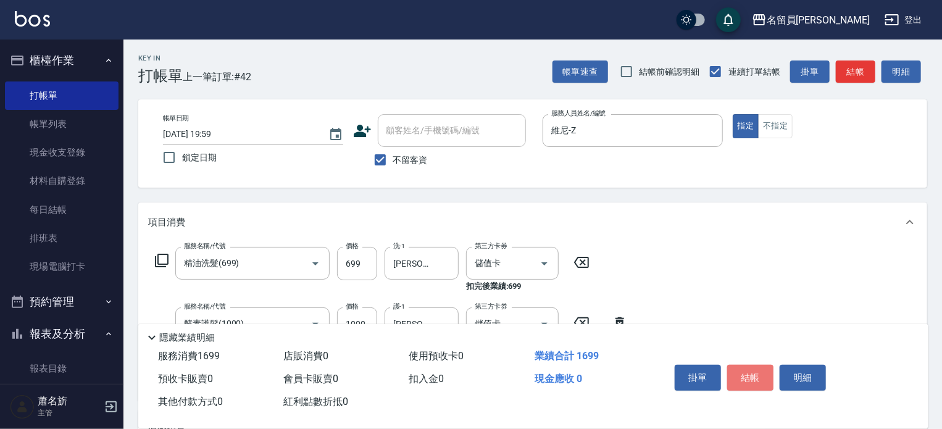
click at [747, 365] on button "結帳" at bounding box center [750, 378] width 46 height 26
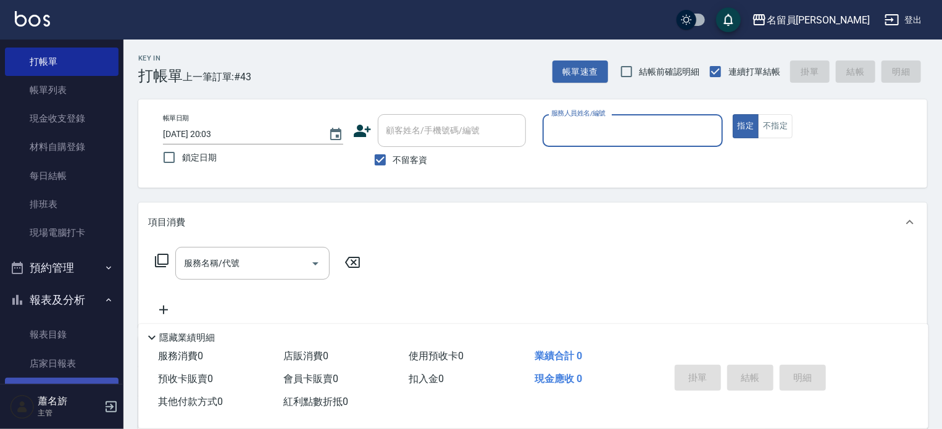
scroll to position [185, 0]
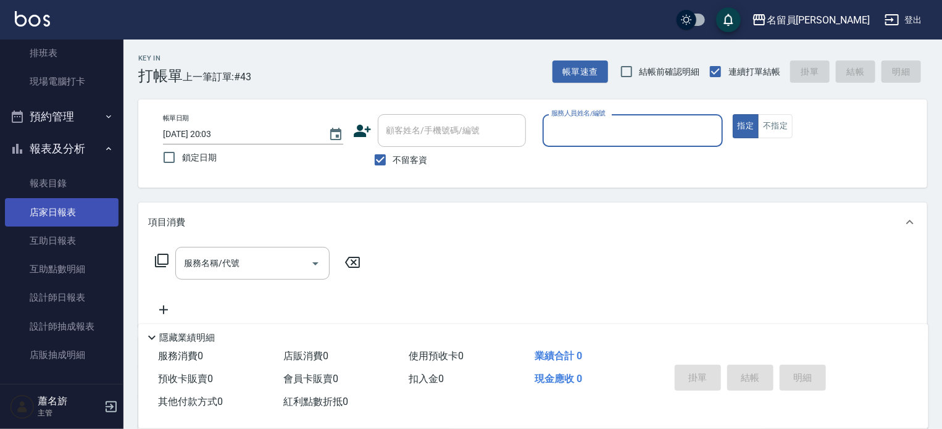
click at [96, 223] on link "店家日報表" at bounding box center [62, 212] width 114 height 28
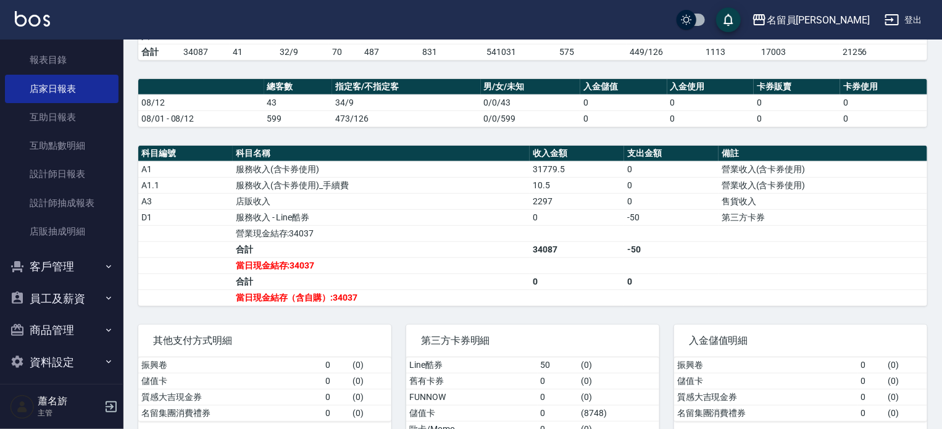
scroll to position [370, 0]
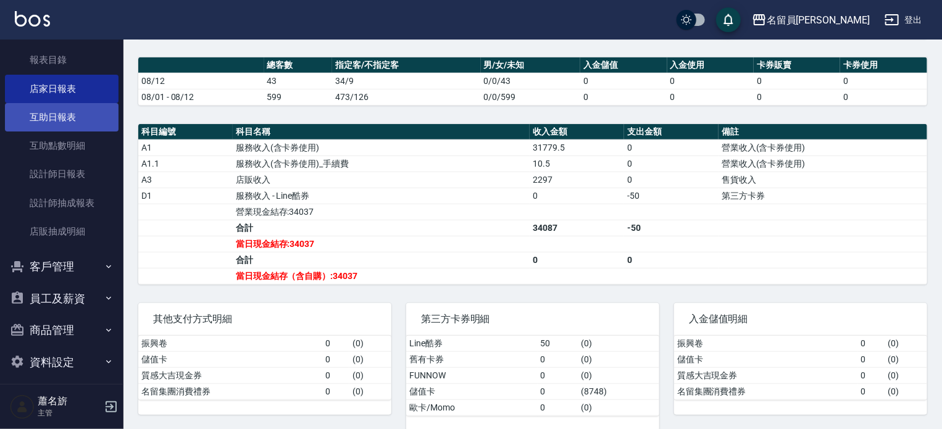
click at [74, 103] on link "互助日報表" at bounding box center [62, 117] width 114 height 28
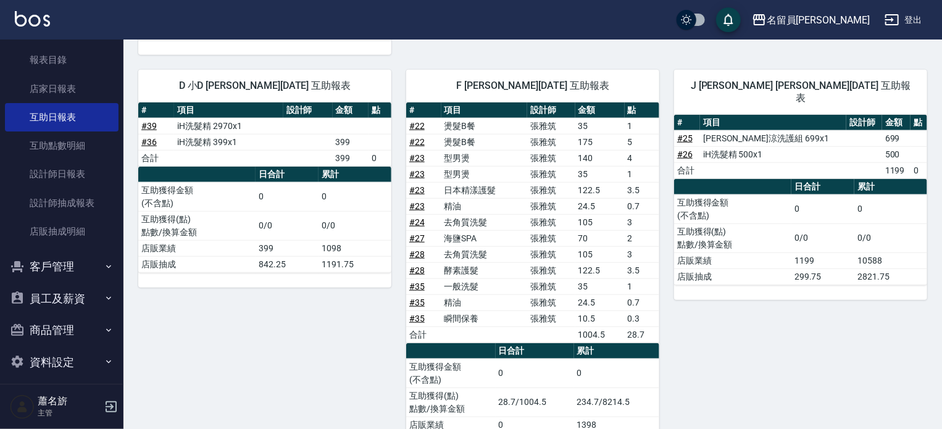
scroll to position [555, 0]
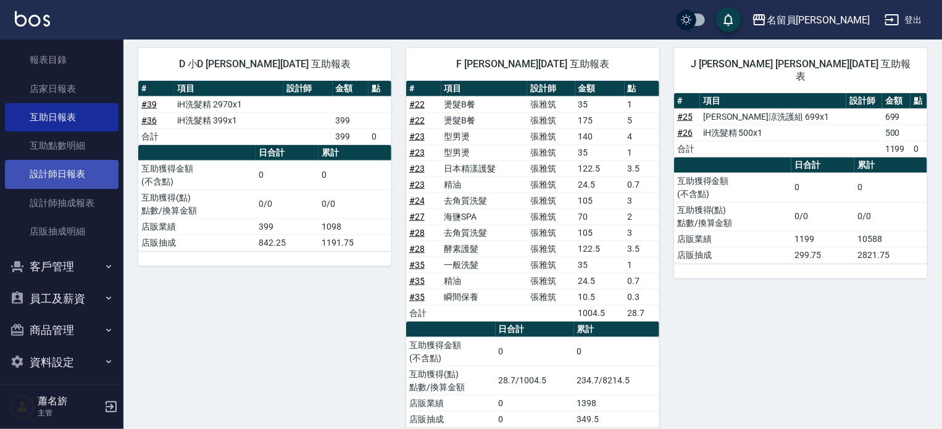
click at [35, 165] on link "設計師日報表" at bounding box center [62, 174] width 114 height 28
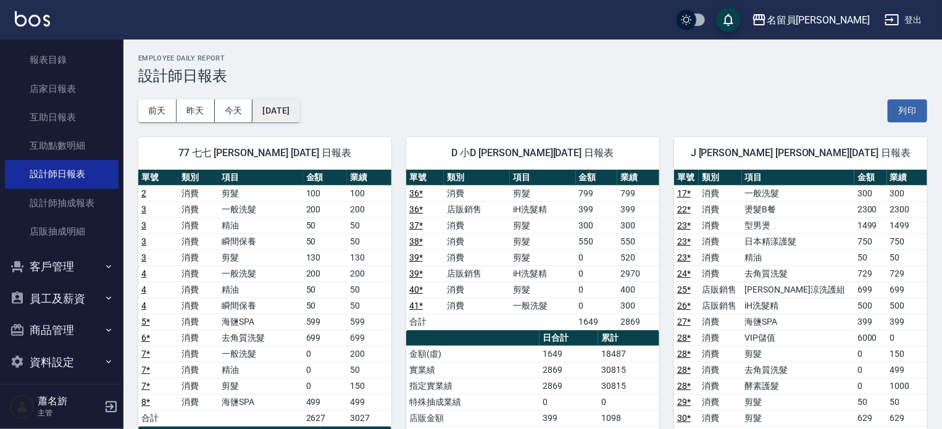
click at [297, 110] on button "[DATE]" at bounding box center [275, 110] width 47 height 23
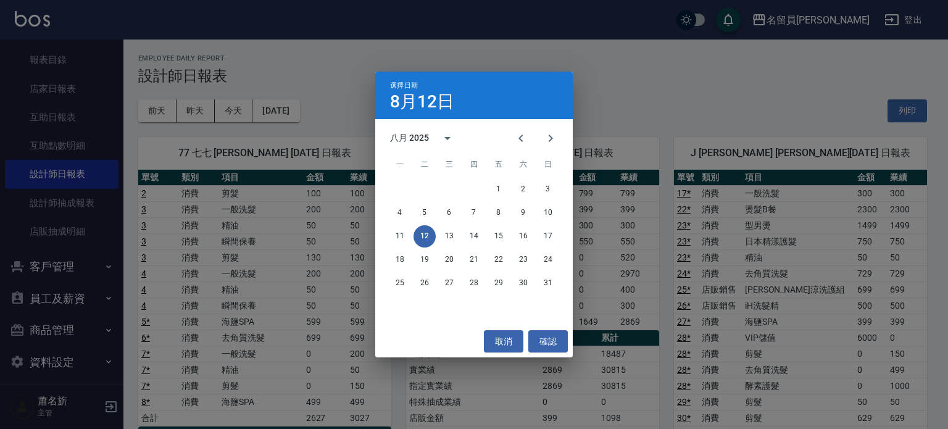
click at [212, 116] on div "選擇日期 [DATE] 八月 2025 一 二 三 四 五 六 日 1 2 3 4 5 6 7 8 9 10 11 12 13 14 15 16 17 18 …" at bounding box center [474, 214] width 948 height 429
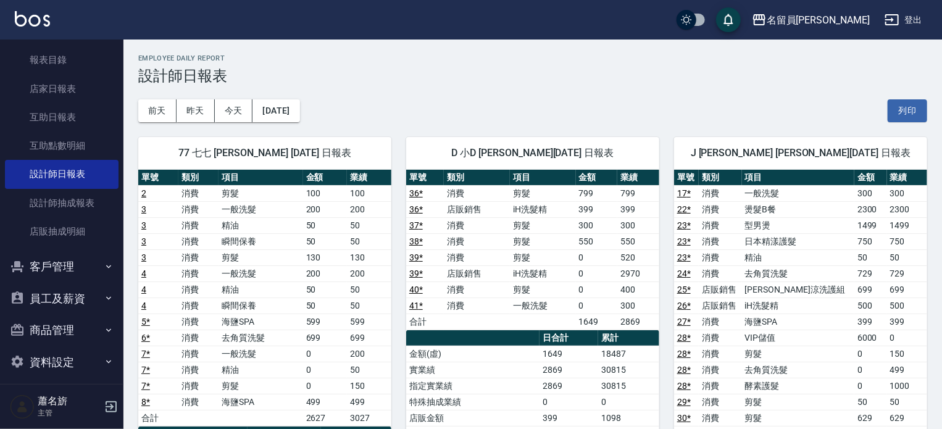
click at [195, 113] on button "昨天" at bounding box center [195, 110] width 38 height 23
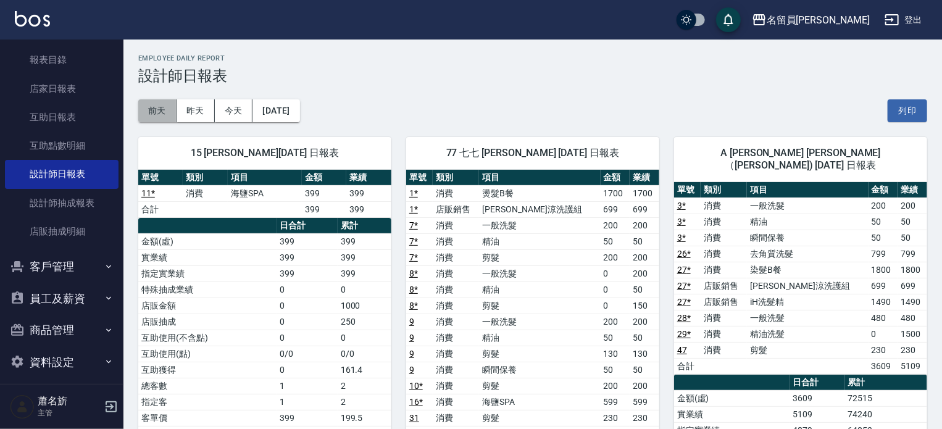
click at [146, 112] on button "前天" at bounding box center [157, 110] width 38 height 23
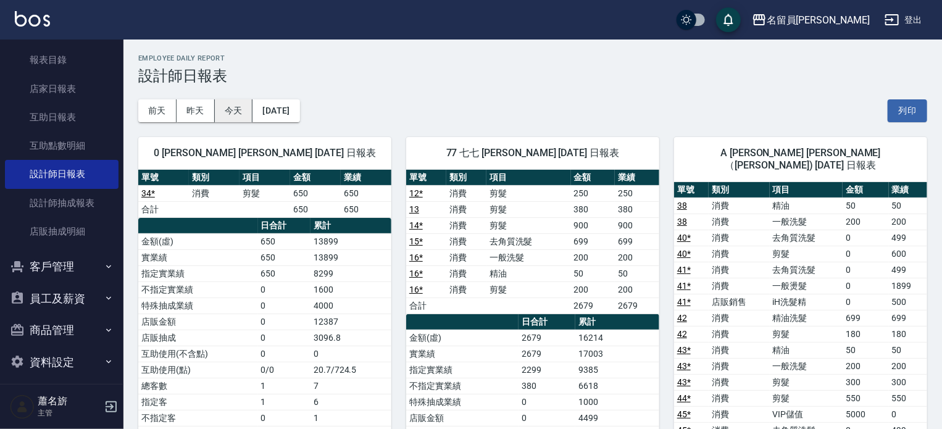
click at [229, 109] on button "今天" at bounding box center [234, 110] width 38 height 23
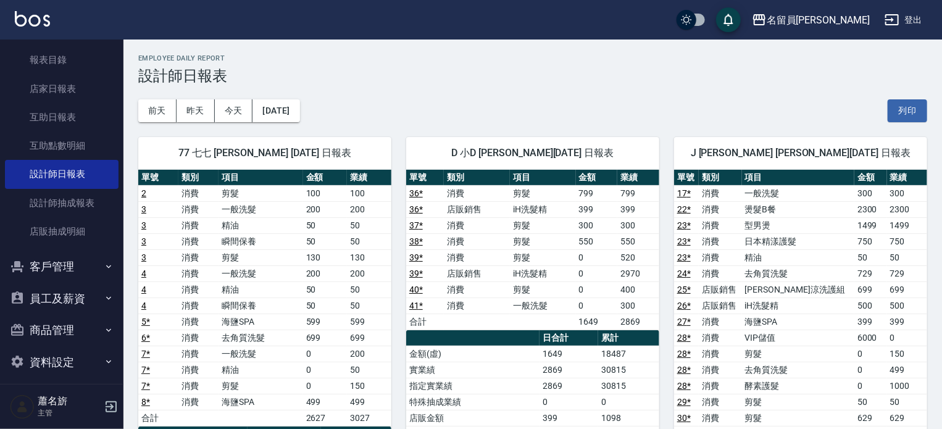
scroll to position [62, 0]
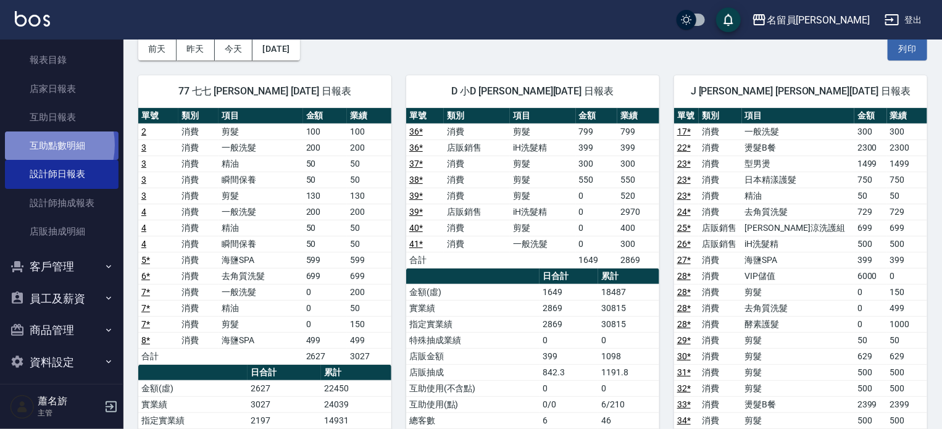
click at [39, 145] on link "互助點數明細" at bounding box center [62, 145] width 114 height 28
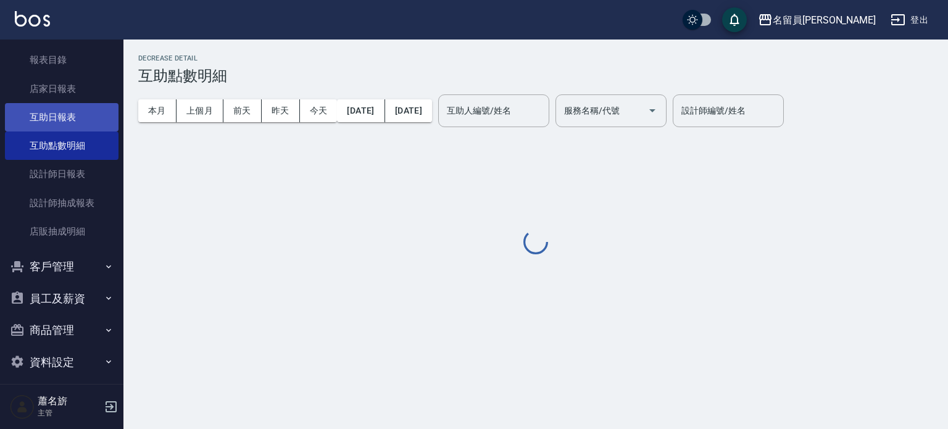
click at [34, 122] on link "互助日報表" at bounding box center [62, 117] width 114 height 28
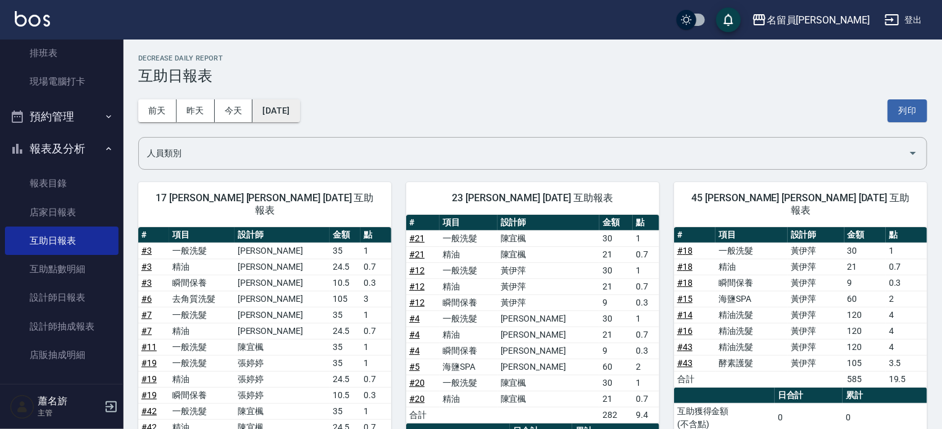
click at [297, 105] on button "[DATE]" at bounding box center [275, 110] width 47 height 23
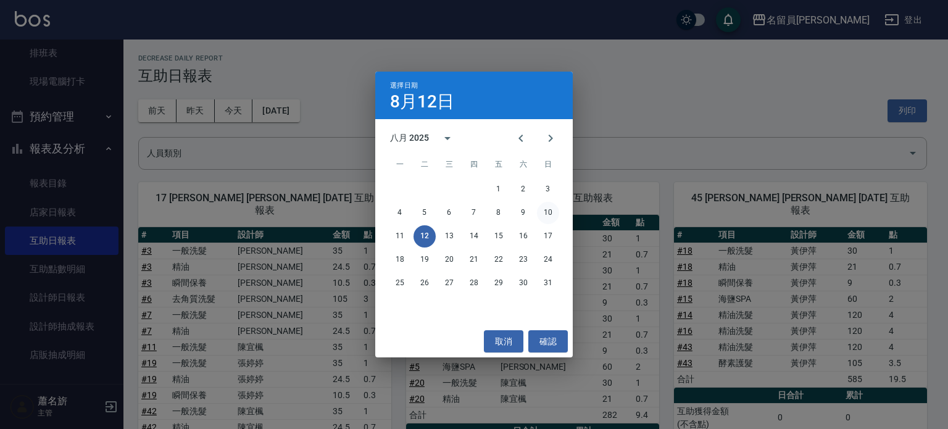
click at [551, 214] on button "10" at bounding box center [548, 213] width 22 height 22
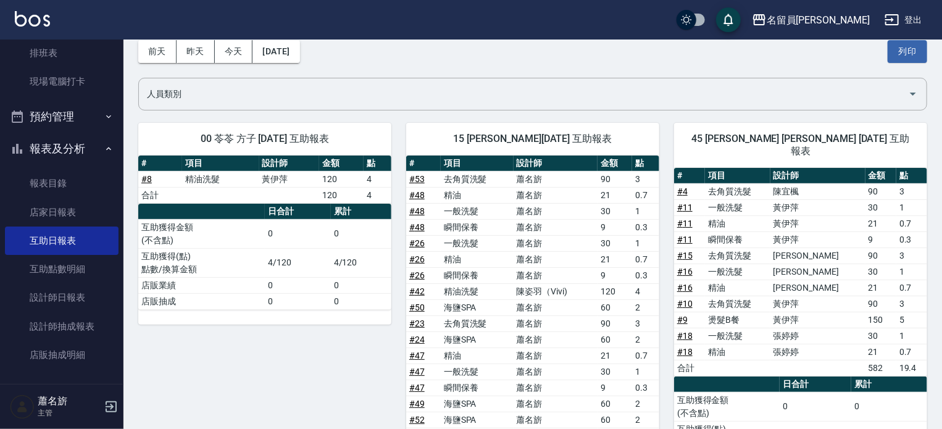
scroll to position [62, 0]
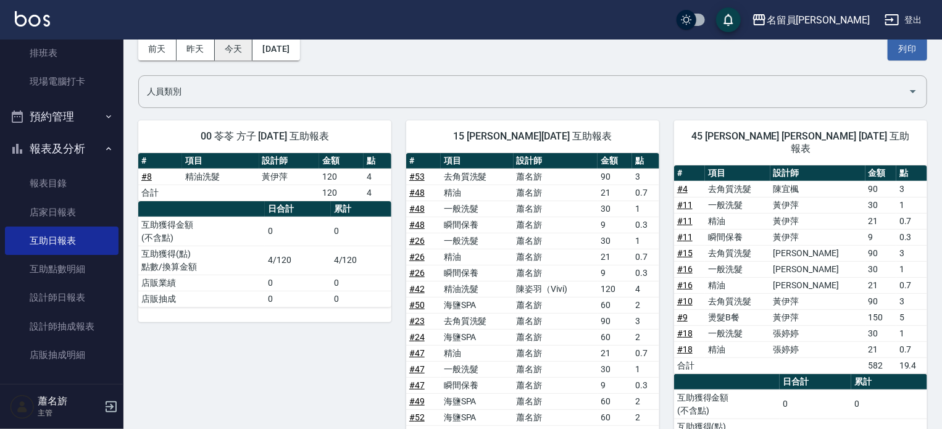
click at [232, 48] on button "今天" at bounding box center [234, 49] width 38 height 23
